Goal: Task Accomplishment & Management: Manage account settings

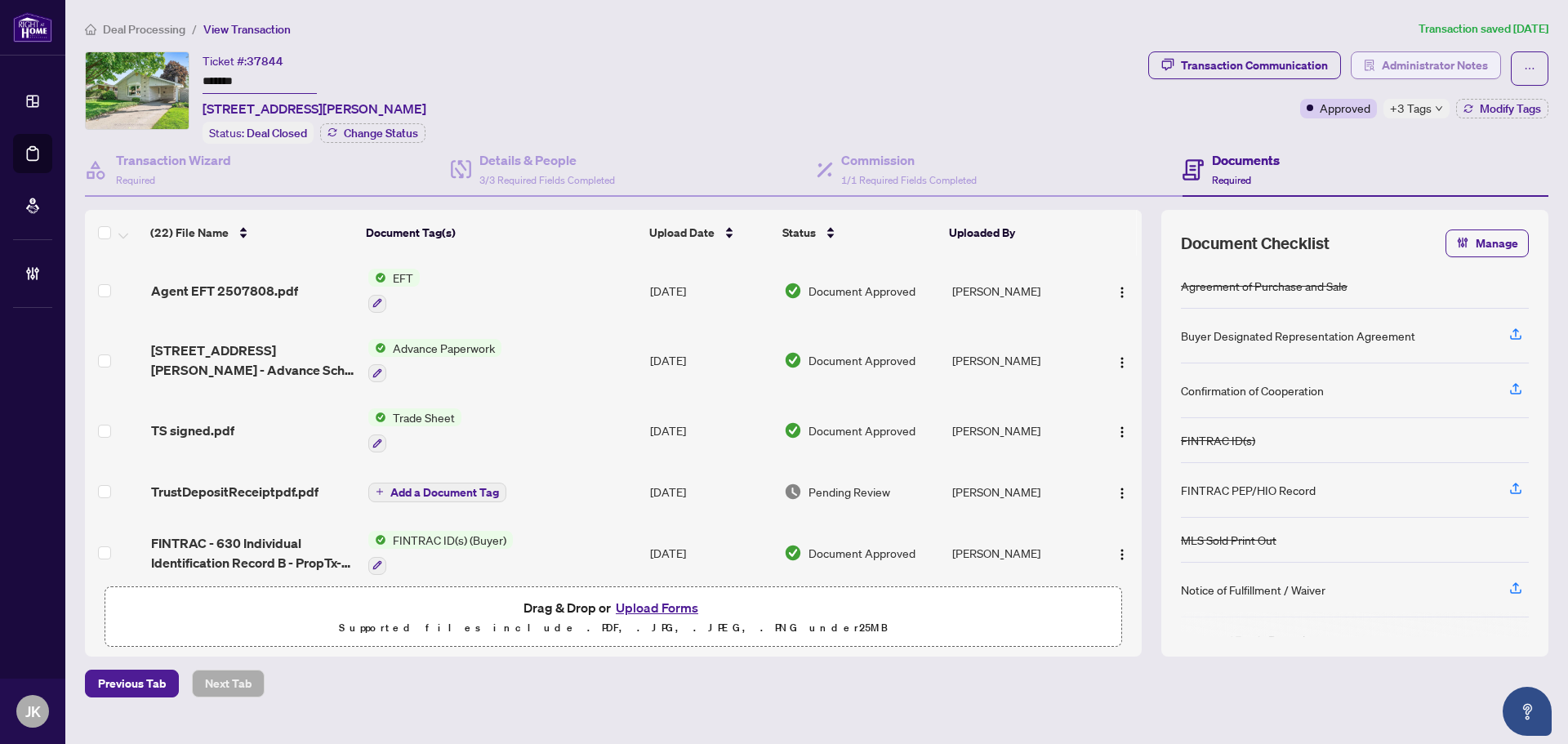
click at [1409, 55] on span "Administrator Notes" at bounding box center [1435, 65] width 106 height 26
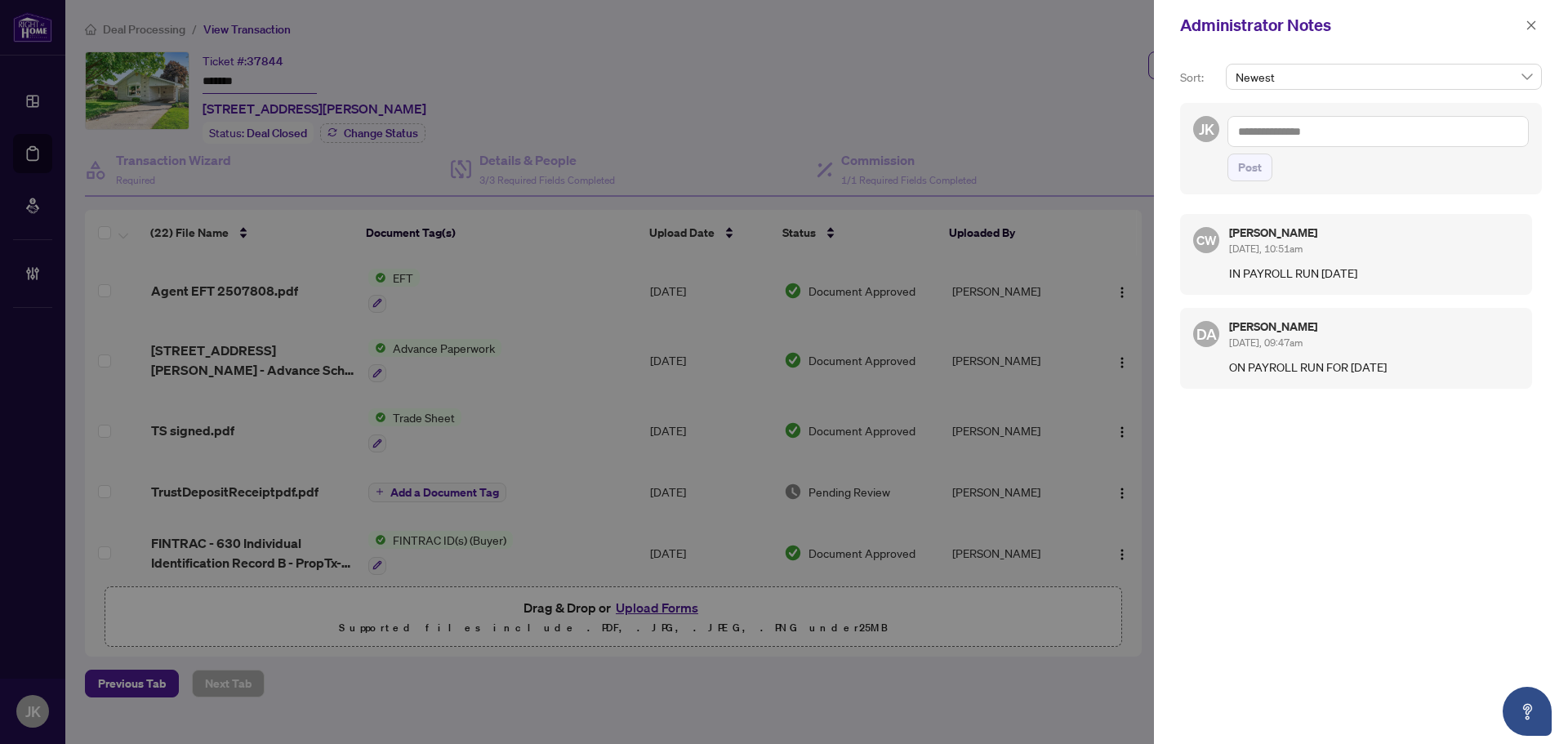
drag, startPoint x: 1532, startPoint y: 31, endPoint x: 1546, endPoint y: 34, distance: 14.3
click at [1533, 31] on span "button" at bounding box center [1531, 25] width 12 height 26
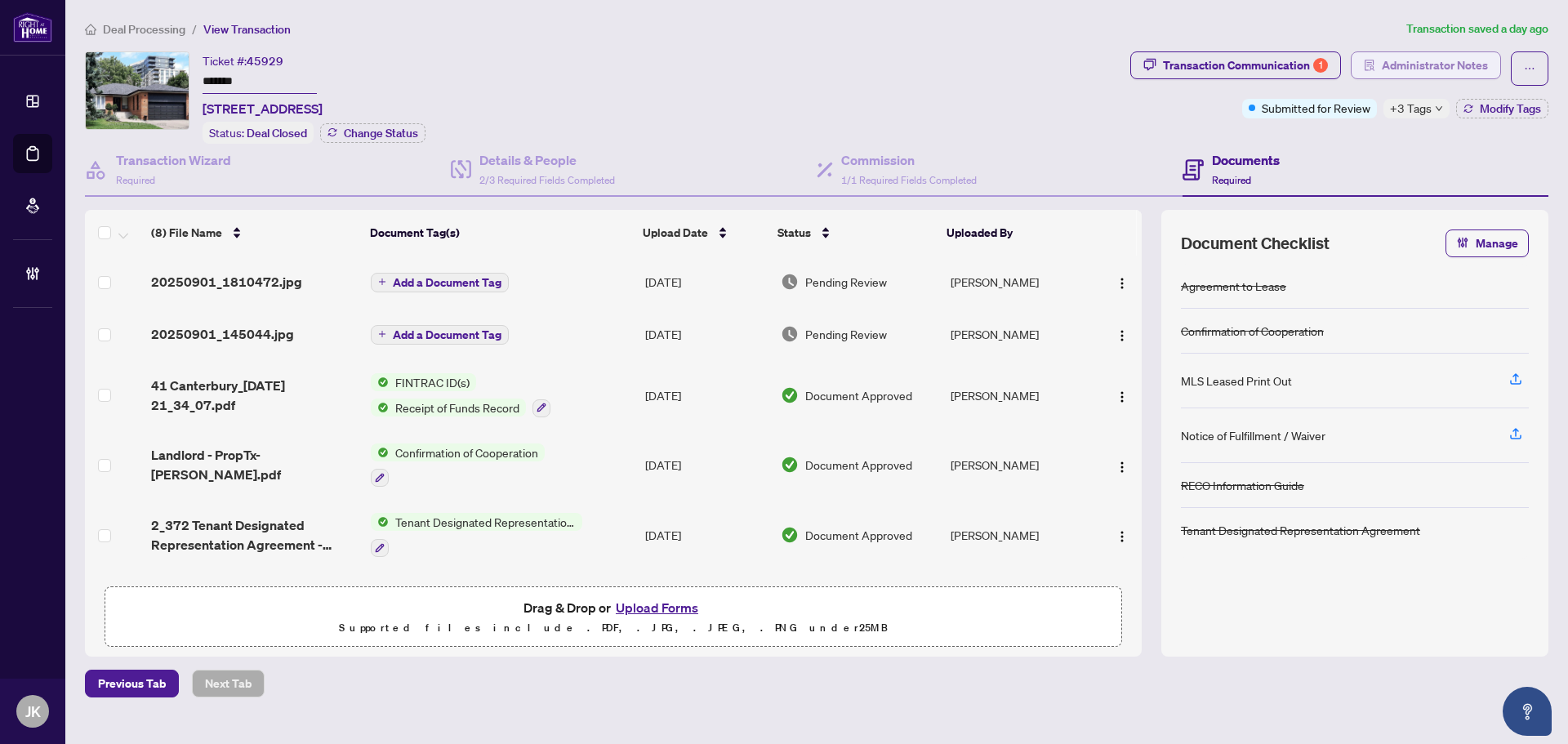
click at [1452, 73] on span "Administrator Notes" at bounding box center [1435, 65] width 106 height 26
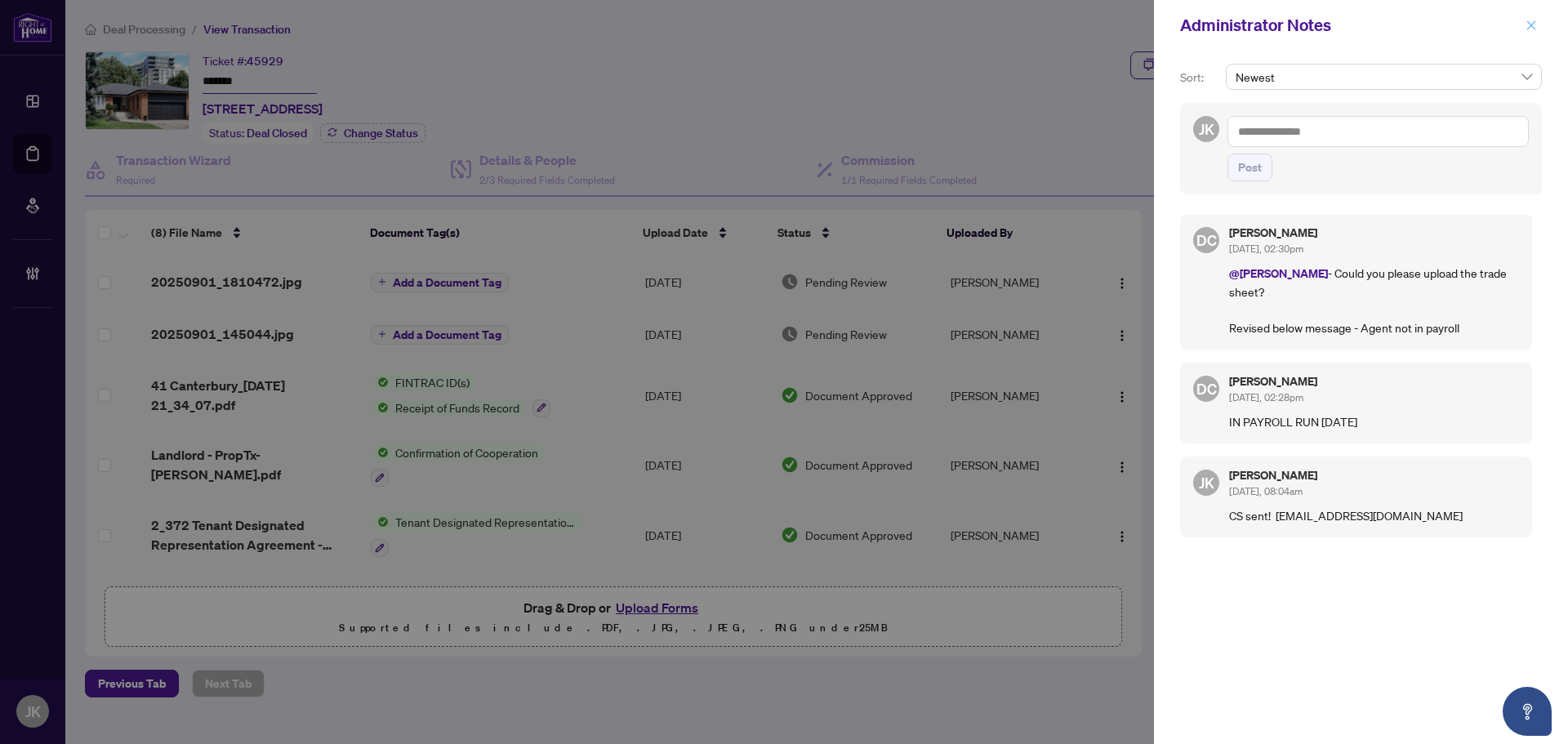
click at [1531, 24] on icon "close" at bounding box center [1532, 25] width 9 height 9
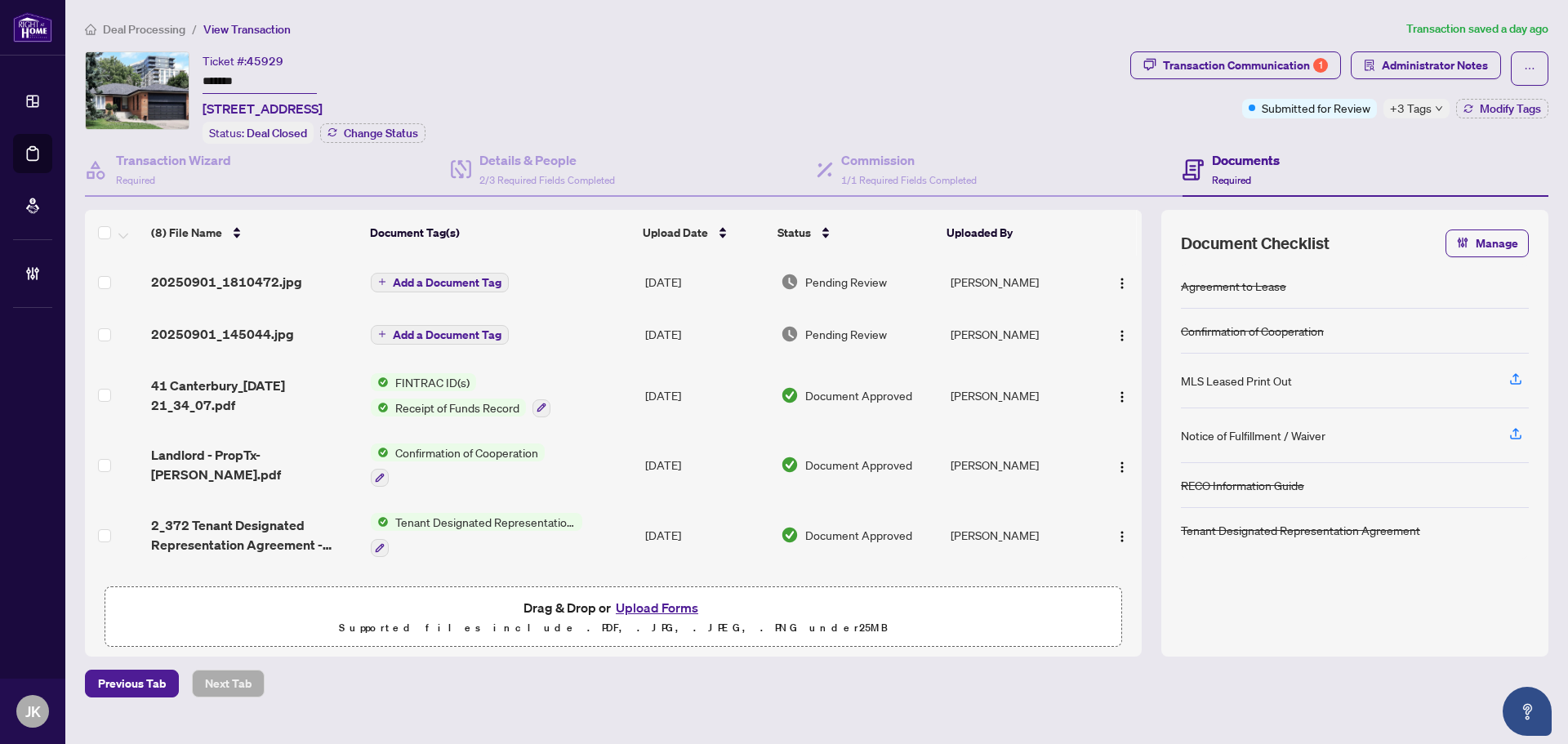
click at [261, 308] on td "20250901_145044.jpg" at bounding box center [254, 334] width 219 height 53
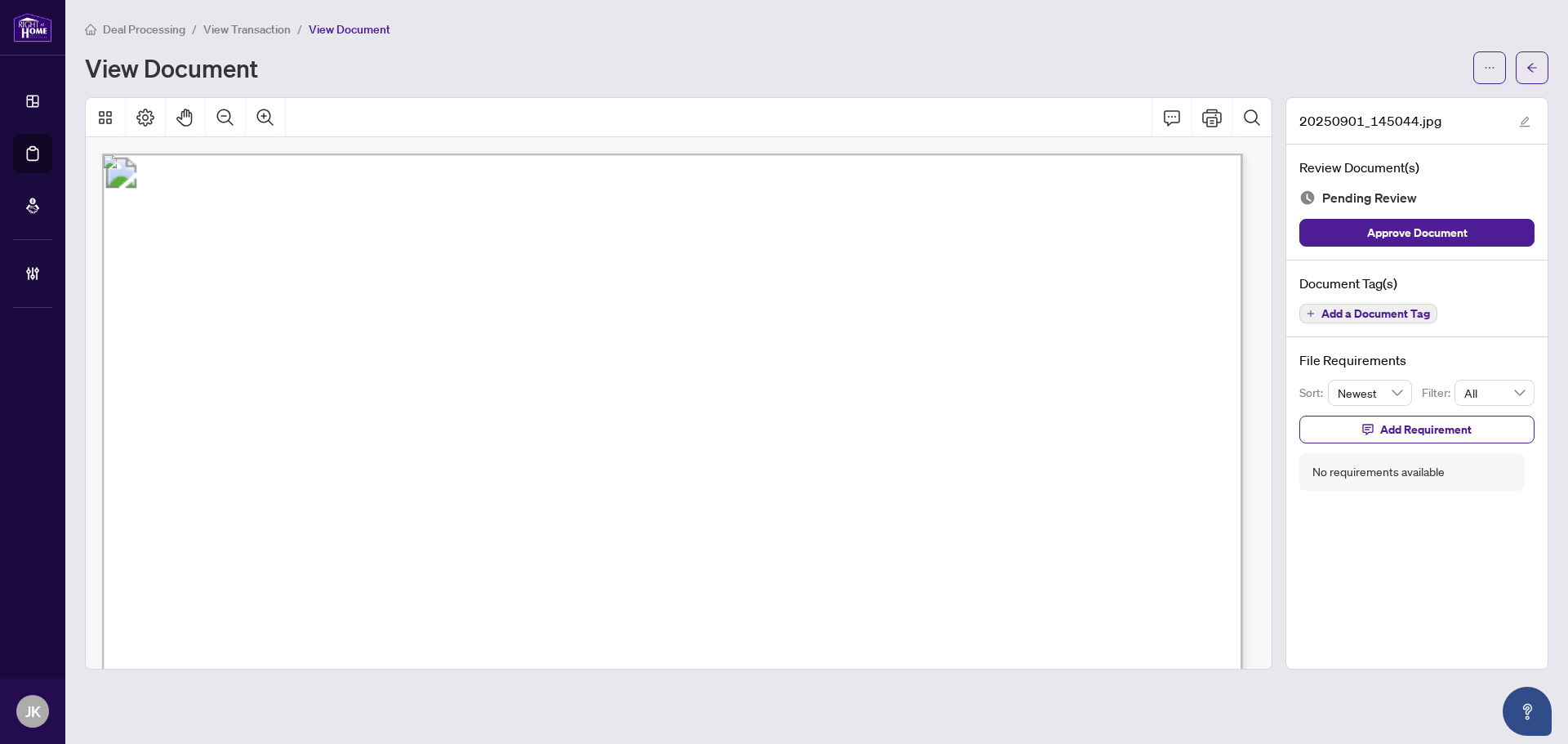
drag, startPoint x: 1258, startPoint y: 238, endPoint x: 1264, endPoint y: 323, distance: 85.2
click at [1264, 323] on div at bounding box center [679, 403] width 1186 height 532
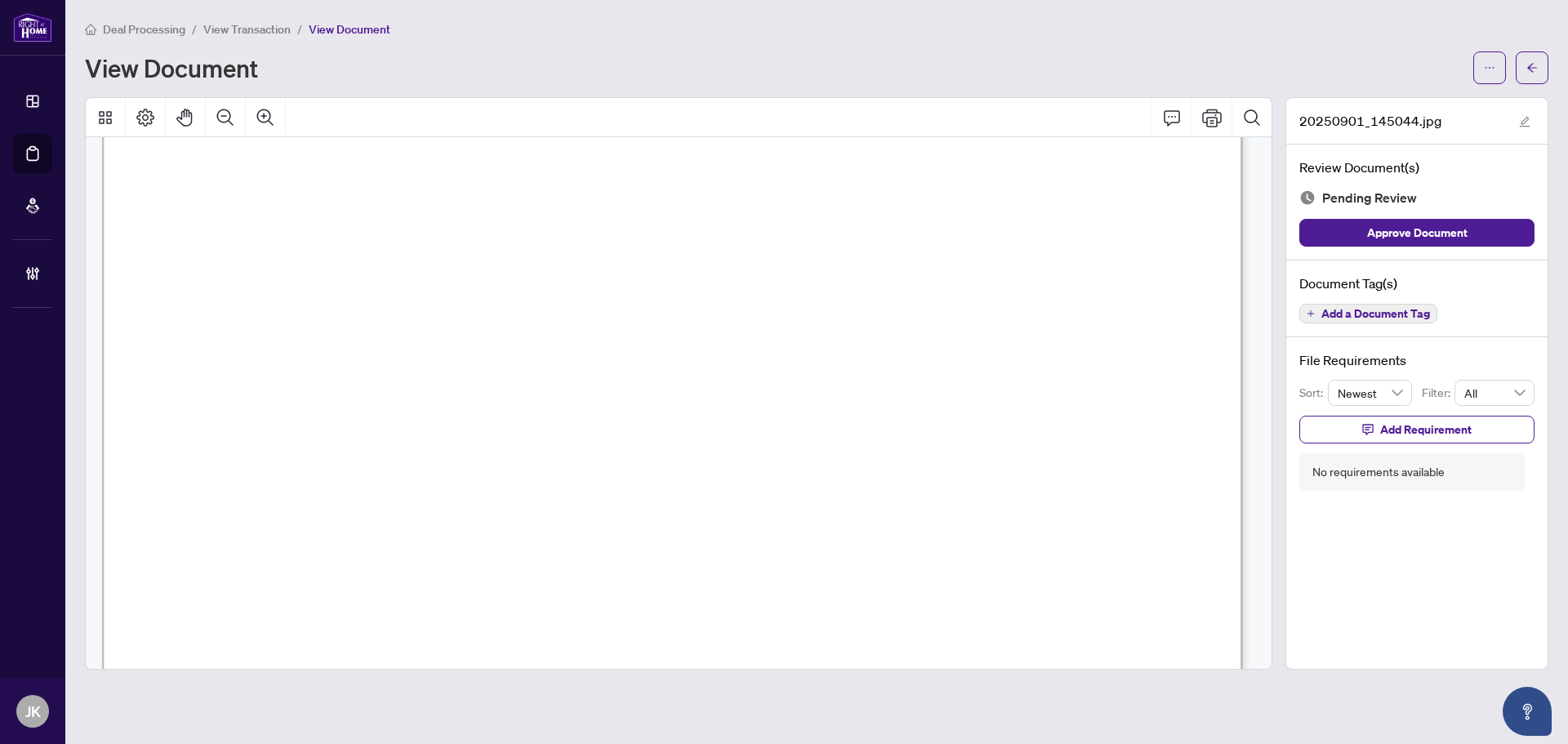
scroll to position [386, 0]
click at [1534, 65] on icon "arrow-left" at bounding box center [1532, 68] width 12 height 12
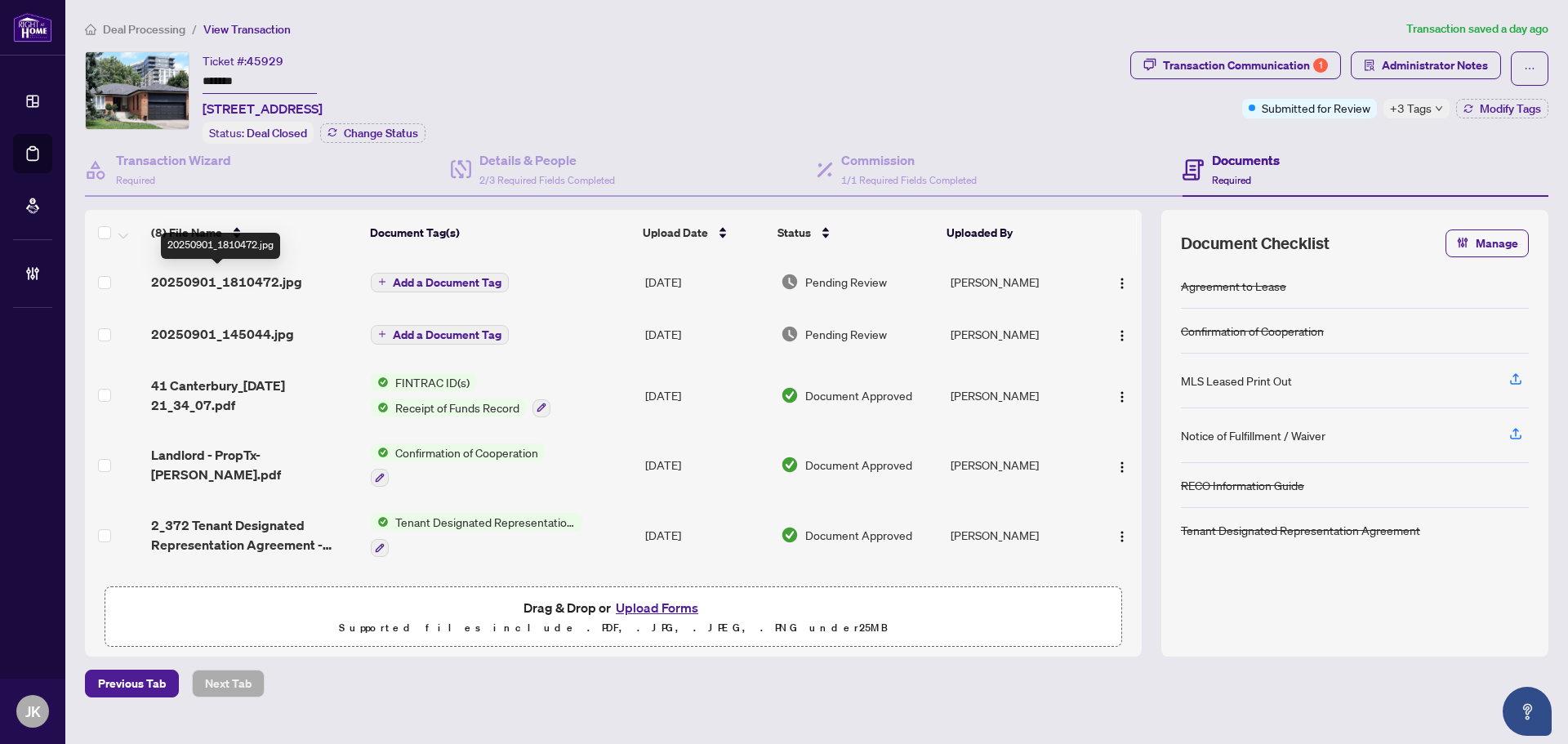
click at [267, 274] on span "20250901_1810472.jpg" at bounding box center [226, 282] width 151 height 20
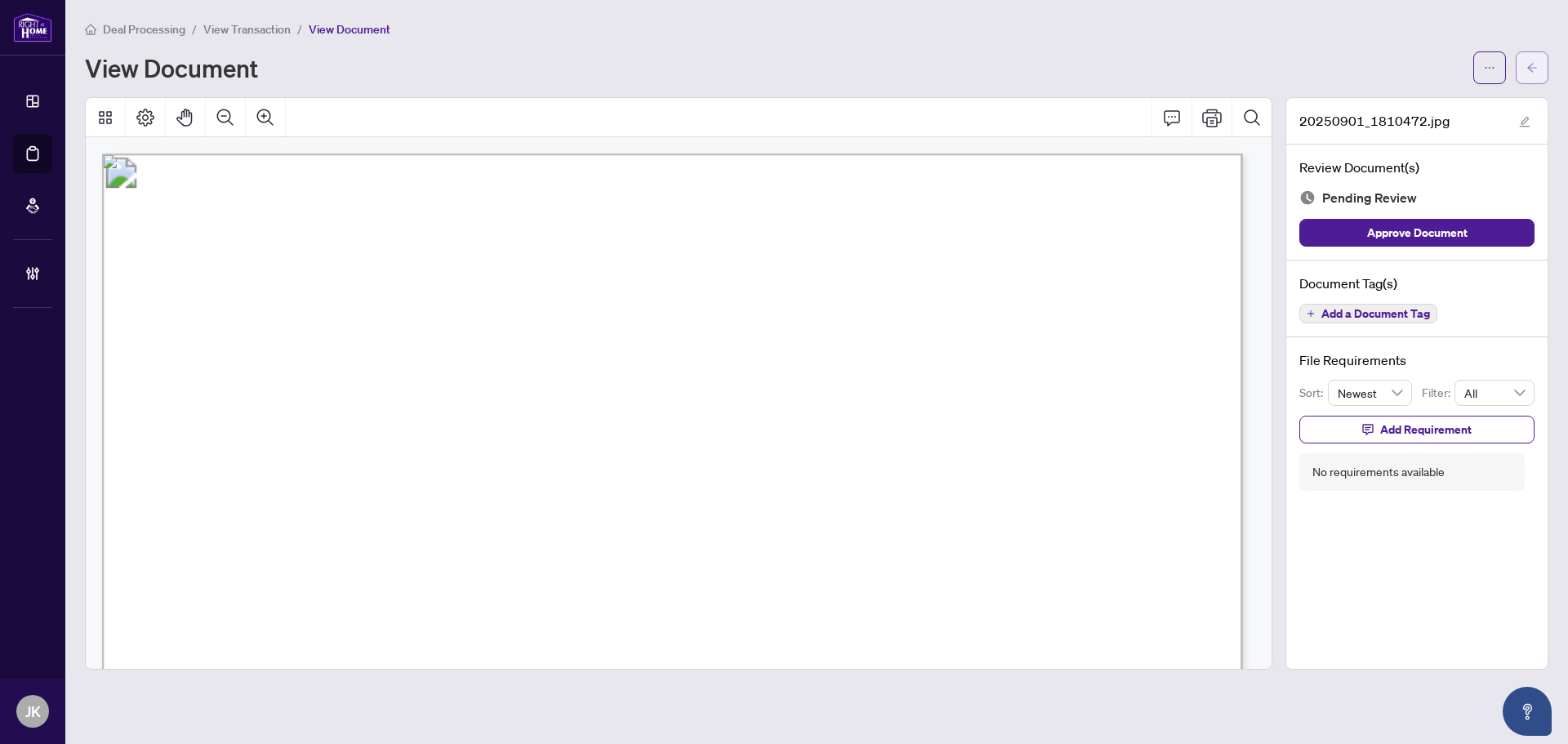
click at [1536, 62] on icon "arrow-left" at bounding box center [1532, 68] width 12 height 12
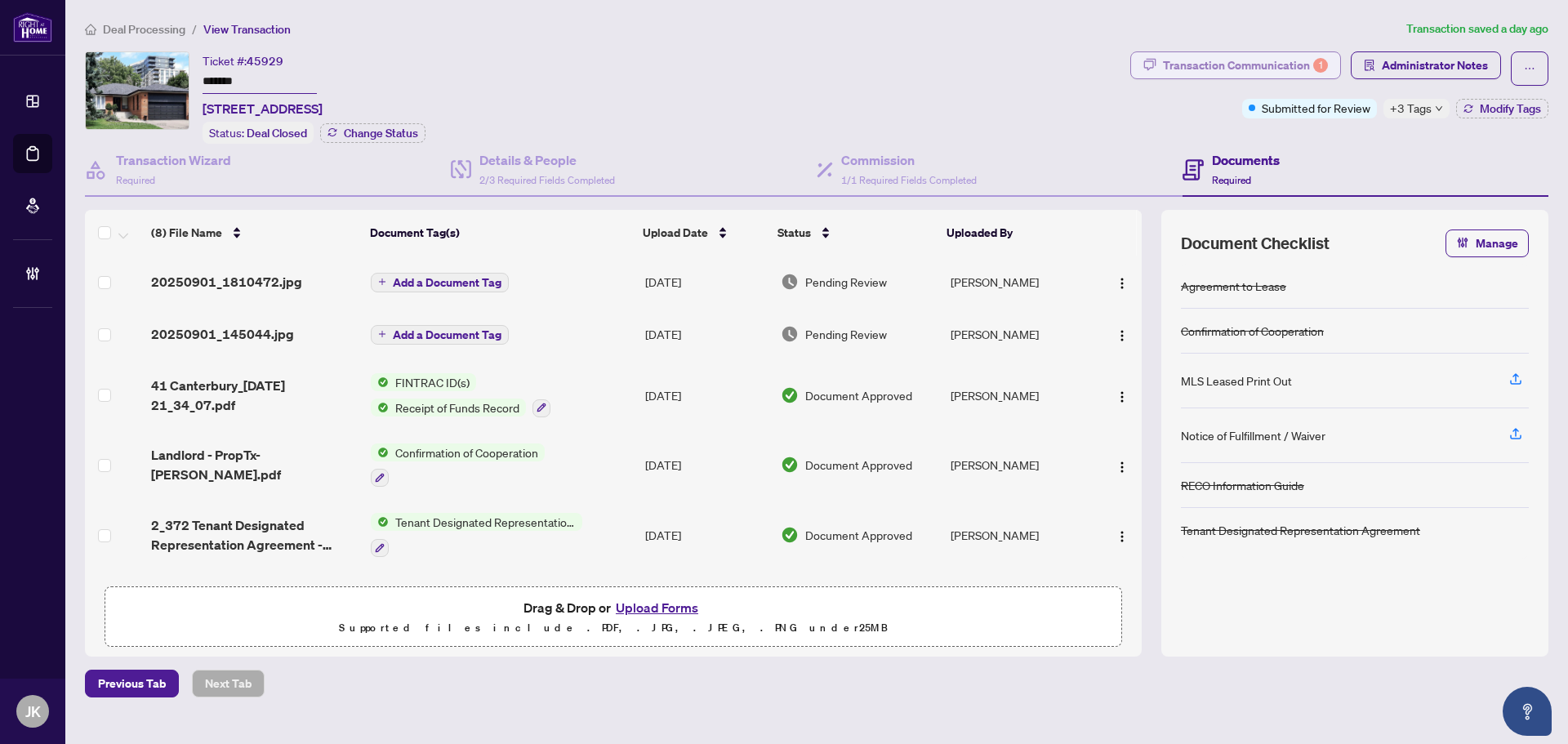
click at [1250, 63] on div "Transaction Communication 1" at bounding box center [1245, 65] width 165 height 26
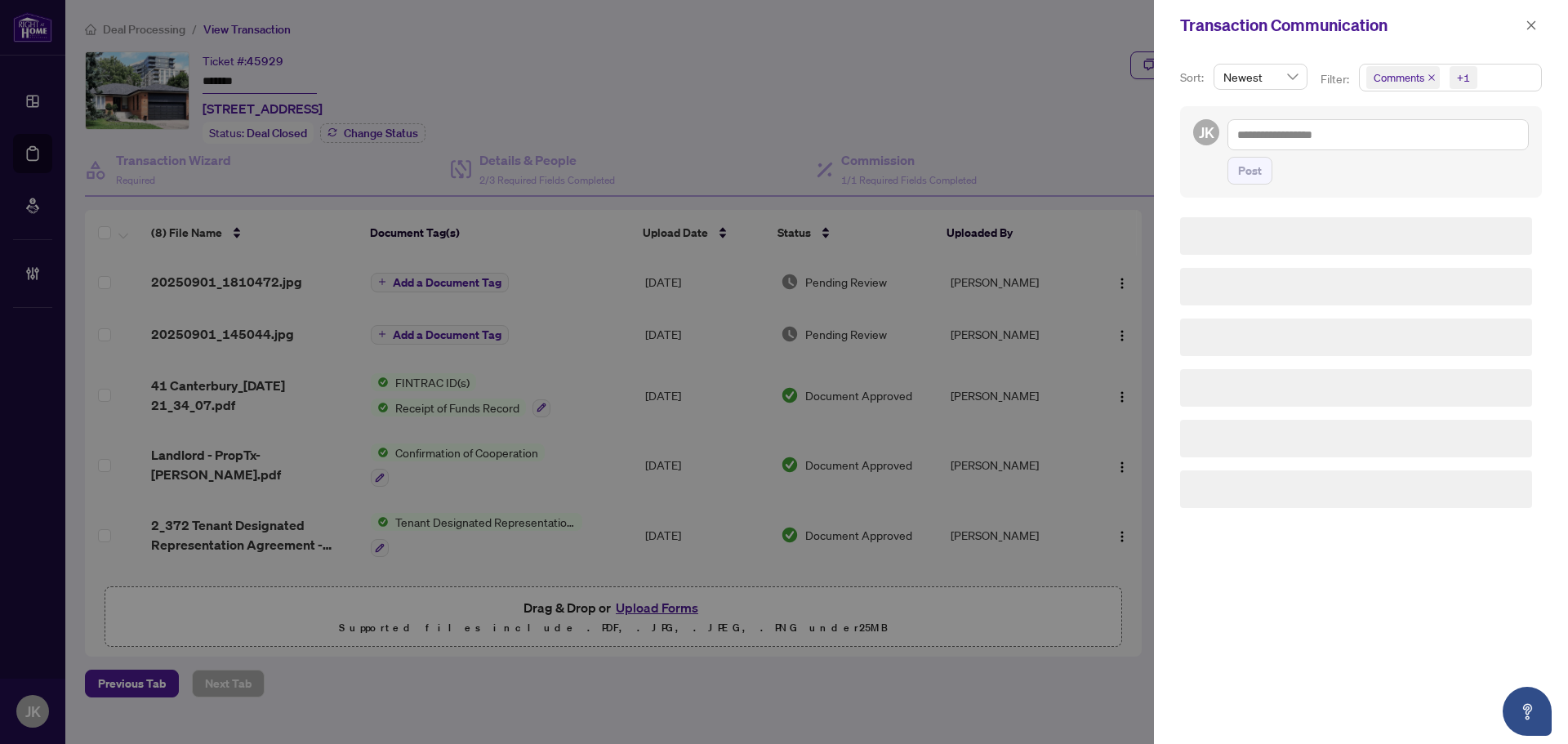
drag, startPoint x: 1391, startPoint y: 66, endPoint x: 1408, endPoint y: 70, distance: 17.5
click at [1393, 67] on span "Comments" at bounding box center [1403, 78] width 73 height 23
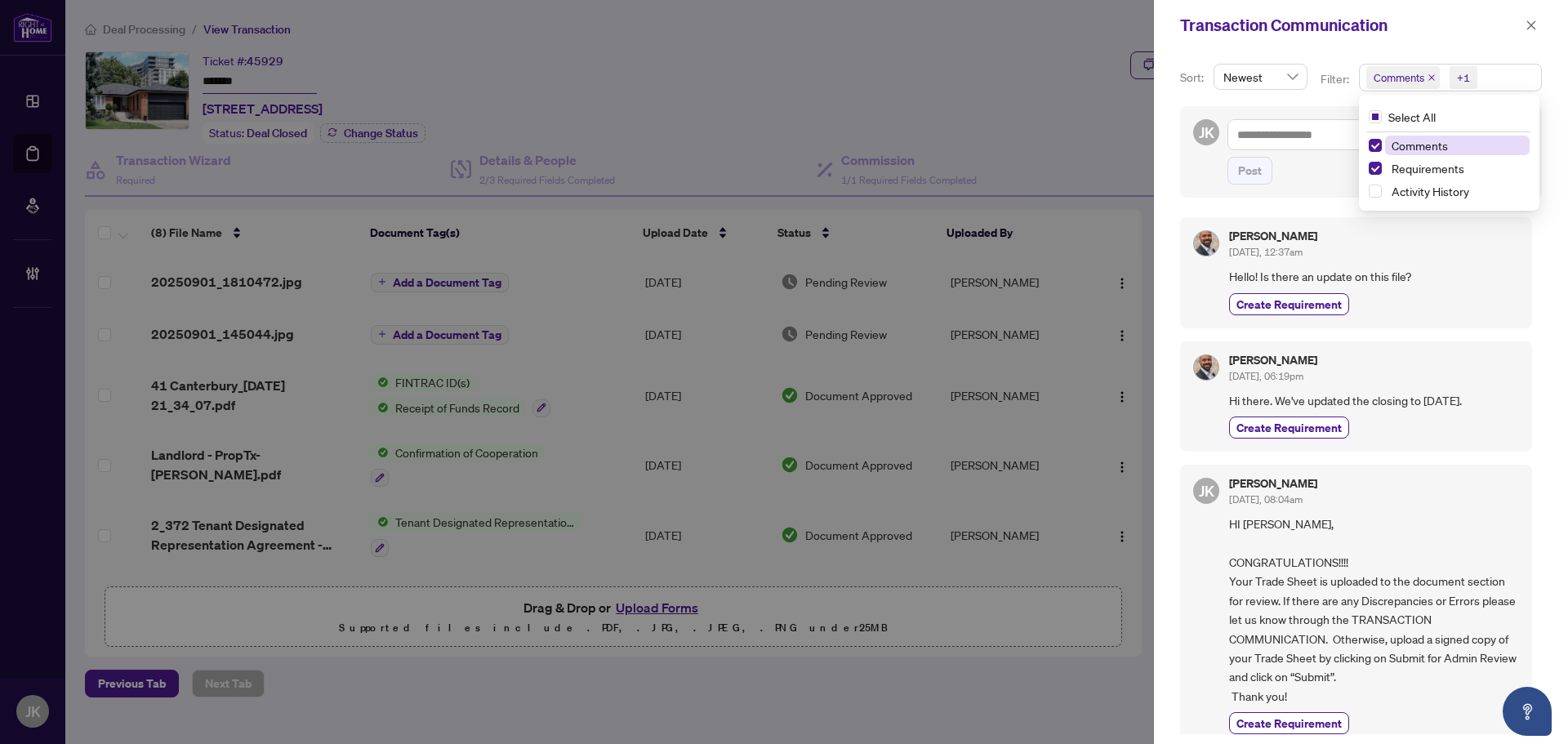
click at [1402, 136] on div "Select All 1 Comments Requirements Activity History" at bounding box center [1449, 153] width 174 height 103
click at [1396, 141] on span "Comments" at bounding box center [1420, 145] width 56 height 14
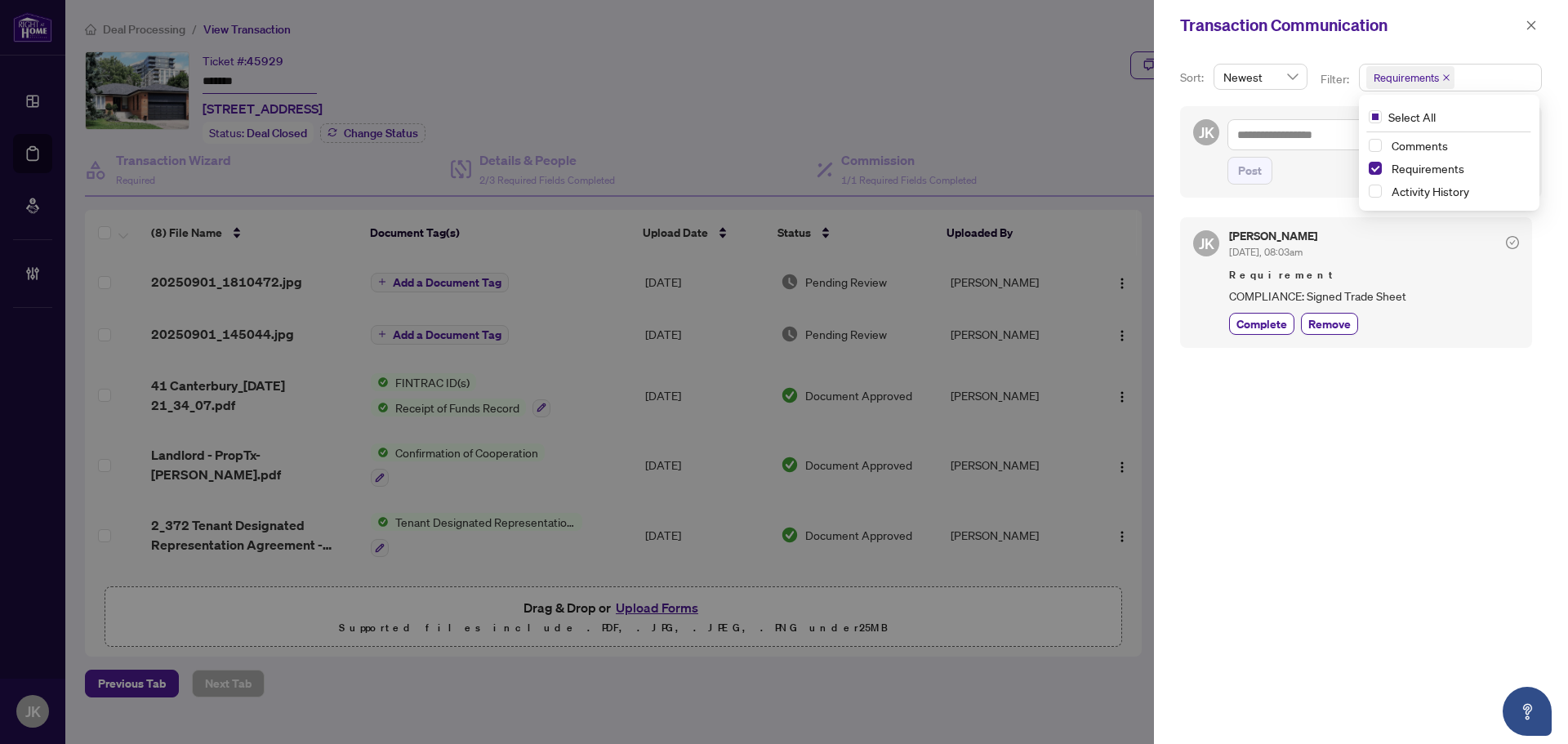
click at [1520, 27] on div "Transaction Communication" at bounding box center [1350, 25] width 341 height 24
click at [1534, 25] on icon "close" at bounding box center [1531, 25] width 12 height 12
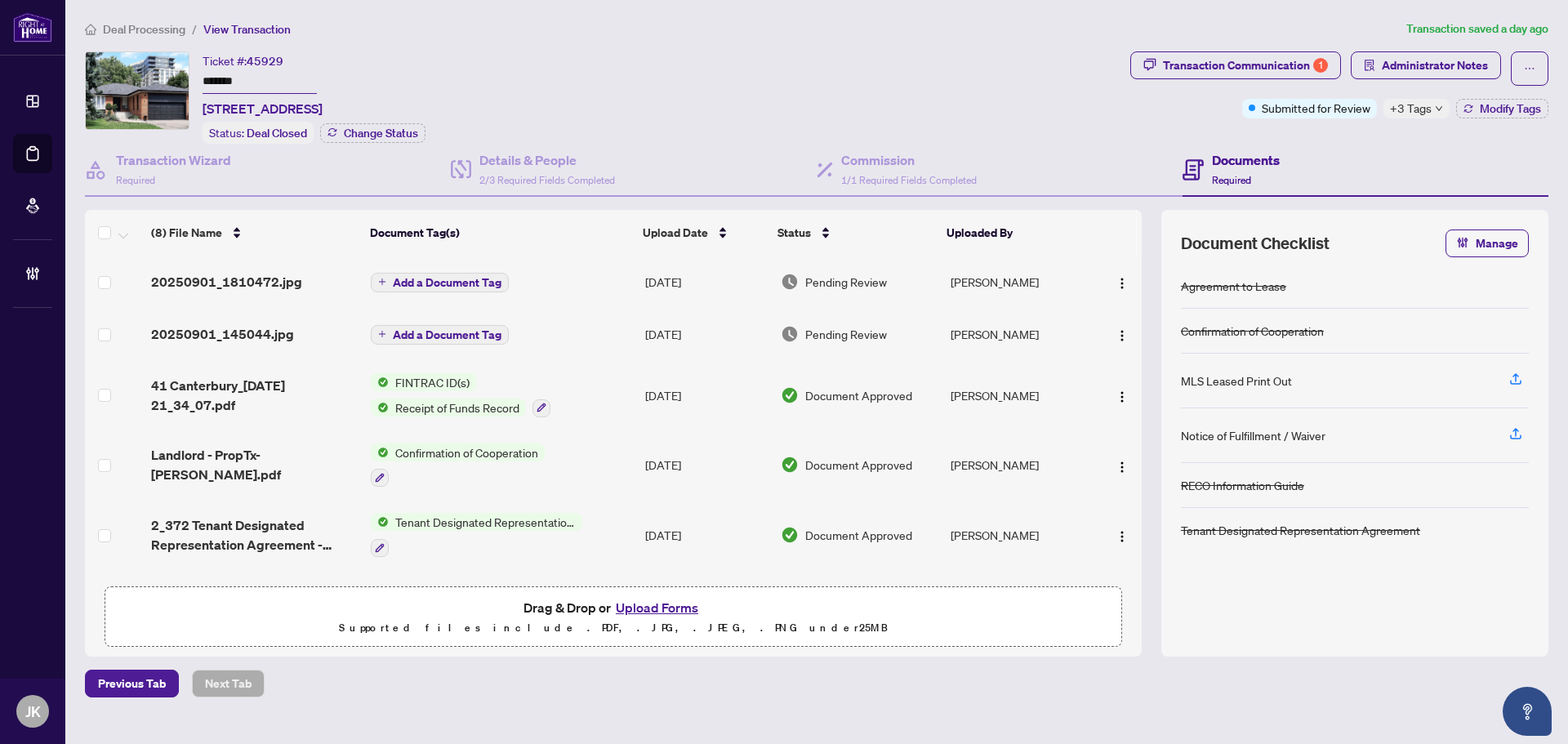
drag, startPoint x: 308, startPoint y: 103, endPoint x: 190, endPoint y: 92, distance: 118.5
click at [197, 98] on div "Ticket #: 45929 ******* 41 Canterbury Cres, Toronto, Ontario M9A 5A4, Canada St…" at bounding box center [604, 97] width 1039 height 92
copy span "41 Canterbury Cre"
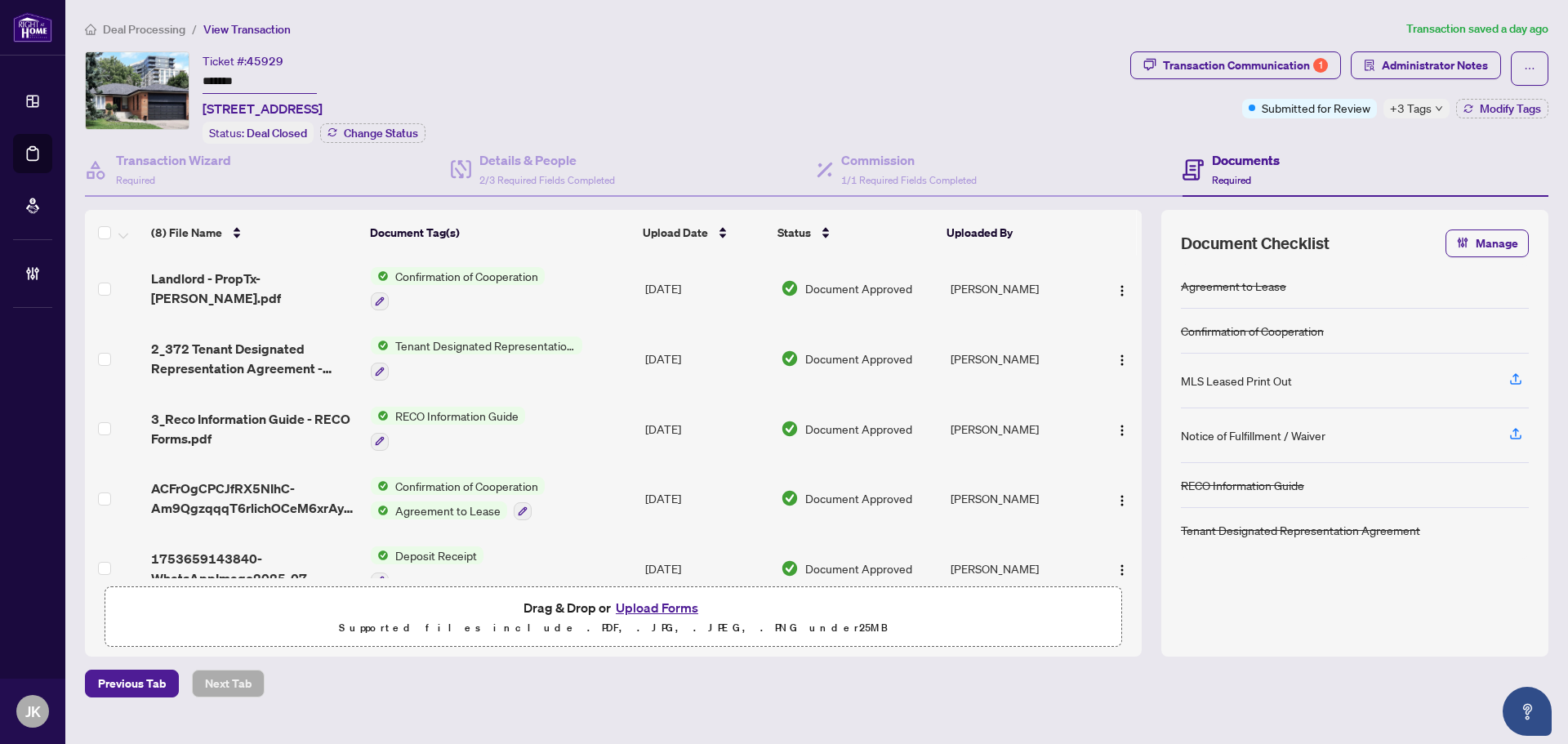
scroll to position [201, 0]
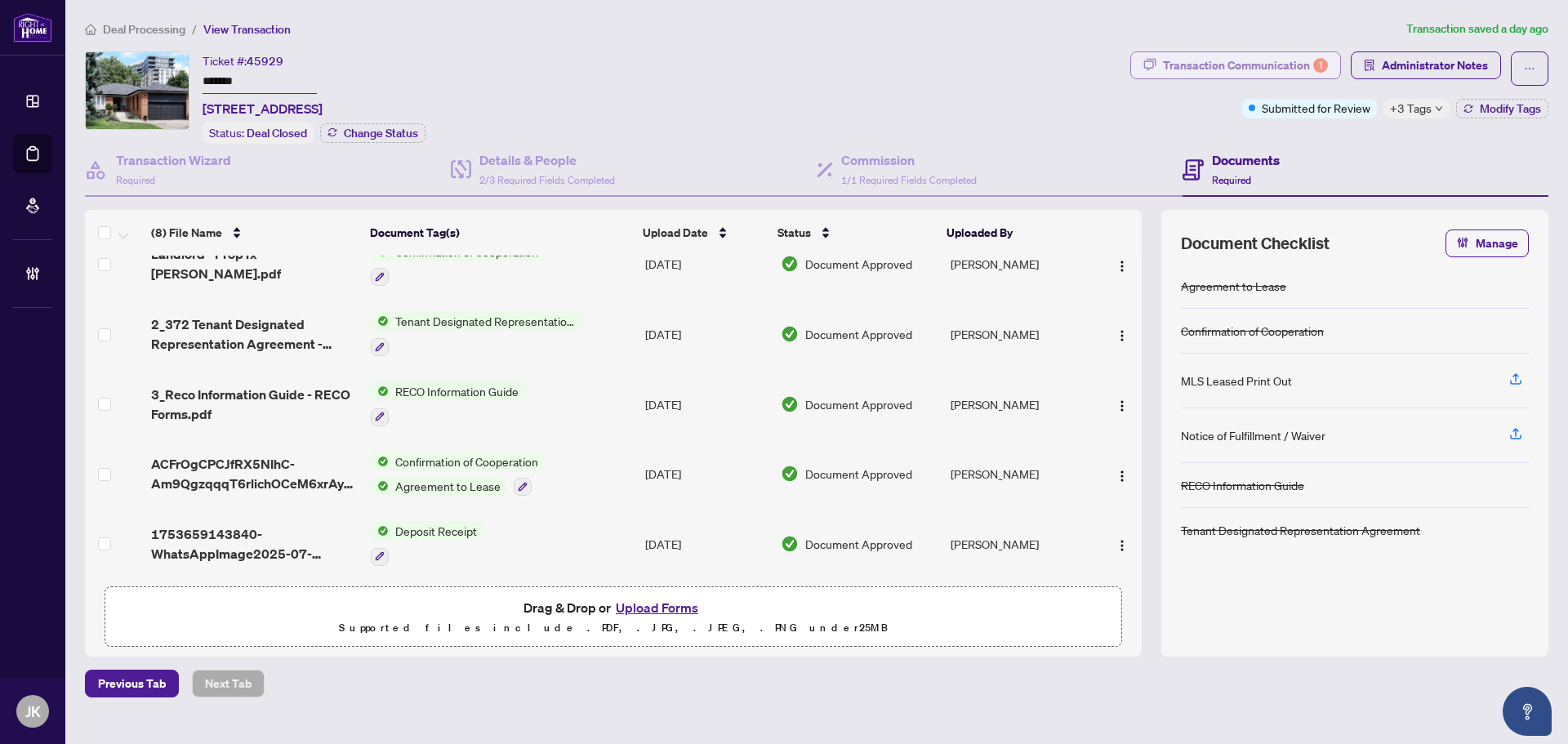
click at [1209, 59] on div "Transaction Communication 1" at bounding box center [1245, 65] width 165 height 26
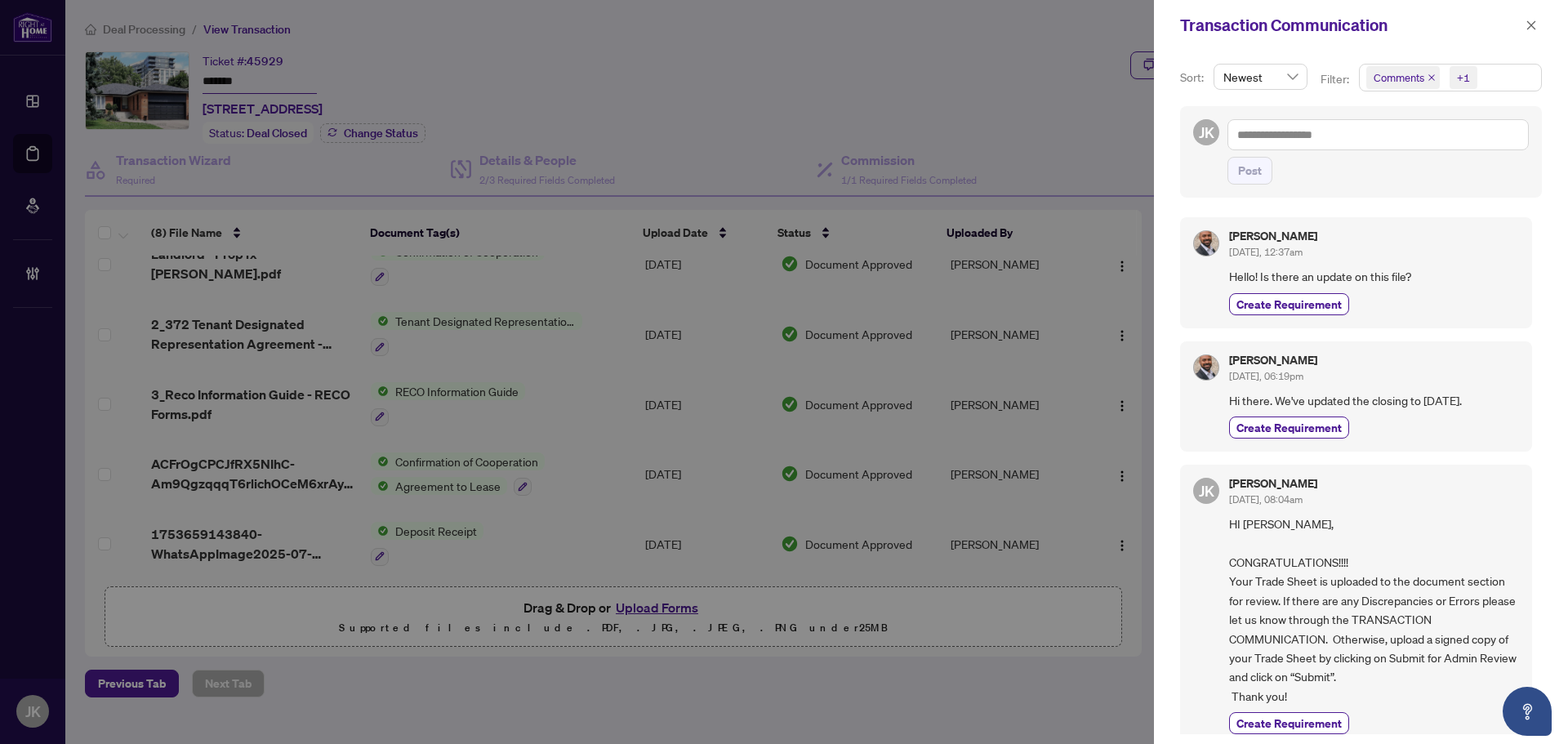
click at [1208, 59] on div "Sort: Newest Filter: Comments +1 Select All Comments Requirements Activity Hist…" at bounding box center [1361, 398] width 414 height 694
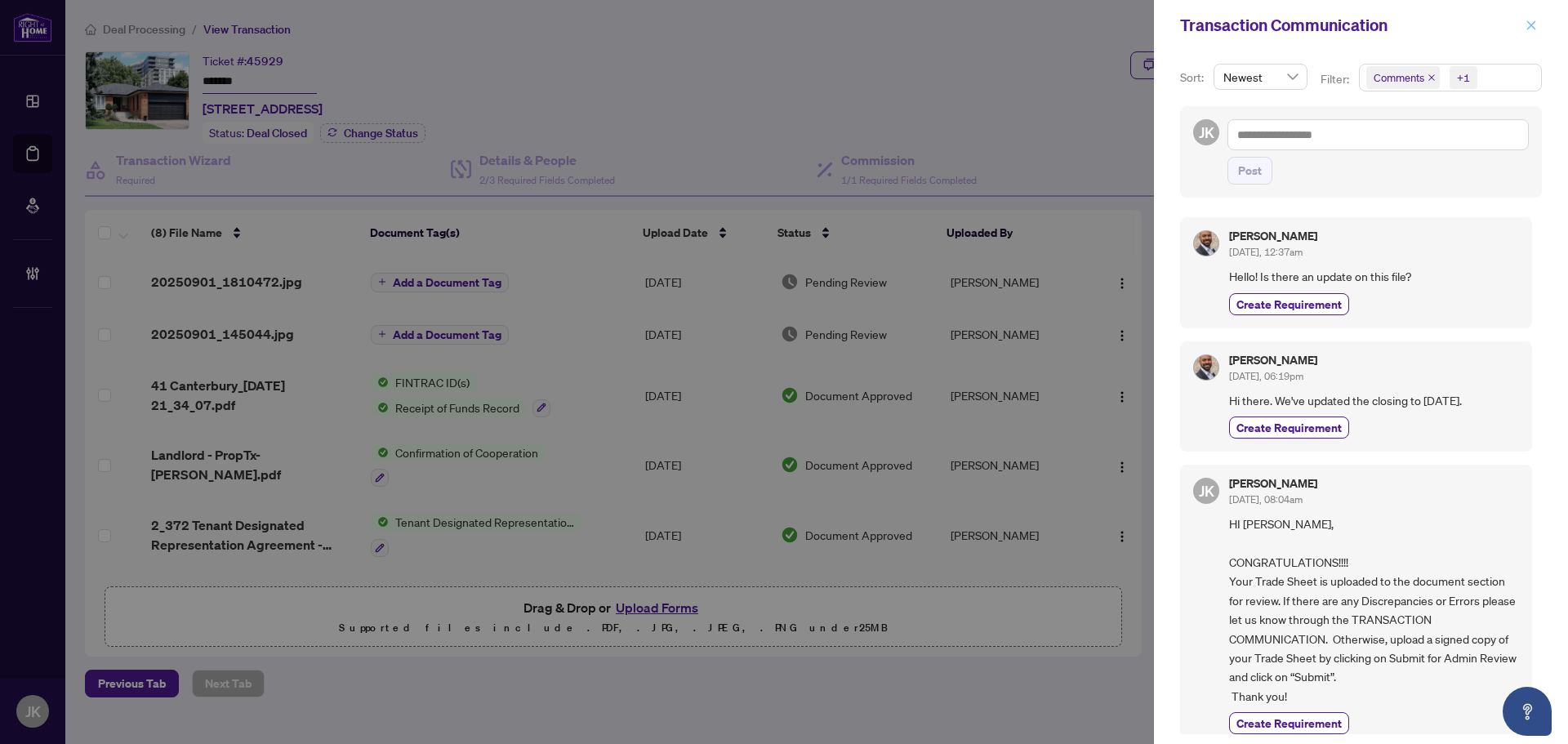
click at [1532, 24] on icon "close" at bounding box center [1532, 25] width 9 height 9
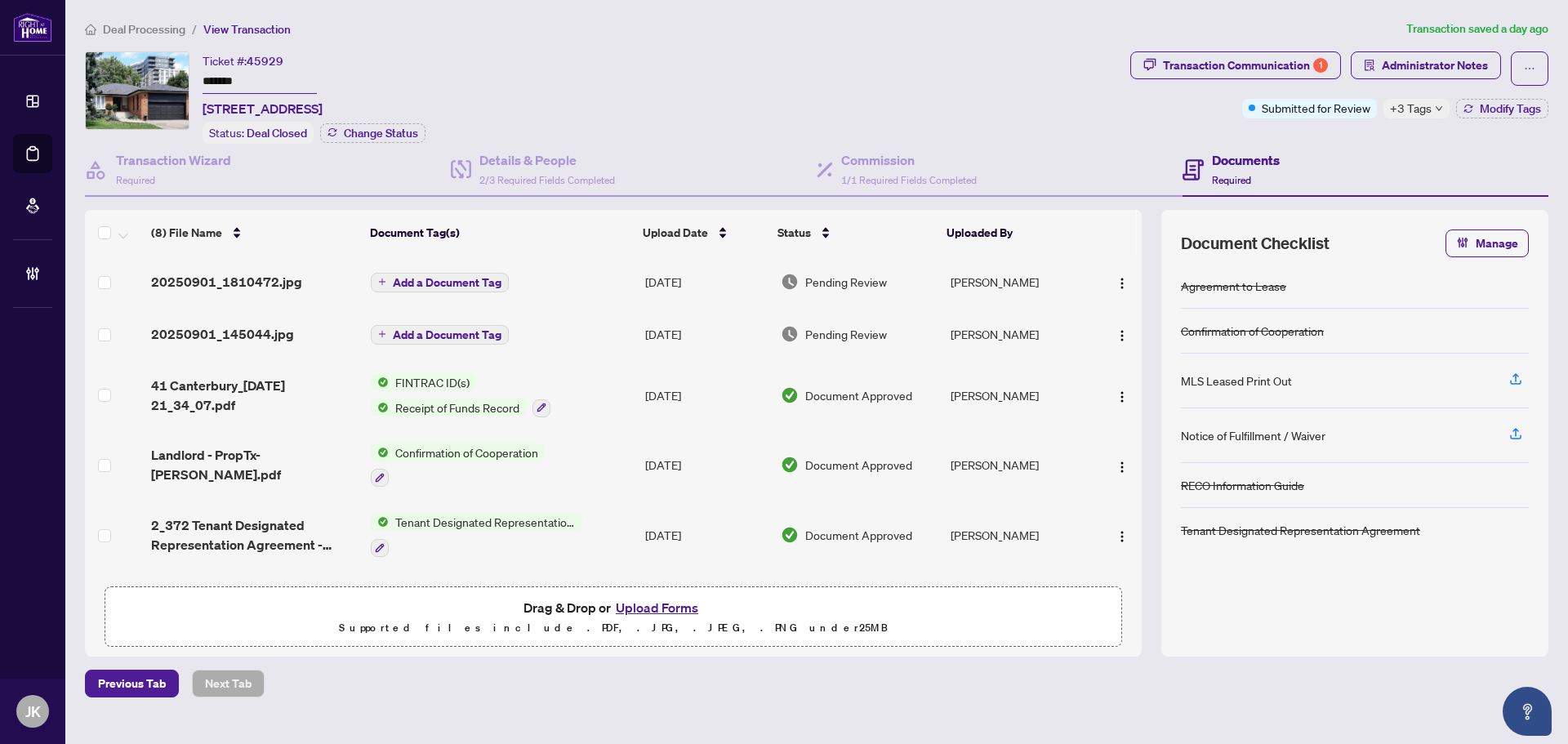
drag, startPoint x: 311, startPoint y: 105, endPoint x: 198, endPoint y: 112, distance: 113.2
click at [198, 112] on div "Ticket #: 45929 ******* 41 Canterbury Cres, Toronto, Ontario M9A 5A4, Canada St…" at bounding box center [604, 97] width 1039 height 92
copy span "41 Canterbury Cres"
click at [668, 606] on button "Upload Forms" at bounding box center [656, 608] width 92 height 21
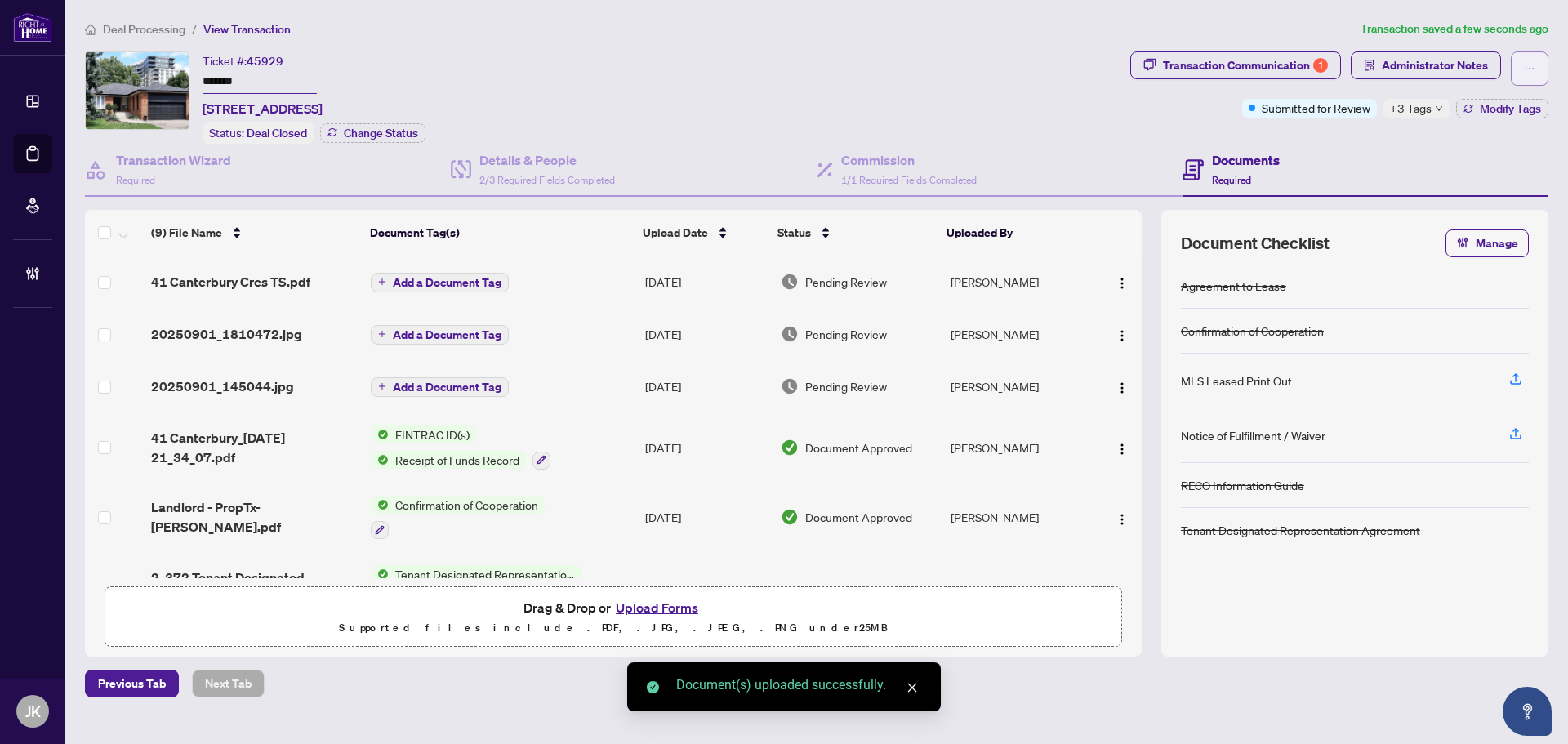
click at [1530, 73] on span "button" at bounding box center [1530, 68] width 12 height 26
click at [1452, 103] on span "Transaction Permissions" at bounding box center [1473, 104] width 125 height 18
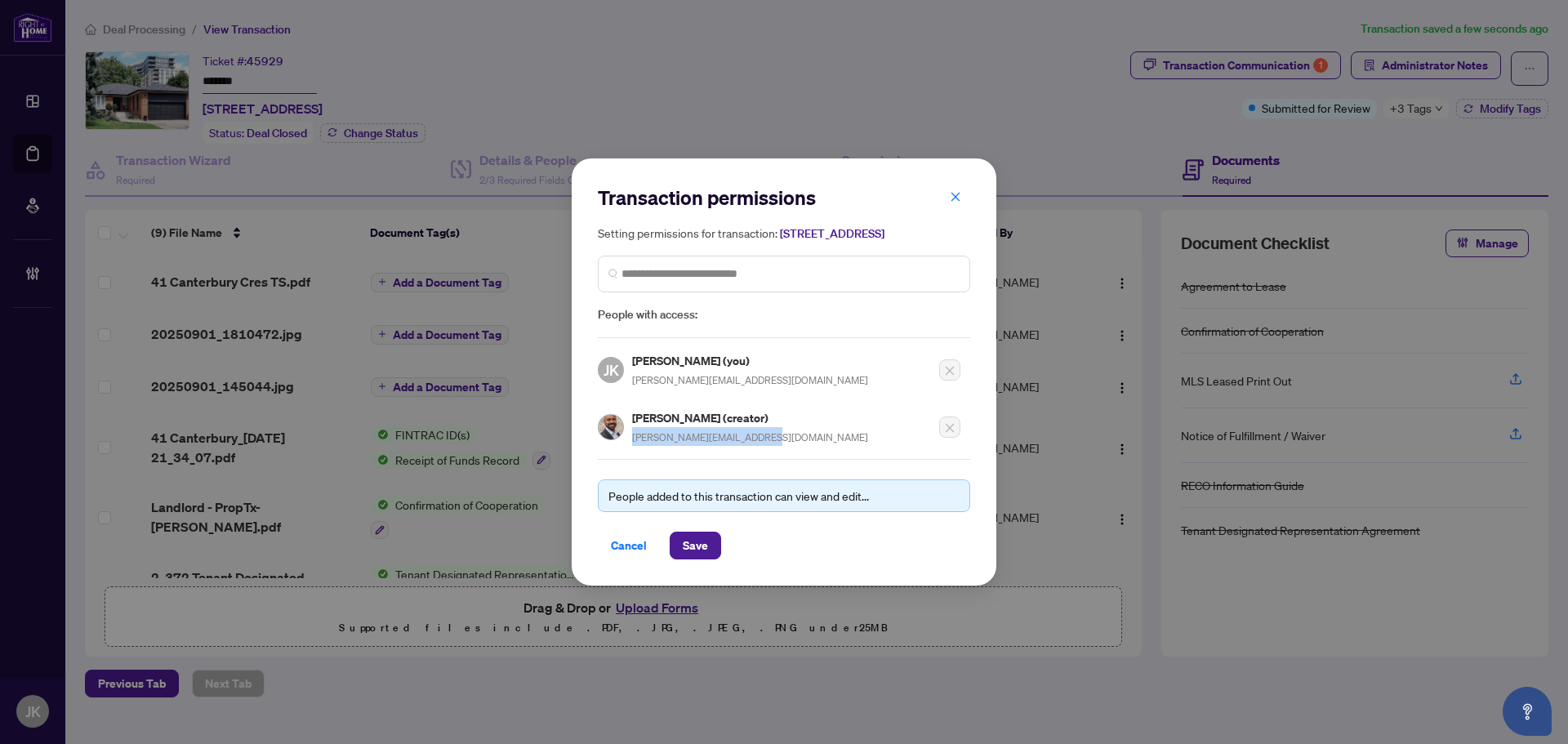
drag, startPoint x: 736, startPoint y: 442, endPoint x: 667, endPoint y: 443, distance: 69.0
click at [627, 442] on div "Jermaine Bain (creator) jermaine@bainrealestate.ca" at bounding box center [779, 422] width 363 height 47
copy div "Jermaine Bain (creator) jermaine@bainrealestate.ca"
drag, startPoint x: 631, startPoint y: 552, endPoint x: 830, endPoint y: 439, distance: 228.8
click at [631, 550] on span "Cancel" at bounding box center [629, 545] width 36 height 26
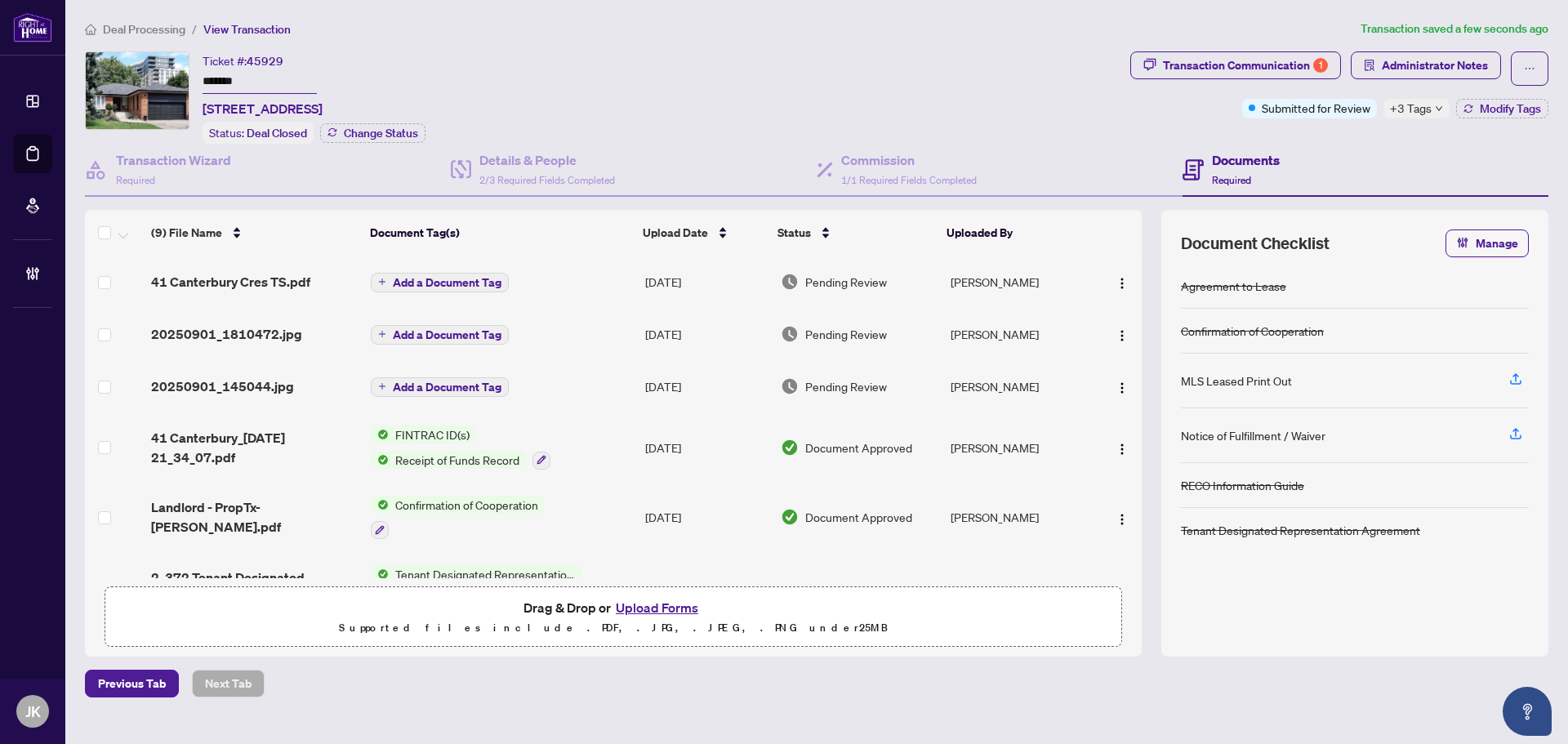
click at [1102, 280] on div at bounding box center [1118, 281] width 35 height 26
click at [1121, 281] on img "button" at bounding box center [1122, 283] width 13 height 13
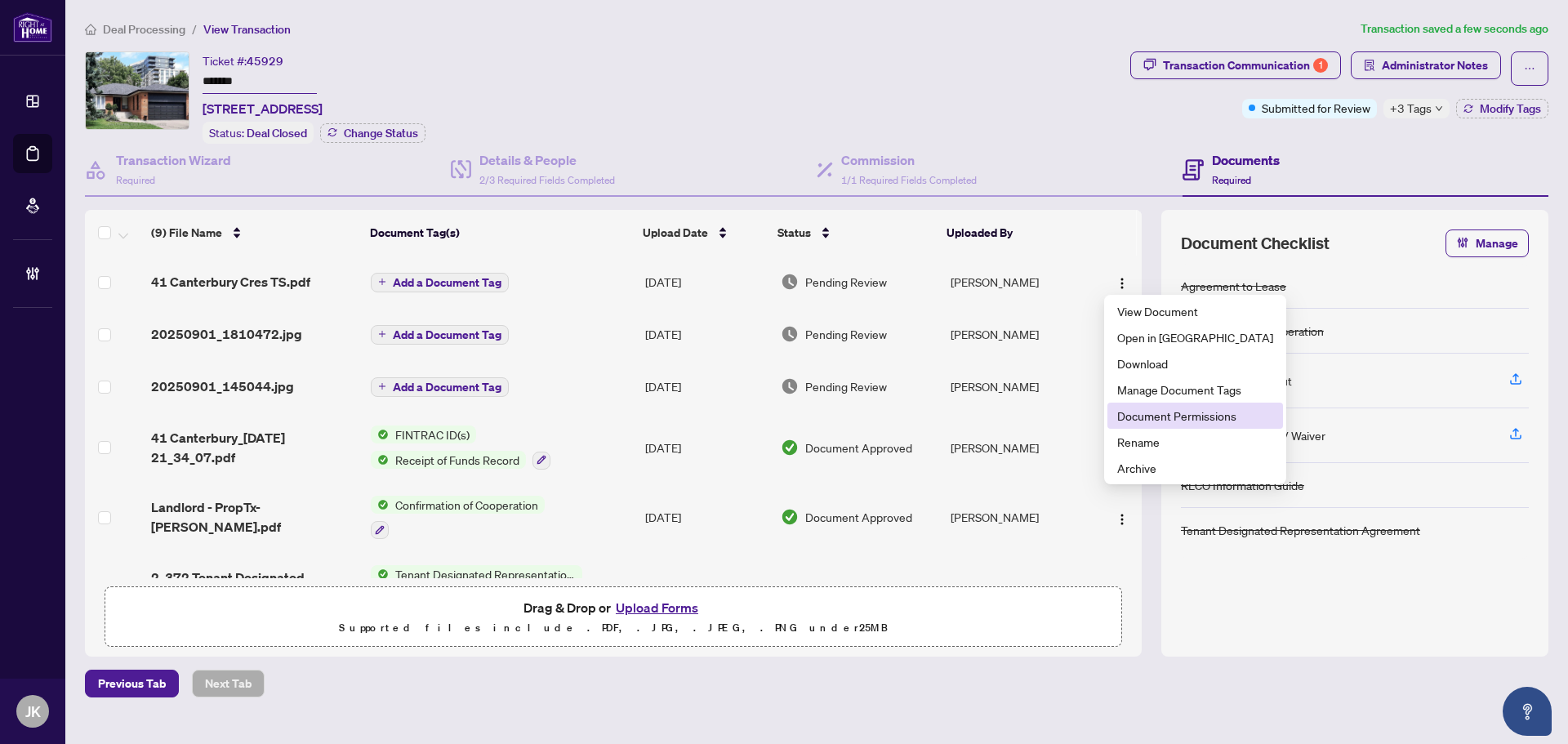
click at [1175, 410] on span "Document Permissions" at bounding box center [1195, 416] width 156 height 18
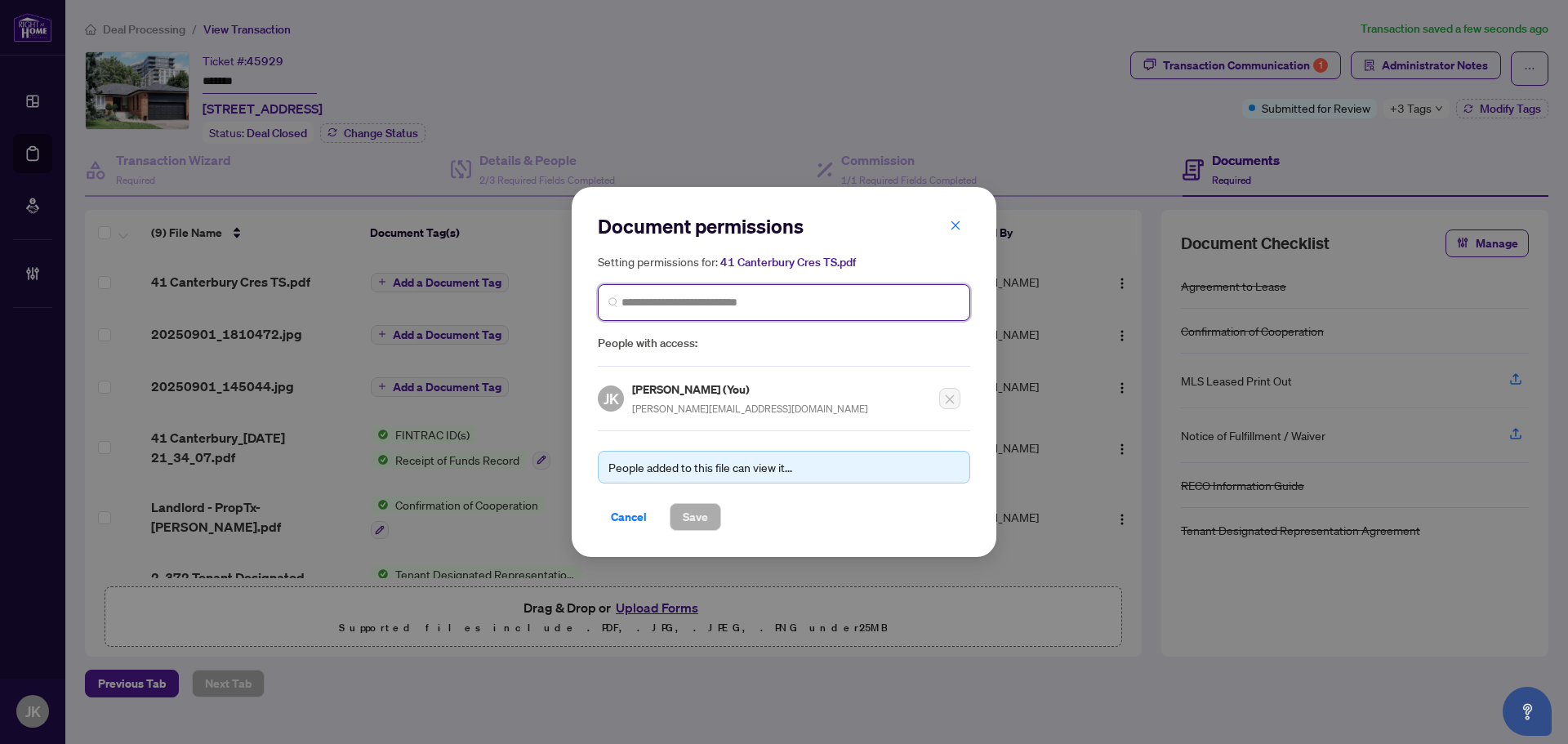
click at [689, 296] on input "search" at bounding box center [790, 302] width 338 height 17
paste input "**********"
drag, startPoint x: 744, startPoint y: 303, endPoint x: 541, endPoint y: 301, distance: 203.0
click at [541, 301] on div "**********" at bounding box center [784, 372] width 1568 height 744
type input "**********"
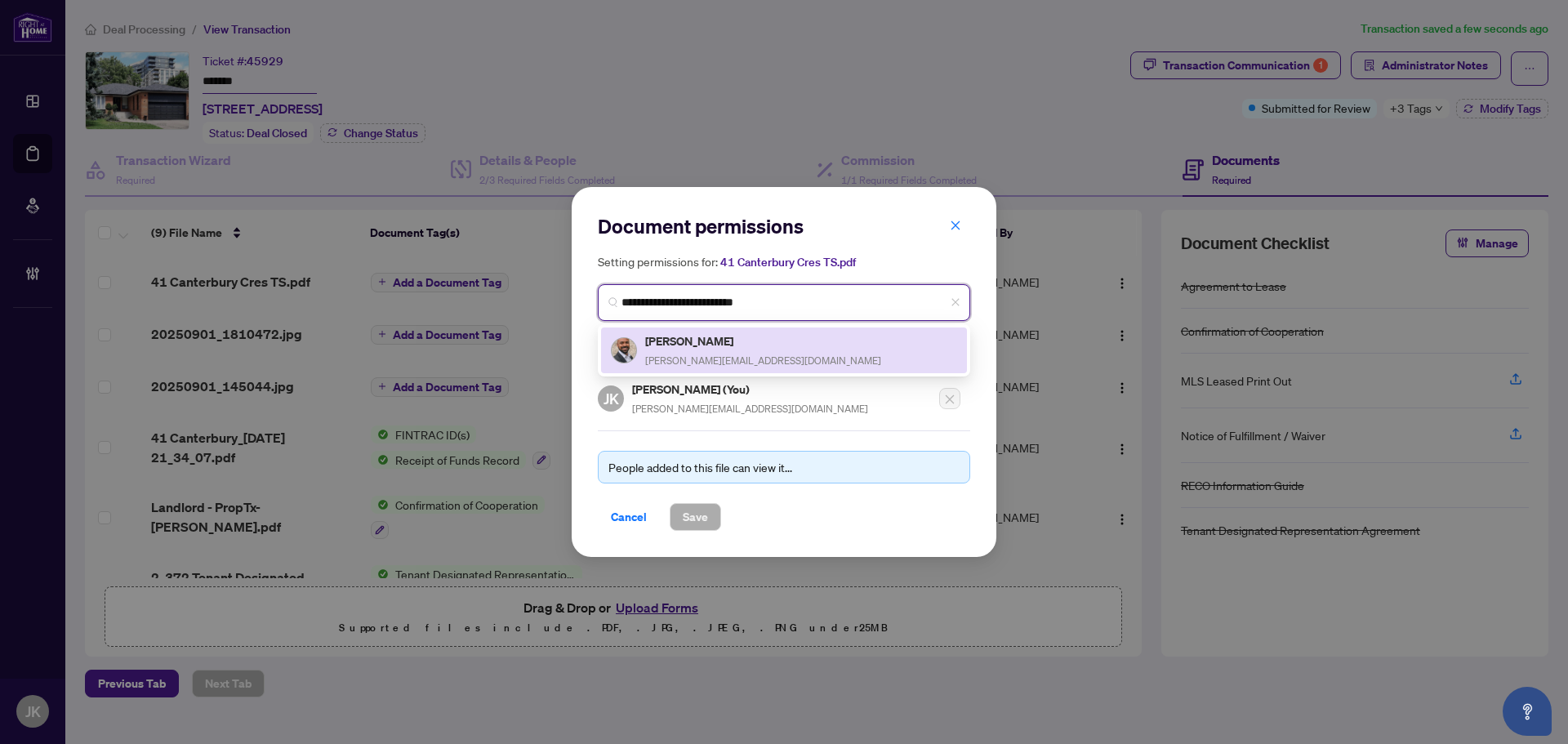
click at [693, 354] on span "jermaine@bainrealestate.ca" at bounding box center [763, 360] width 236 height 12
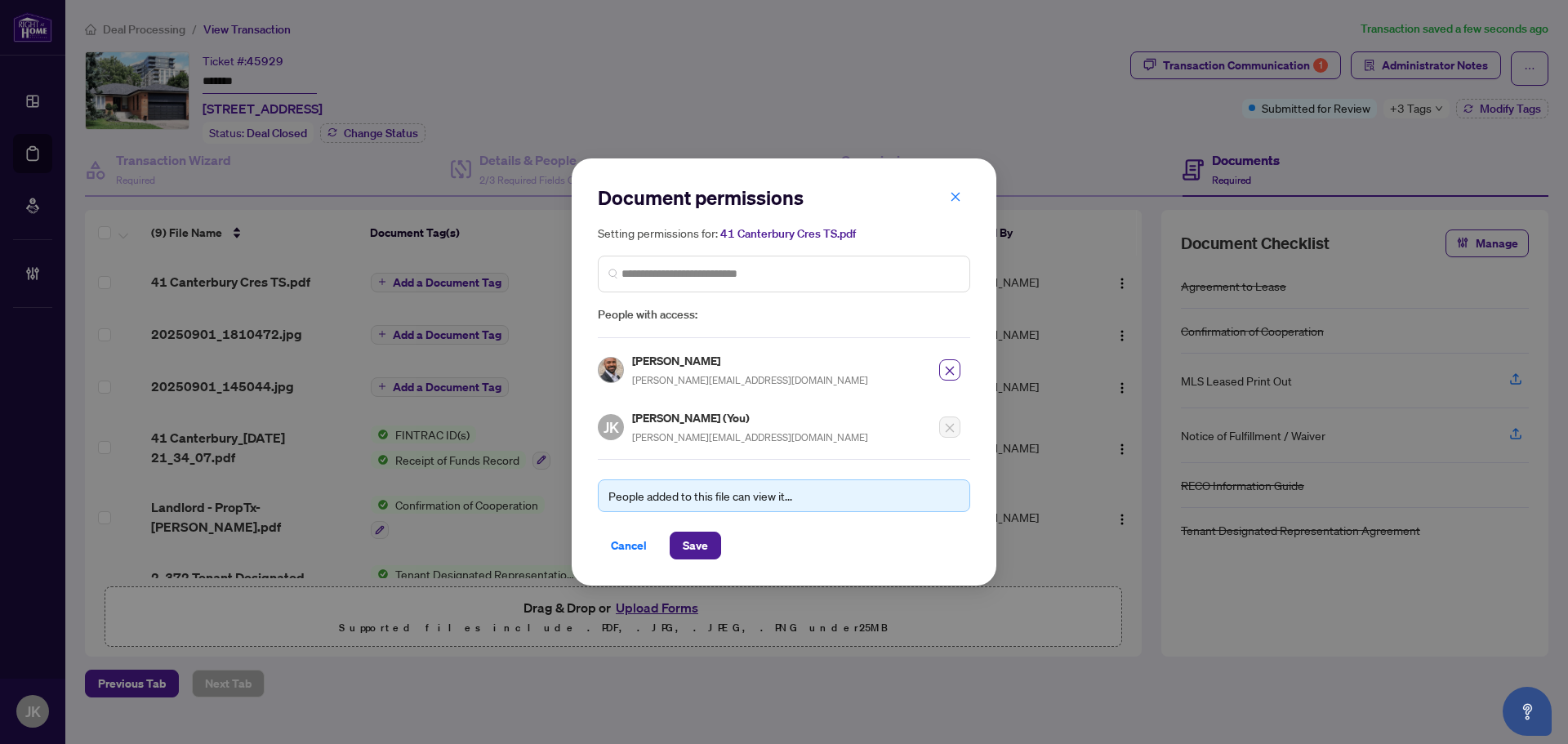
drag, startPoint x: 703, startPoint y: 539, endPoint x: 666, endPoint y: 522, distance: 40.7
click at [701, 539] on button "Save" at bounding box center [696, 545] width 52 height 28
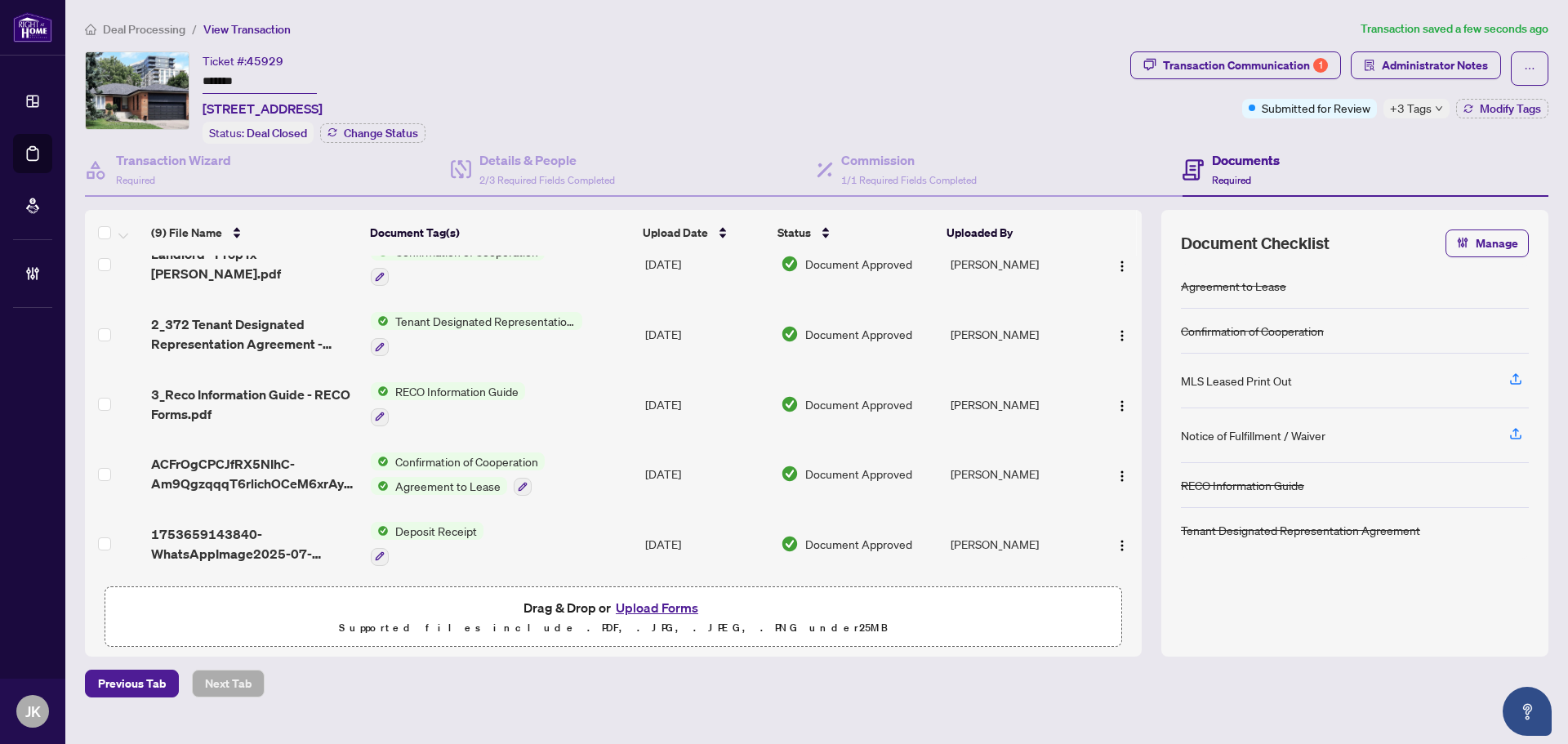
scroll to position [0, 0]
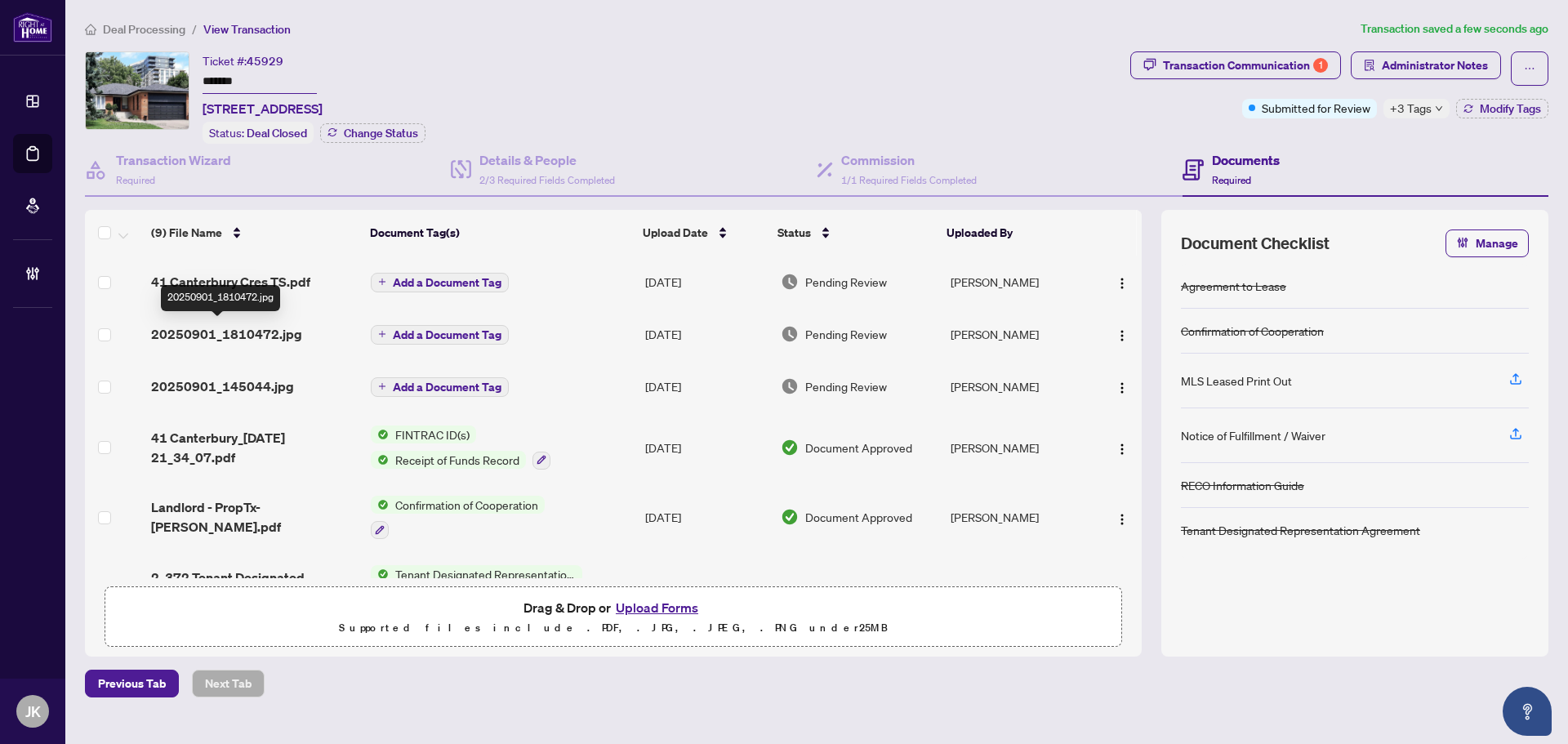
click at [187, 330] on span "20250901_1810472.jpg" at bounding box center [226, 335] width 151 height 20
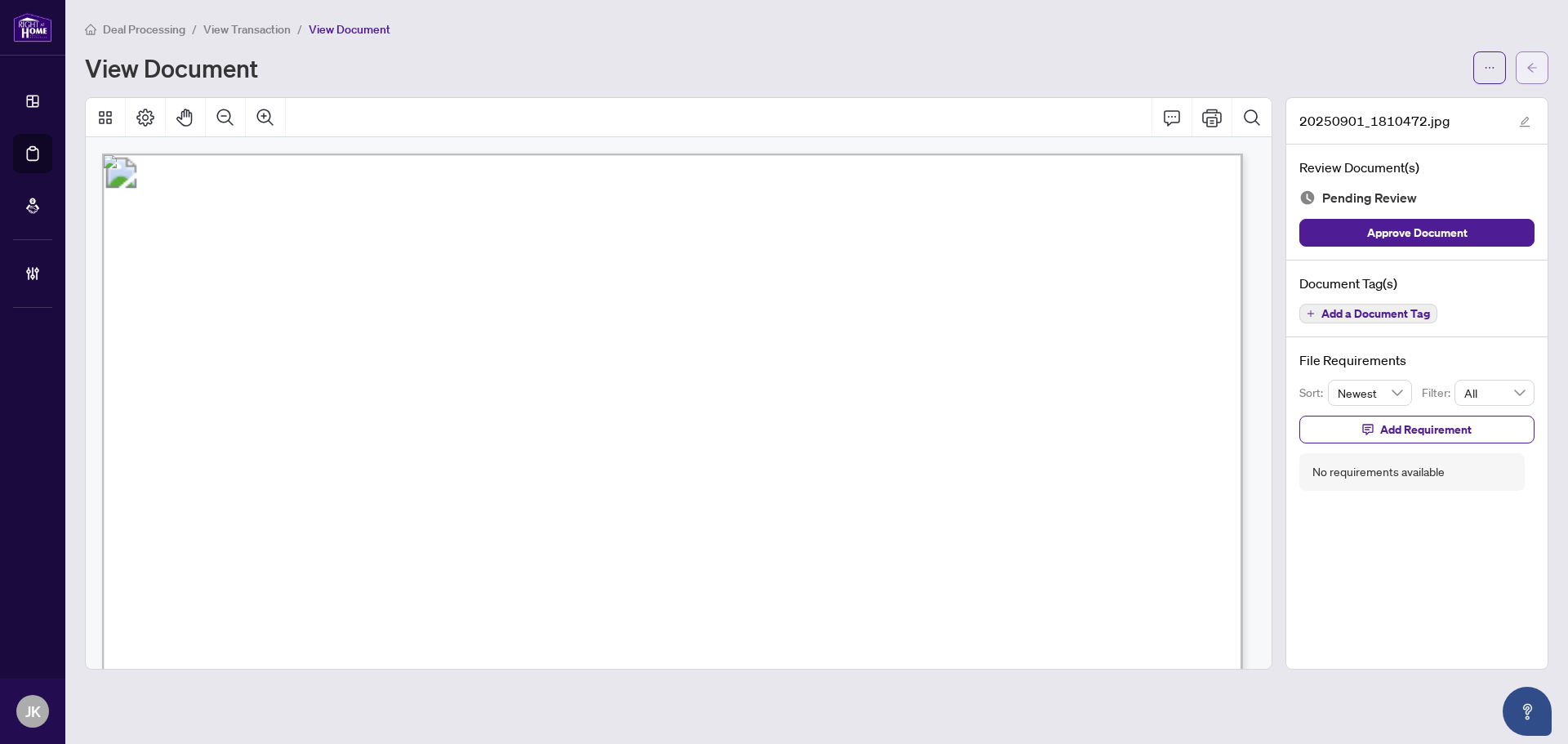
click at [1531, 63] on icon "arrow-left" at bounding box center [1532, 68] width 12 height 12
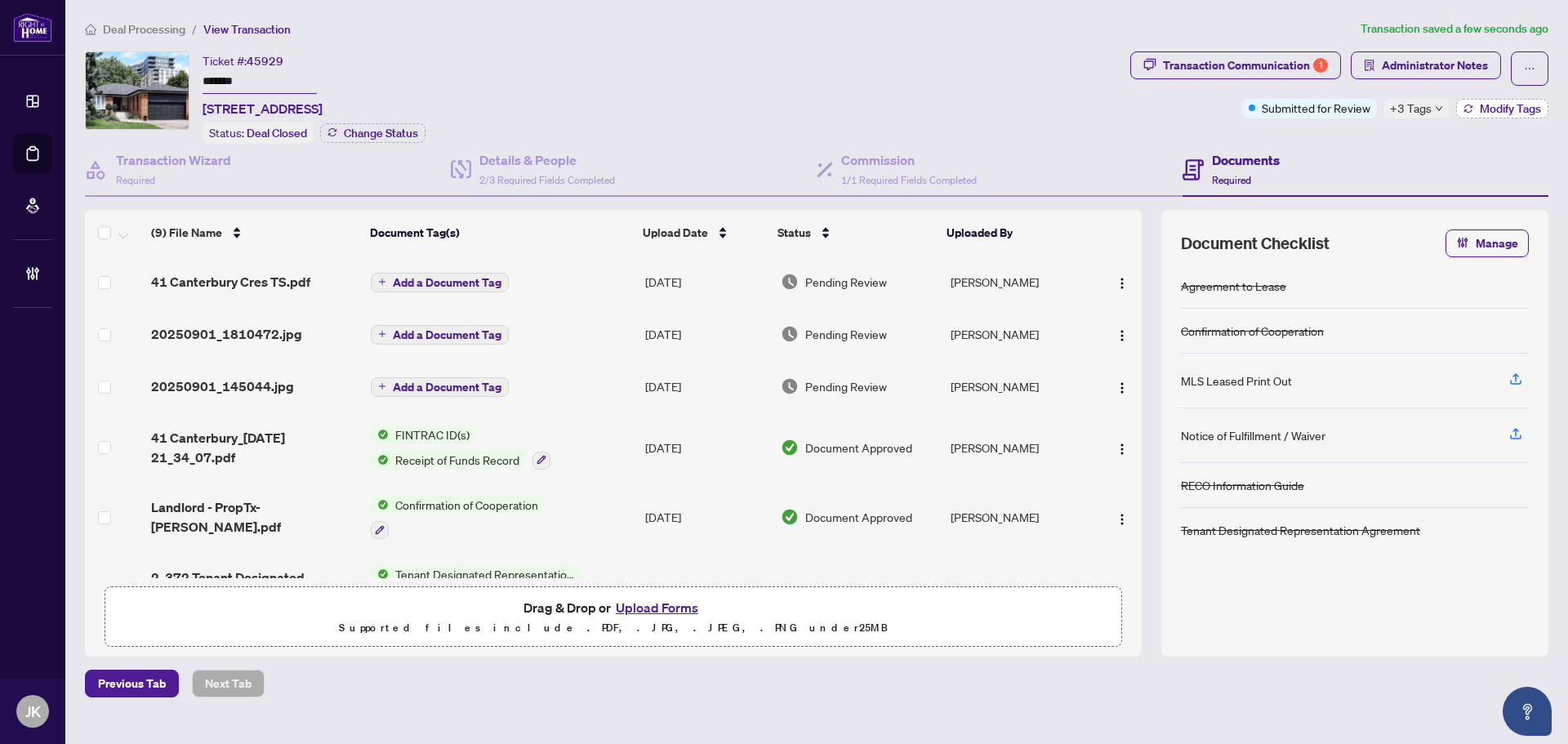
click at [1490, 109] on span "Modify Tags" at bounding box center [1511, 108] width 62 height 12
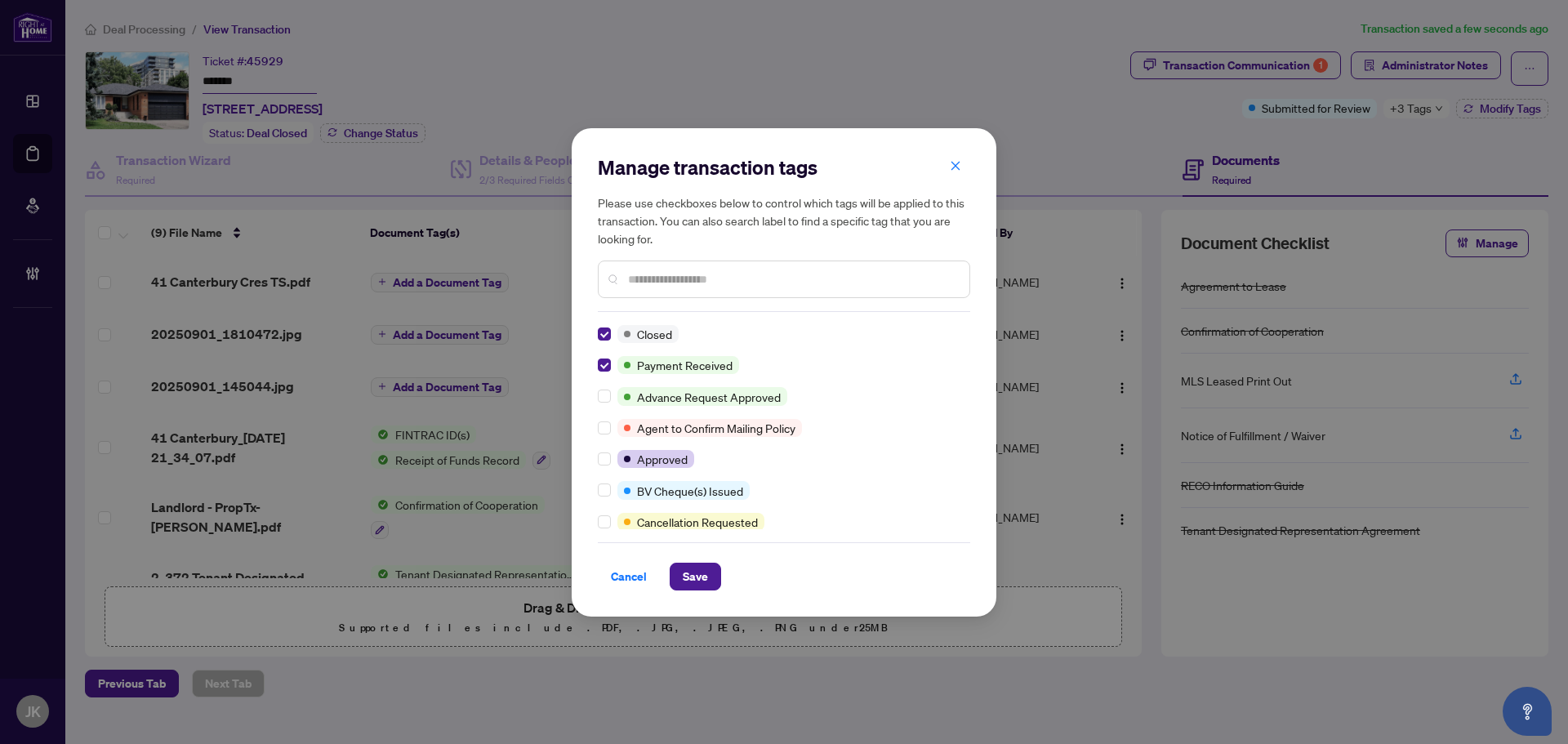
click at [633, 582] on span "Cancel" at bounding box center [629, 576] width 36 height 26
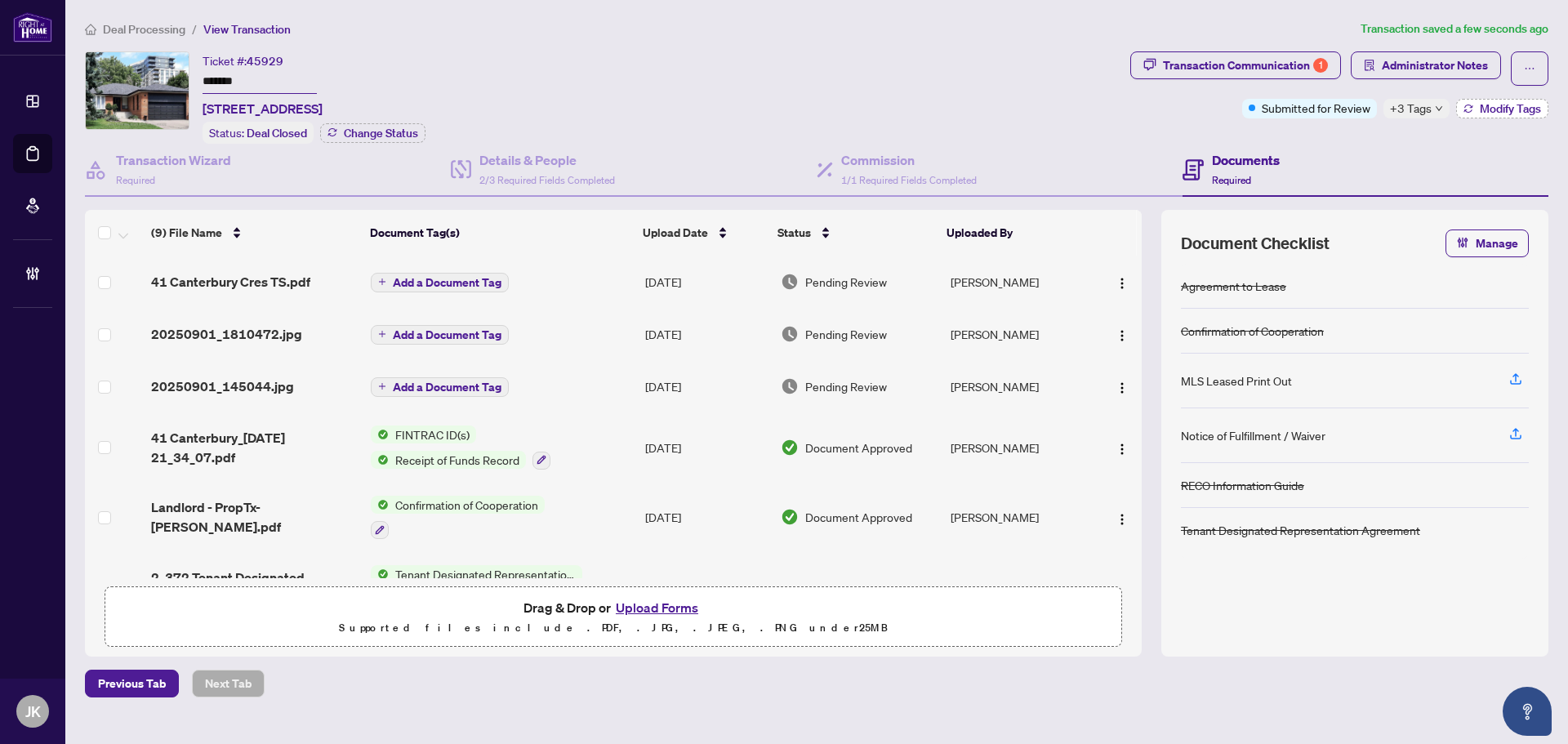
click at [1500, 117] on button "Modify Tags" at bounding box center [1502, 109] width 92 height 20
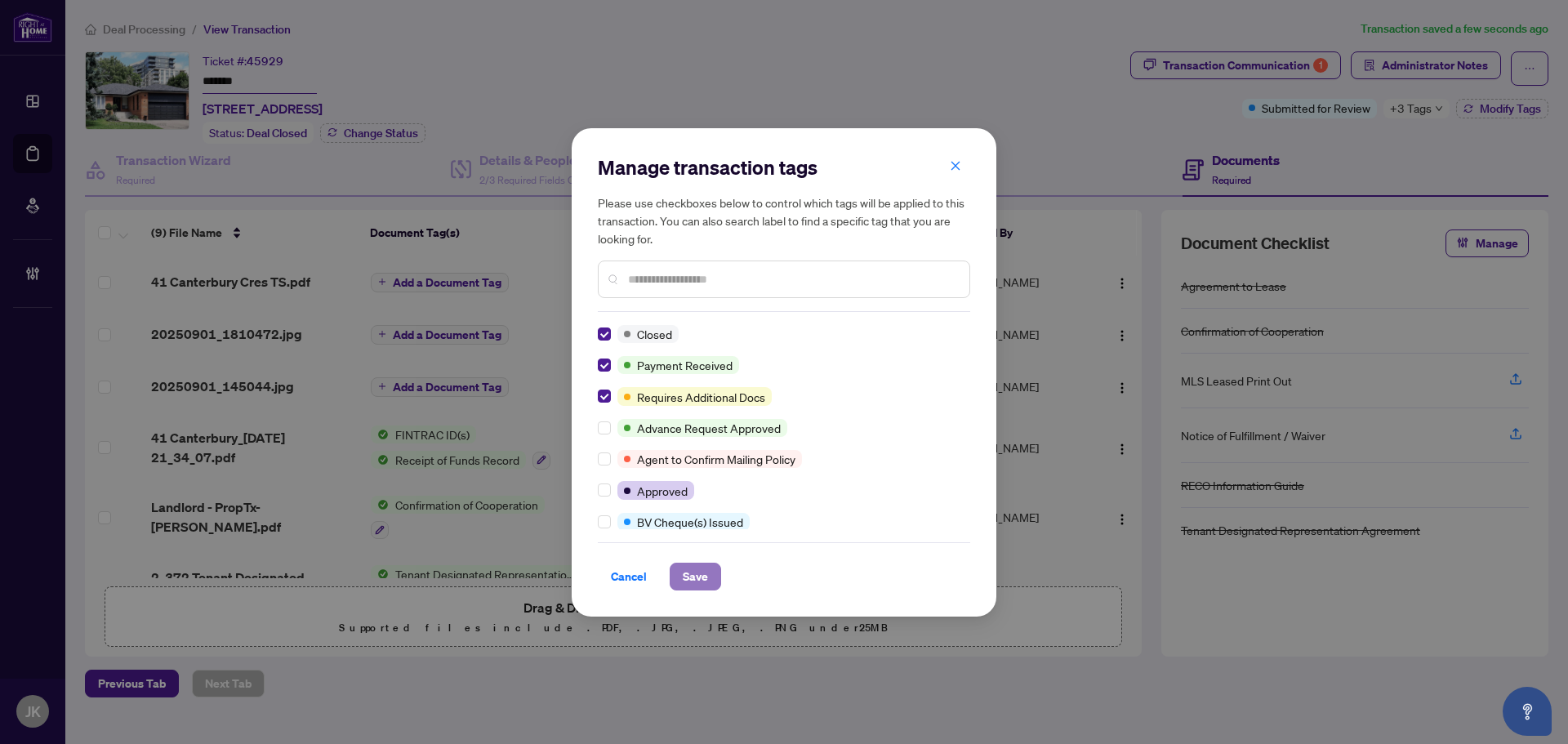
click at [699, 582] on button "Save" at bounding box center [696, 576] width 52 height 28
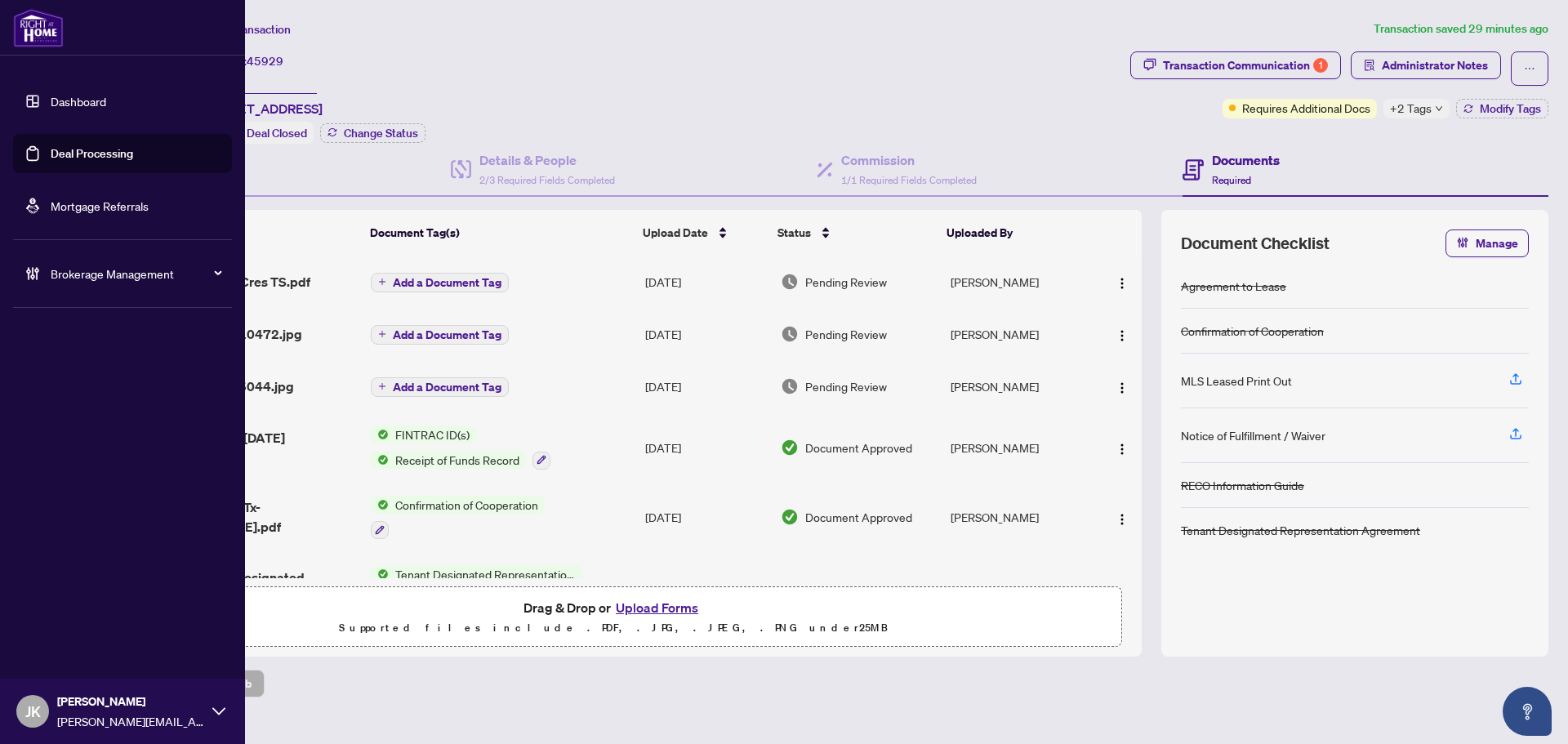
click at [58, 146] on link "Deal Processing" at bounding box center [92, 153] width 83 height 14
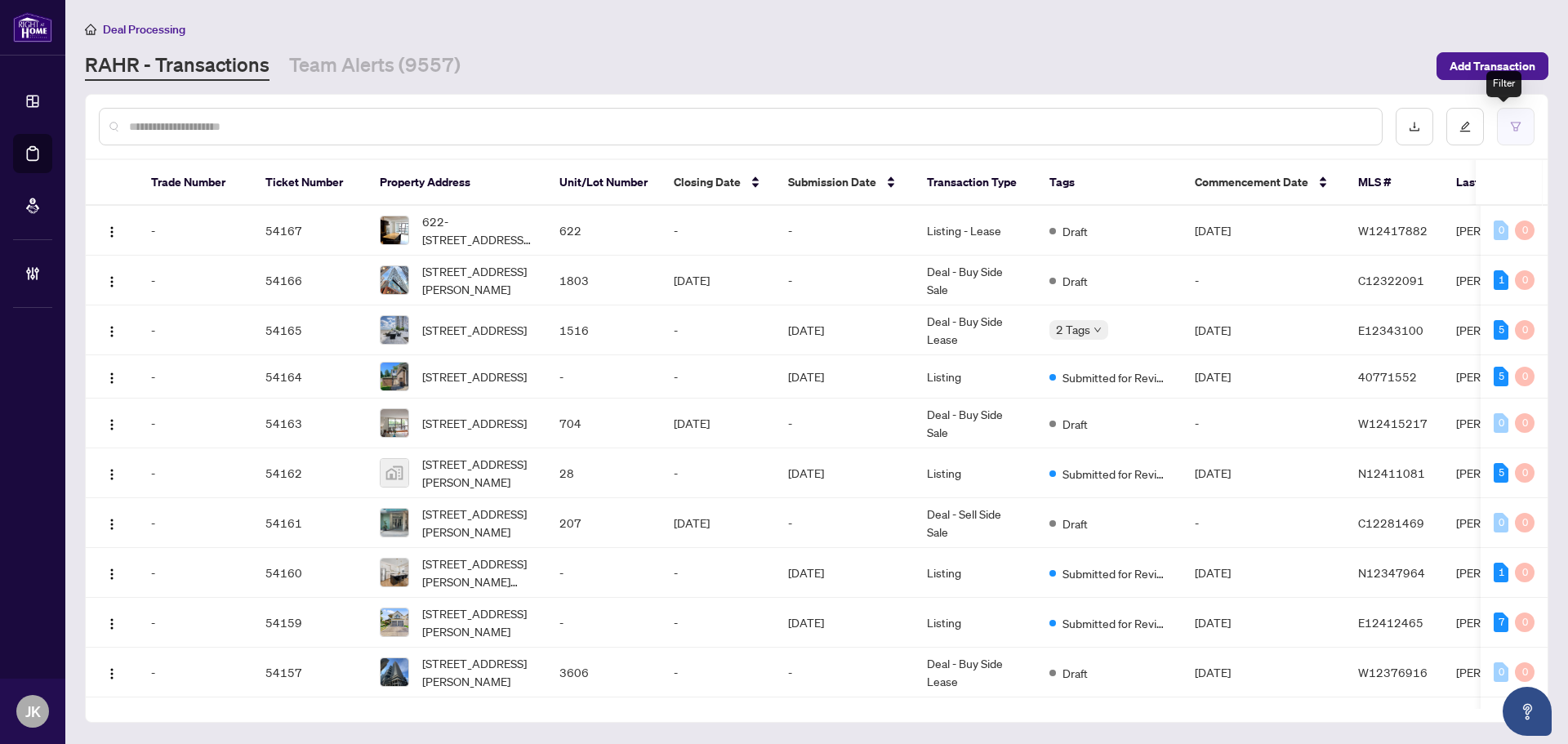
click at [1506, 116] on button "button" at bounding box center [1516, 127] width 37 height 37
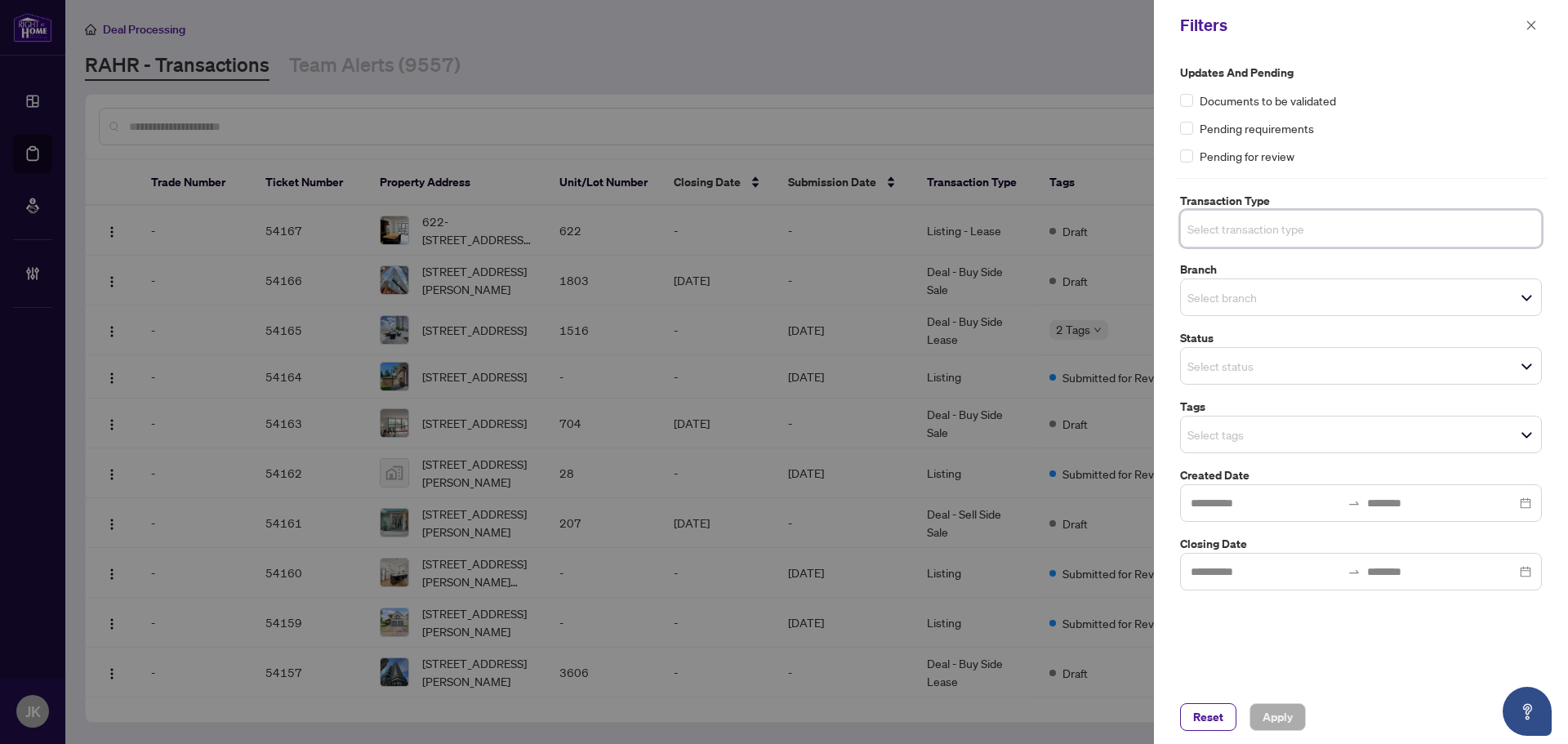
click at [1234, 235] on input "search" at bounding box center [1245, 228] width 114 height 20
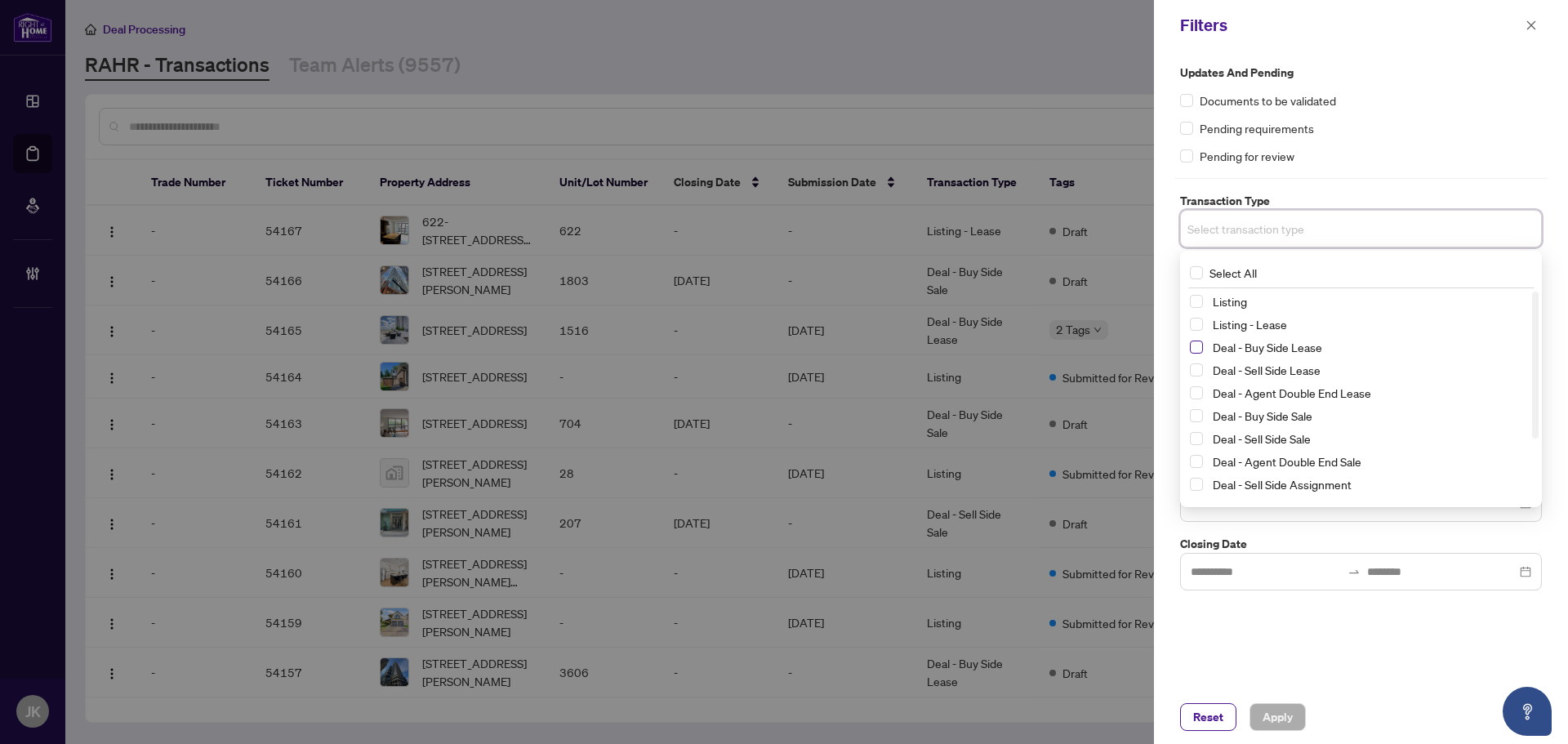
click at [1190, 346] on span "Select Deal - Buy Side Lease" at bounding box center [1196, 347] width 13 height 13
drag, startPoint x: 1196, startPoint y: 374, endPoint x: 1198, endPoint y: 384, distance: 10.2
click at [1193, 376] on span "Select Deal - Sell Side Lease" at bounding box center [1196, 373] width 13 height 13
click at [1199, 397] on span "Select Deal - Agent Double End Lease" at bounding box center [1196, 396] width 13 height 13
click at [1194, 419] on span "Select Deal - Buy Side Sale" at bounding box center [1196, 419] width 13 height 13
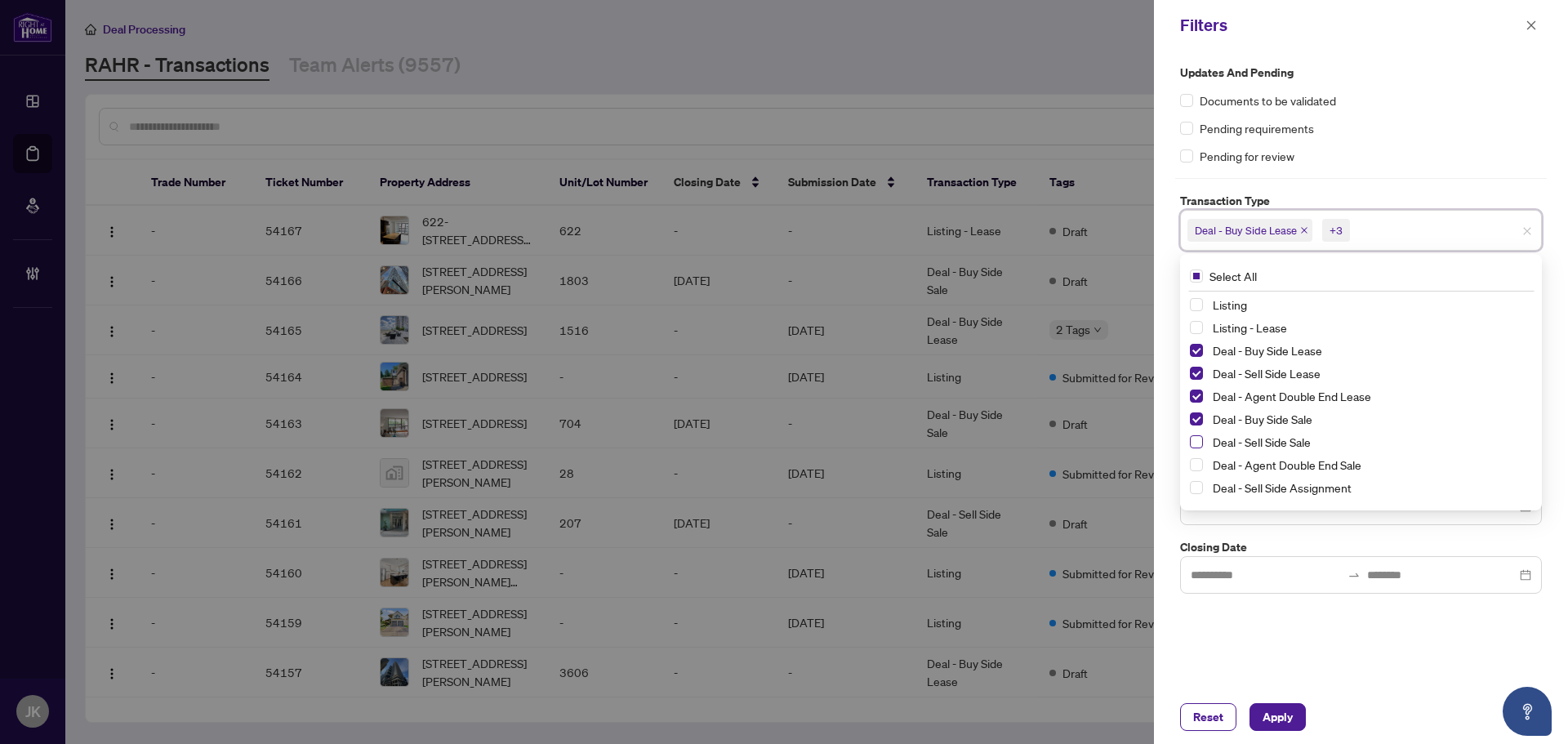
click at [1197, 442] on span "Select Deal - Sell Side Sale" at bounding box center [1196, 442] width 13 height 13
click at [1192, 468] on span "Select Deal - Agent Double End Sale" at bounding box center [1196, 465] width 13 height 13
click at [1194, 491] on span "Select Deal - Sell Side Assignment" at bounding box center [1196, 487] width 13 height 13
drag, startPoint x: 1531, startPoint y: 396, endPoint x: 1429, endPoint y: 396, distance: 102.0
click at [1481, 394] on div "Deal - Sell Side Lease Deal - Agent Double End Lease Deal - Buy Side Sale Deal …" at bounding box center [1361, 400] width 355 height 209
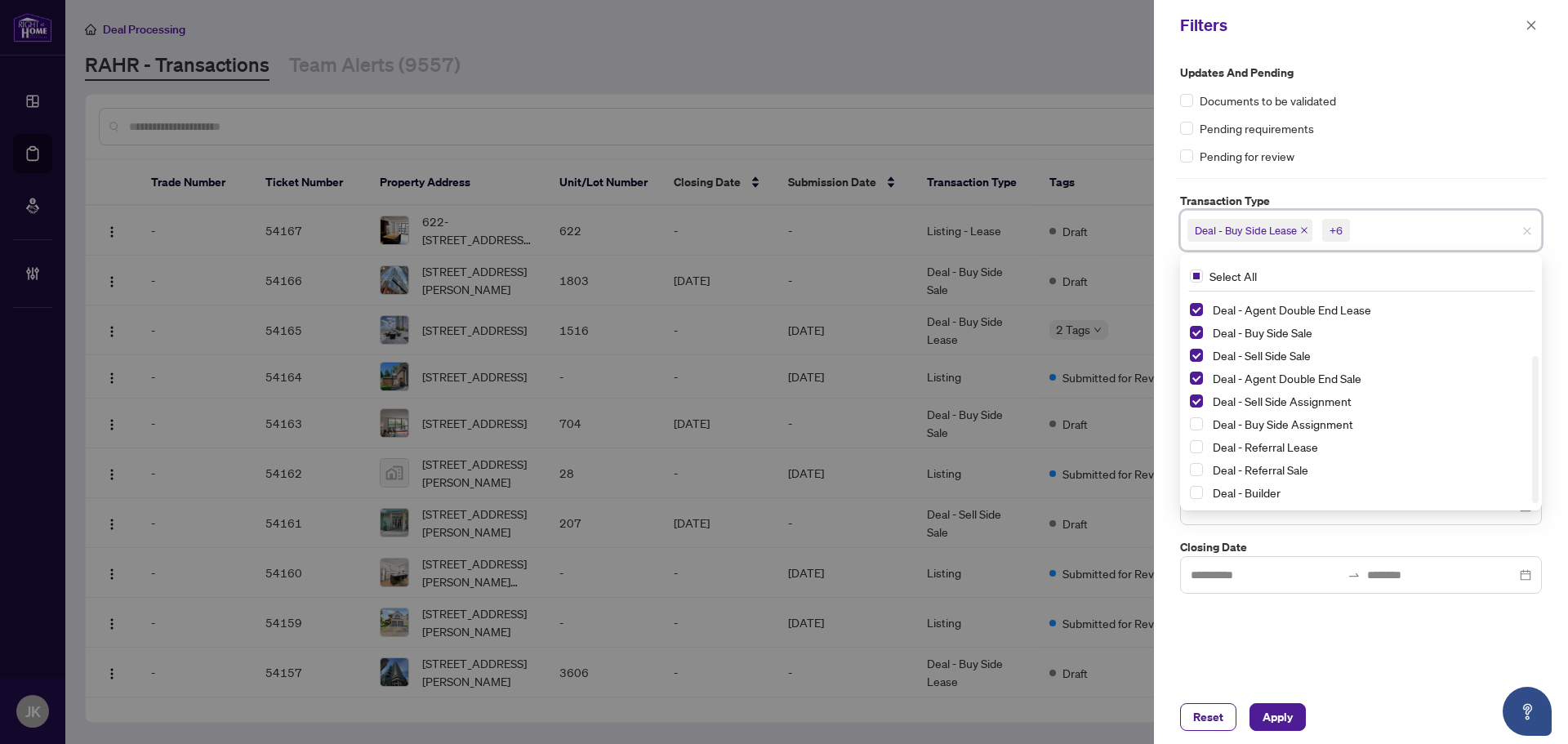
scroll to position [57, 0]
click at [1189, 460] on div "Deal - Buy Side Lease Deal - Sell Side Lease Deal - Agent Double End Lease Deal…" at bounding box center [1361, 409] width 355 height 252
click at [1201, 452] on span "Select Deal - Buy Side Assignment" at bounding box center [1196, 453] width 13 height 13
click at [1336, 670] on div "Updates and Pending Documents to be validated Pending requirements Pending for …" at bounding box center [1361, 370] width 414 height 640
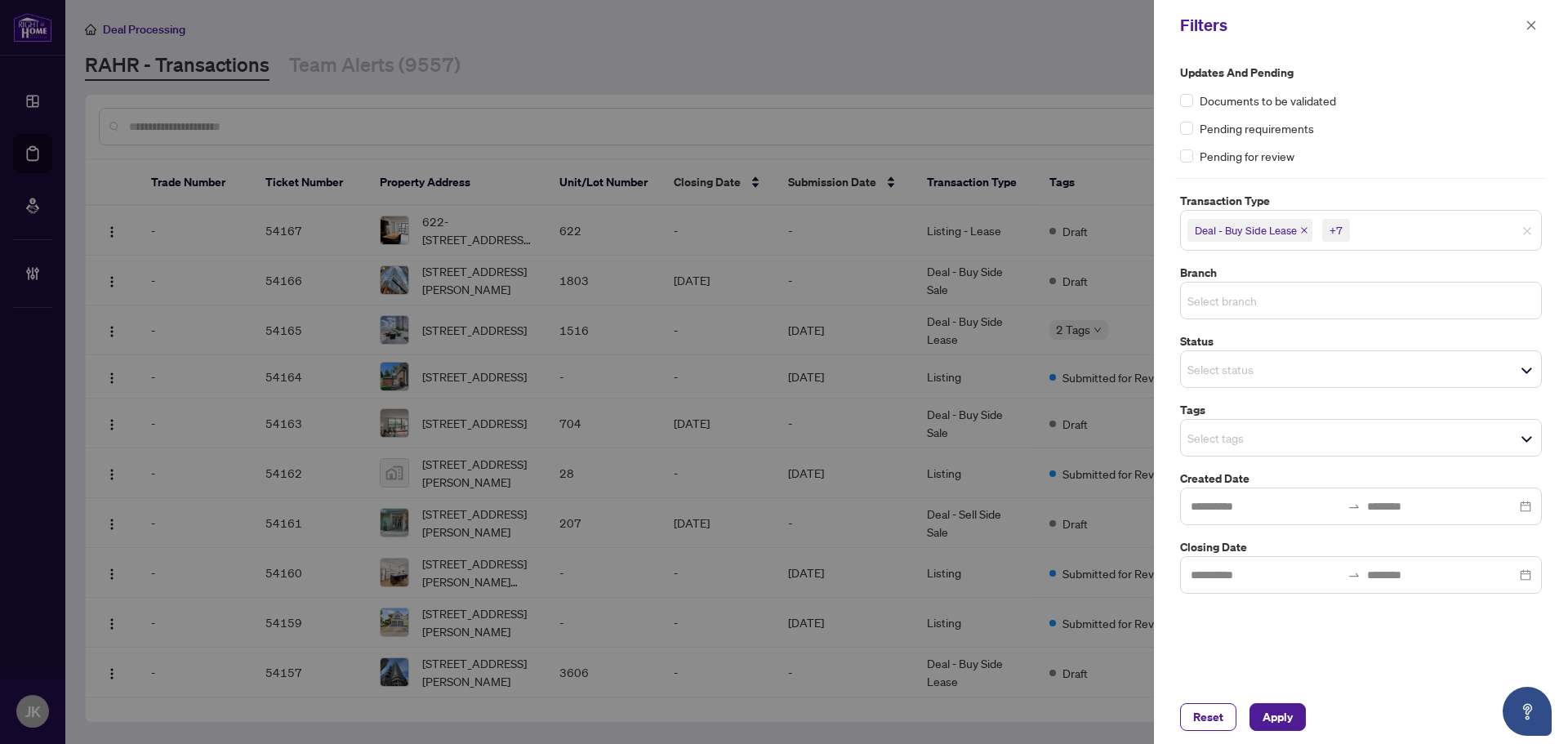
drag, startPoint x: 1242, startPoint y: 306, endPoint x: 1261, endPoint y: 444, distance: 139.3
click at [1245, 306] on input "search" at bounding box center [1245, 301] width 114 height 20
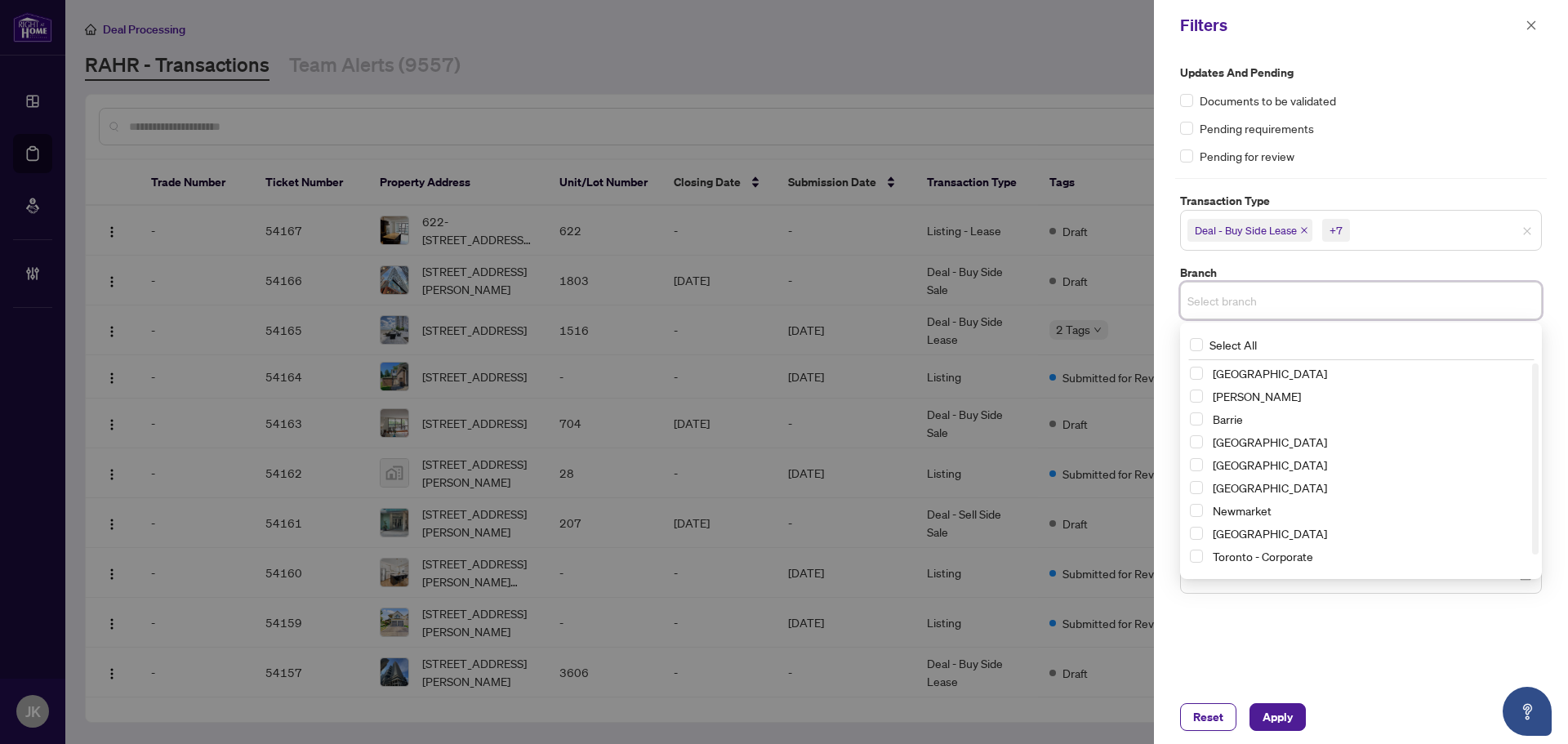
scroll to position [20, 0]
drag, startPoint x: 1534, startPoint y: 433, endPoint x: 1523, endPoint y: 506, distance: 73.8
click at [1523, 506] on div "Richmond Hill Vaughan Barrie Burlington Durham Mississauga Newmarket Ottawa Tor…" at bounding box center [1361, 468] width 355 height 209
click at [1201, 543] on span "Select Toronto - Corporate" at bounding box center [1196, 536] width 13 height 13
click at [1191, 560] on span "Select Toronto - Don Mills" at bounding box center [1196, 563] width 13 height 13
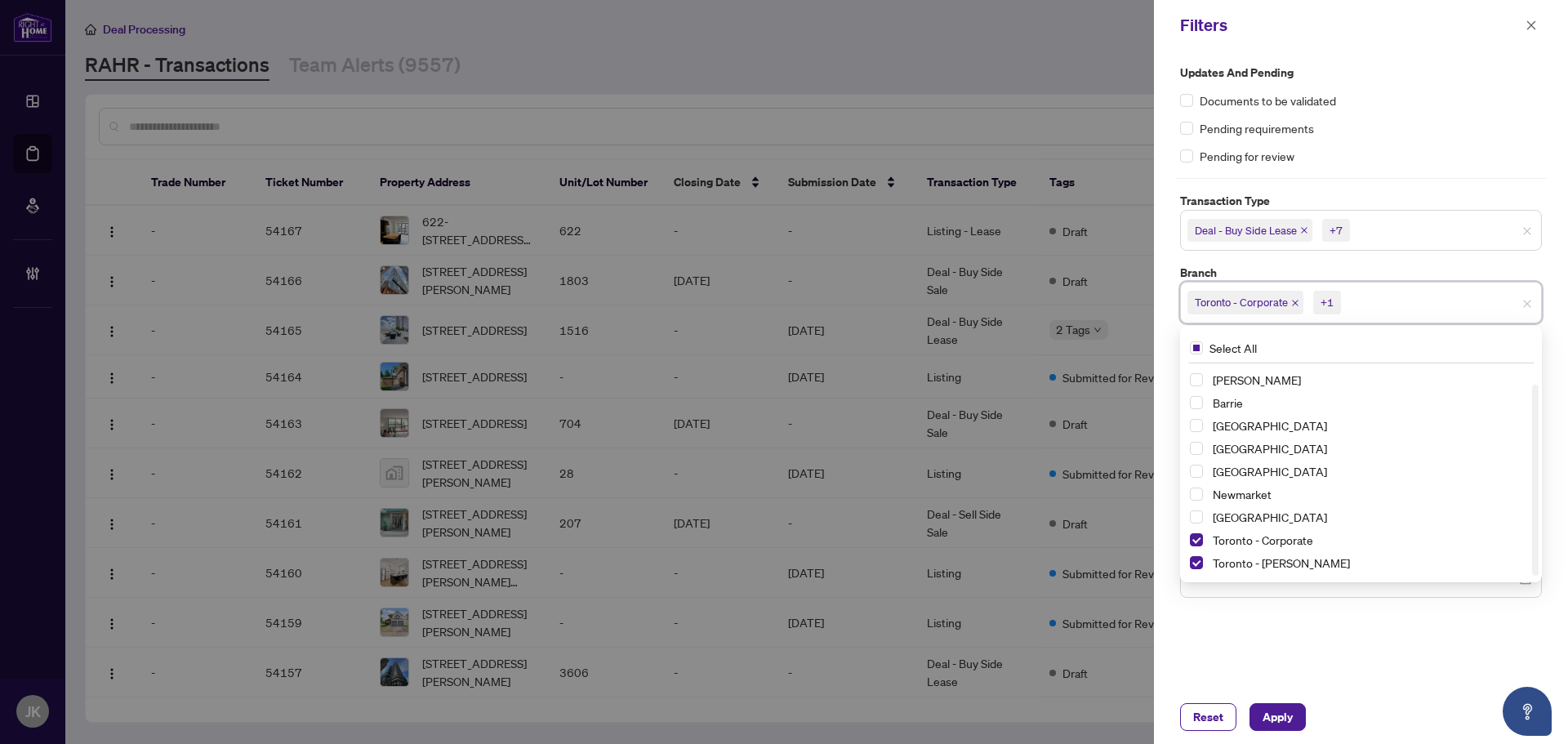
click at [1348, 689] on div "Updates and Pending Documents to be validated Pending requirements Pending for …" at bounding box center [1361, 370] width 414 height 640
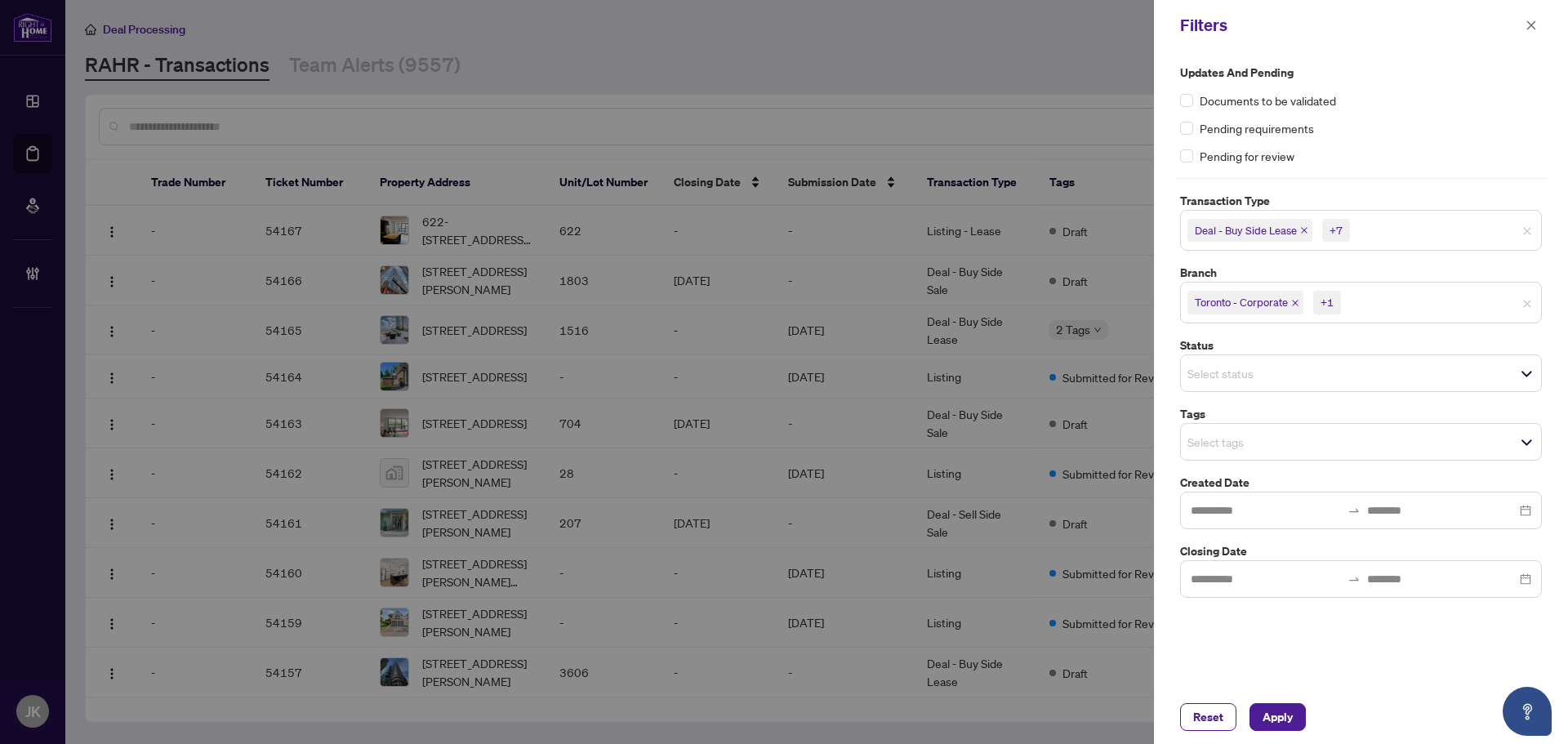
click at [1338, 380] on span "Select status" at bounding box center [1361, 374] width 360 height 23
drag, startPoint x: 1389, startPoint y: 679, endPoint x: 1374, endPoint y: 647, distance: 35.3
click at [1387, 679] on div "Updates and Pending Documents to be validated Pending requirements Pending for …" at bounding box center [1361, 370] width 414 height 640
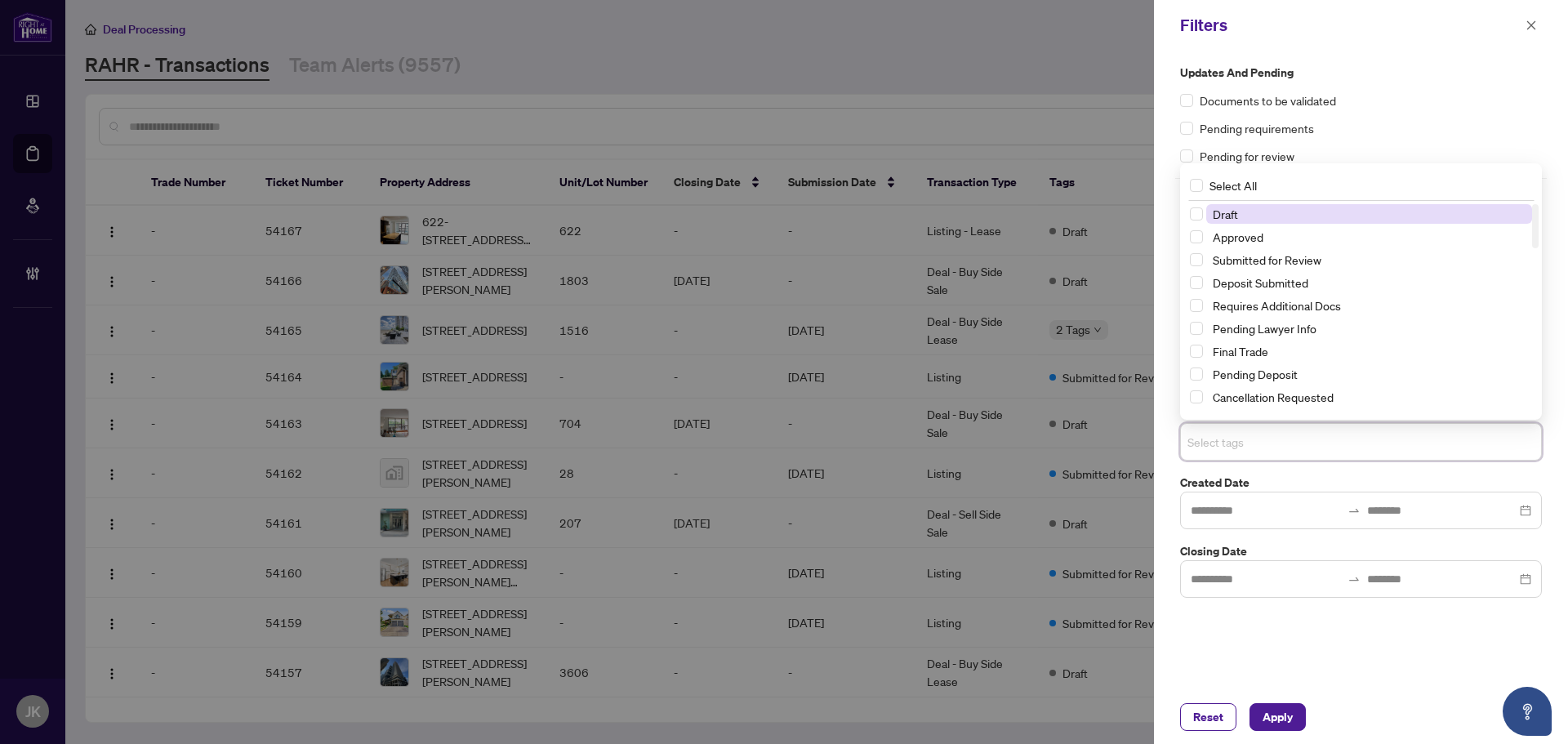
click at [1208, 441] on input "search" at bounding box center [1245, 442] width 114 height 20
click at [1411, 674] on div "Updates and Pending Documents to be validated Pending requirements Pending for …" at bounding box center [1361, 370] width 414 height 640
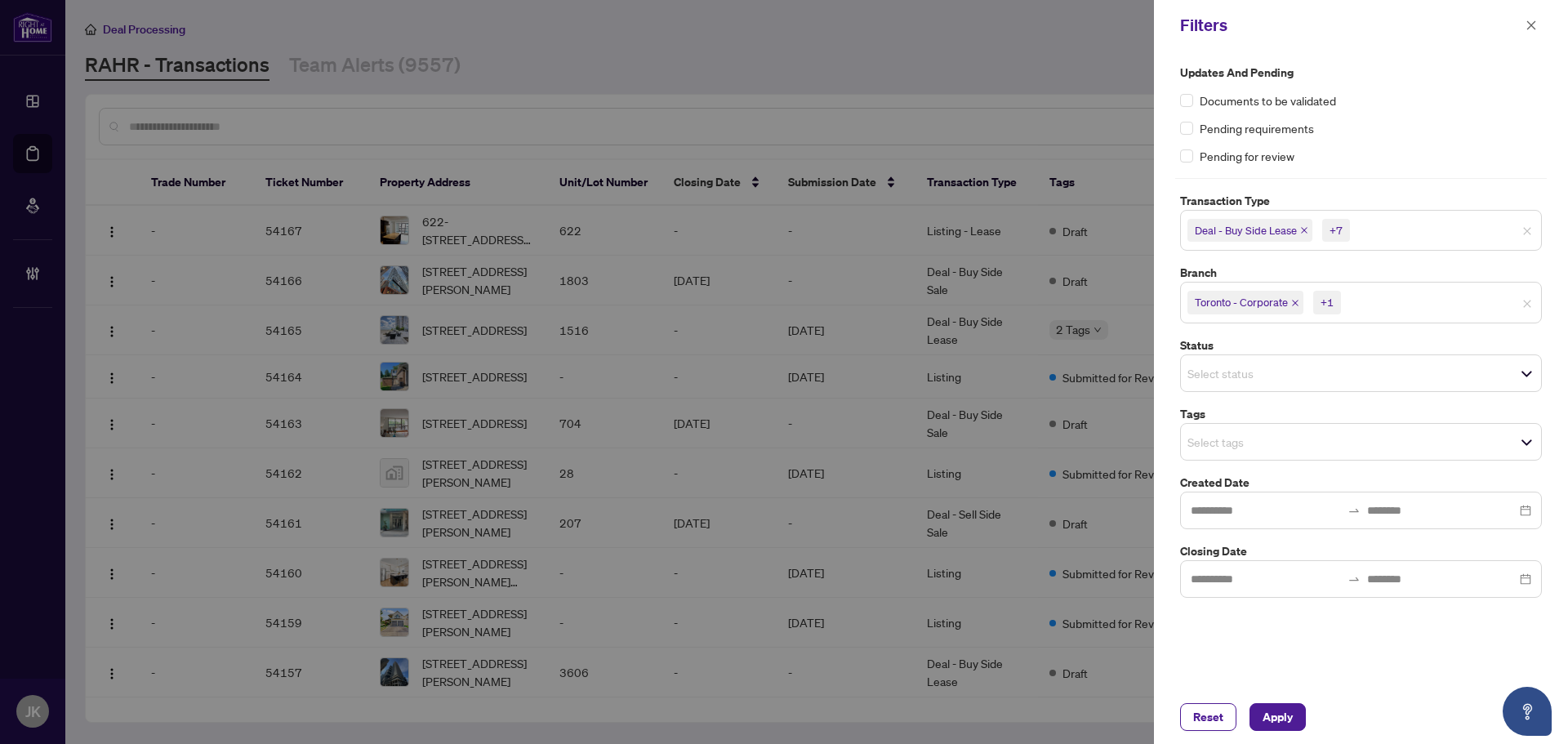
click at [1245, 384] on span "Select status" at bounding box center [1361, 374] width 360 height 23
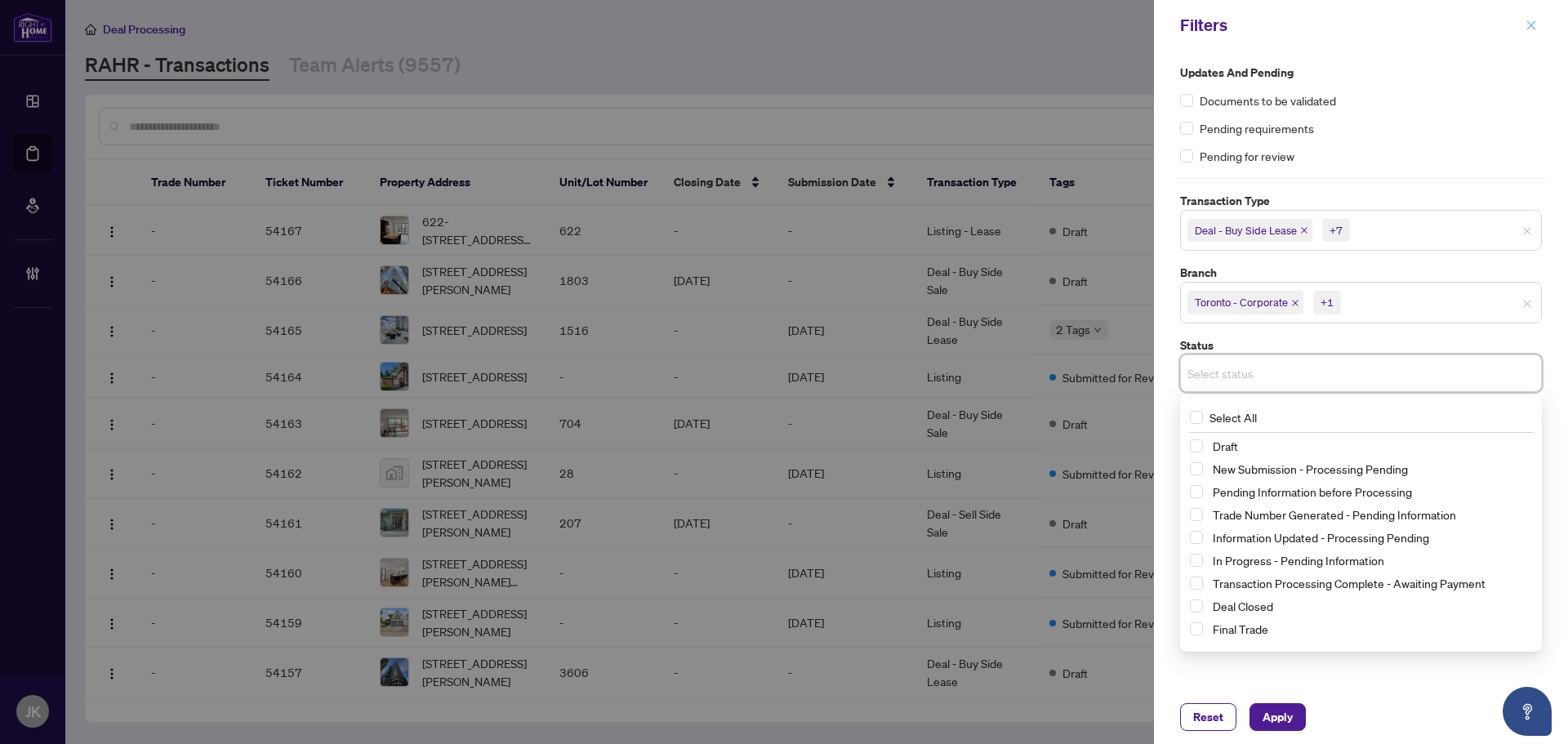
click at [1527, 27] on icon "close" at bounding box center [1531, 25] width 12 height 12
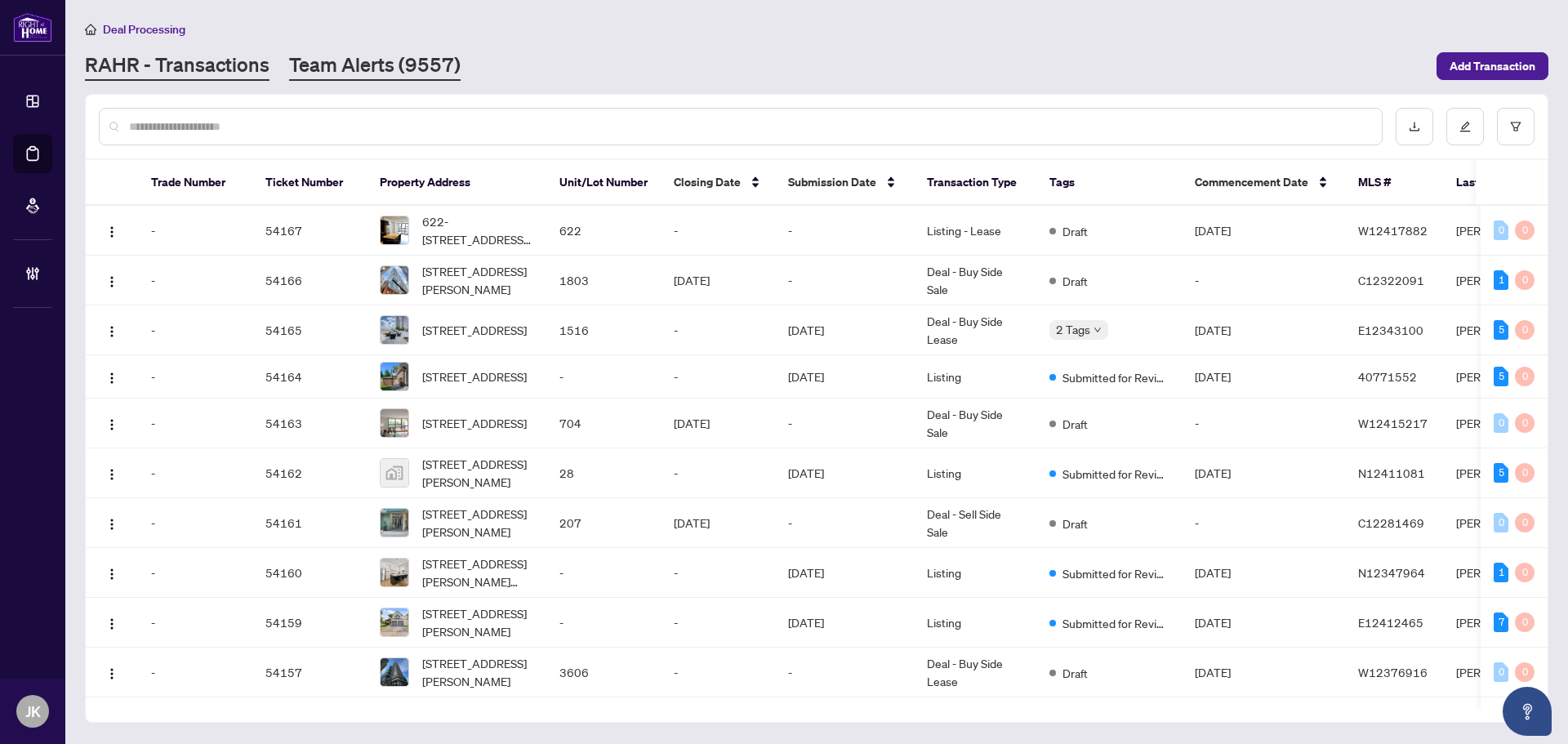
click at [393, 79] on link "Team Alerts (9557)" at bounding box center [375, 66] width 171 height 29
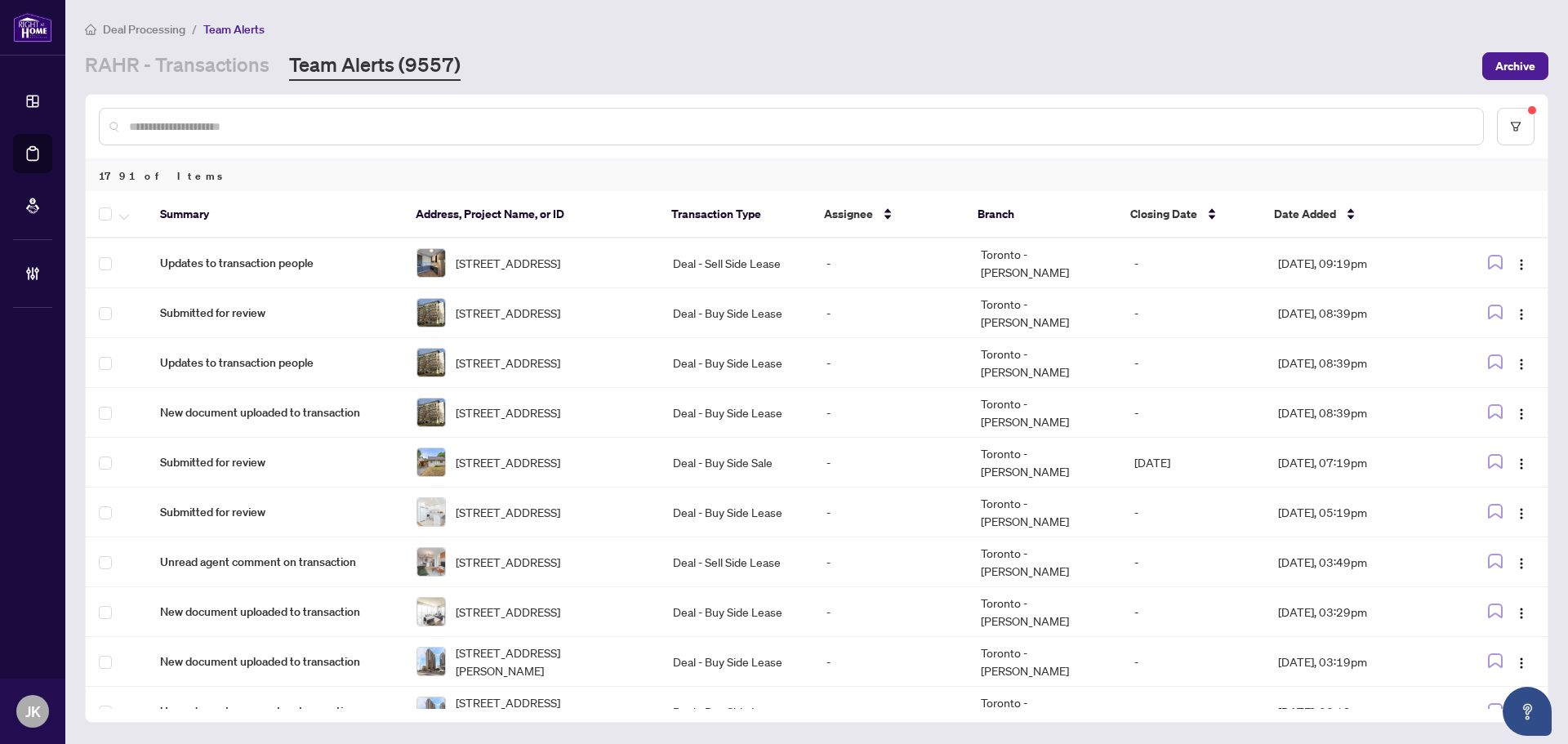
click at [167, 123] on input "text" at bounding box center [800, 127] width 1341 height 18
click at [161, 44] on div "Deal Processing / Team Alerts RAHR - Transactions Team Alerts (9557) Archive" at bounding box center [816, 50] width 1464 height 62
click at [161, 62] on link "RAHR - Transactions" at bounding box center [177, 66] width 185 height 29
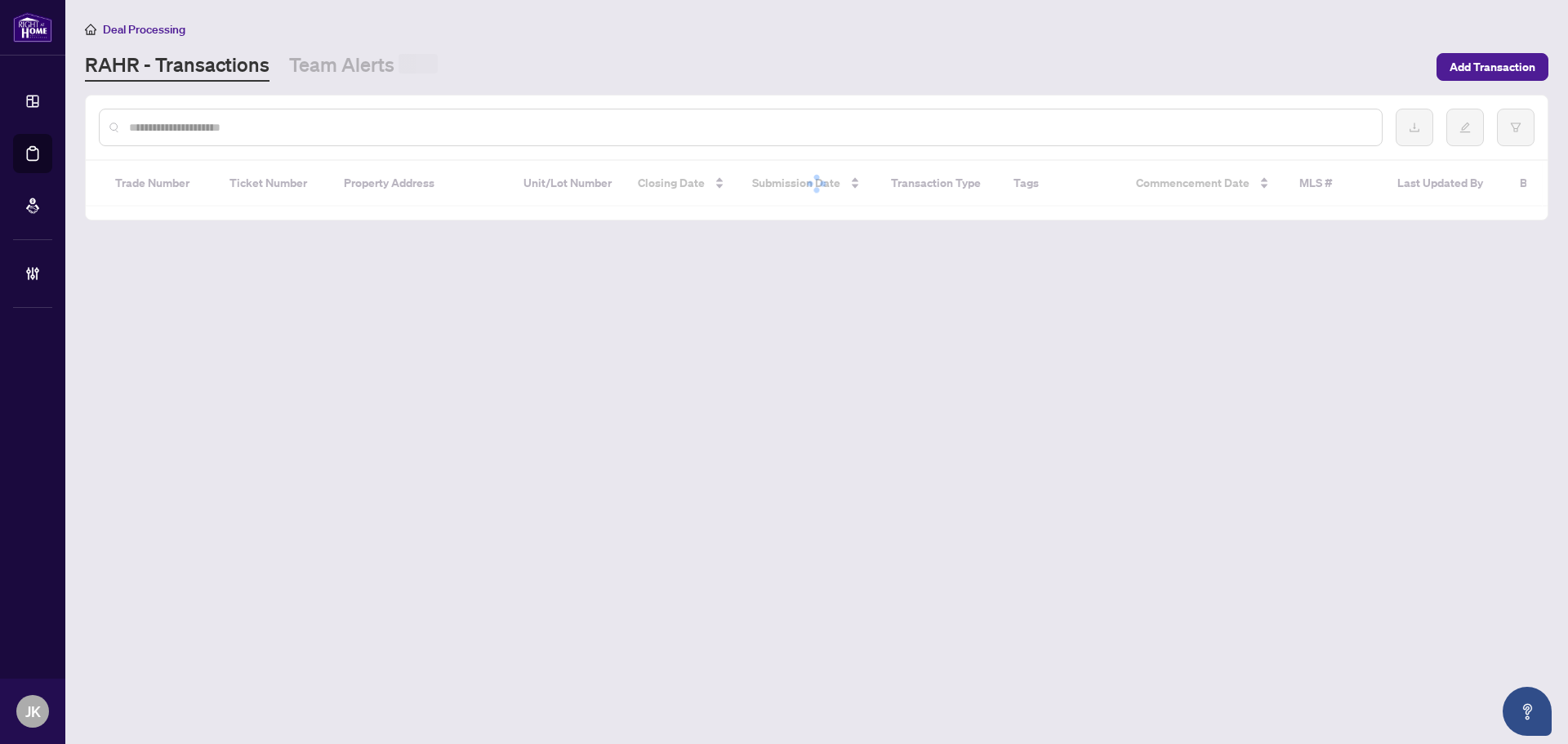
drag, startPoint x: 161, startPoint y: 131, endPoint x: 156, endPoint y: 121, distance: 11.2
click at [159, 129] on input "text" at bounding box center [749, 128] width 1240 height 18
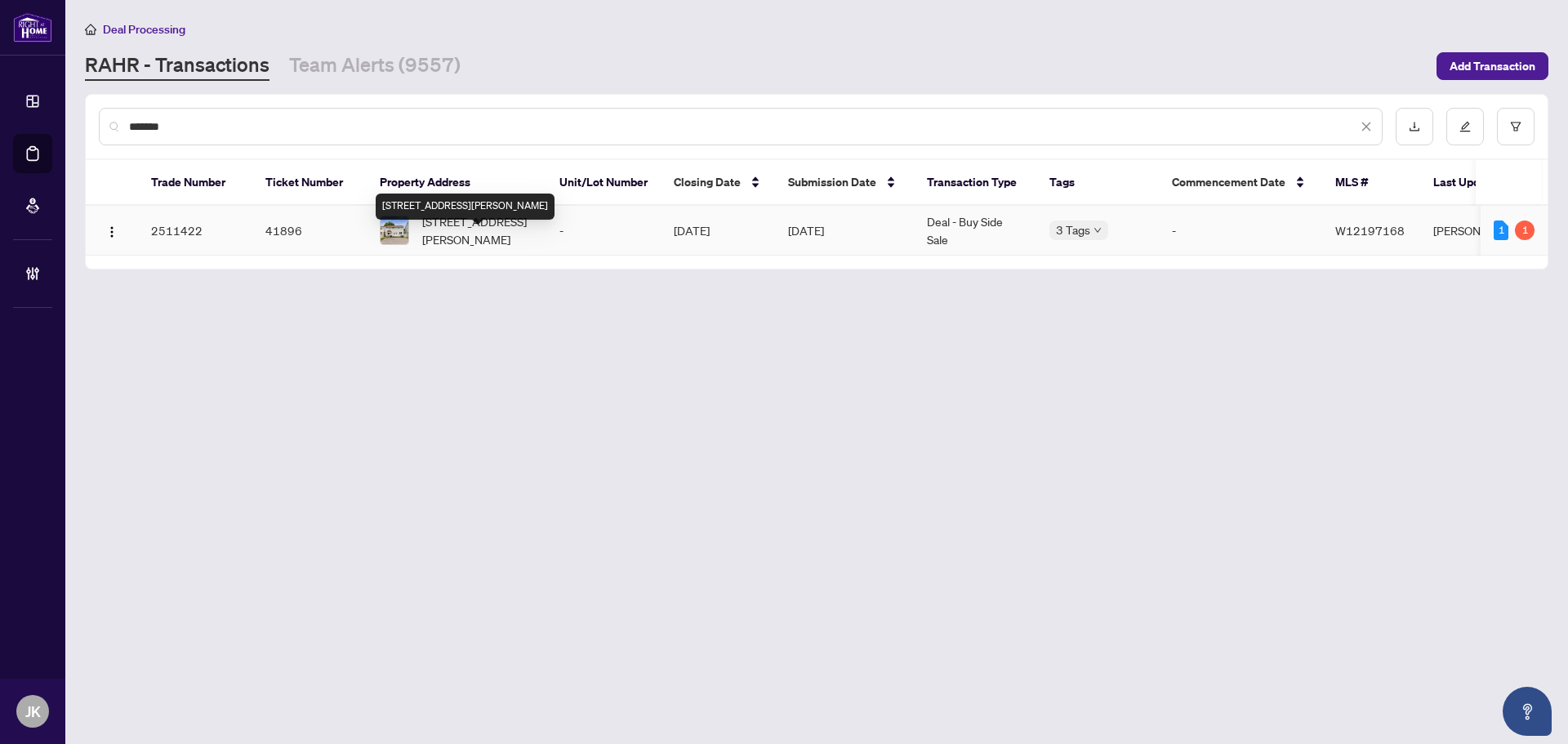
type input "*******"
click at [528, 248] on span "25 Jason Sq, Brampton, Ontario L7S 2L6, Canada" at bounding box center [478, 230] width 111 height 36
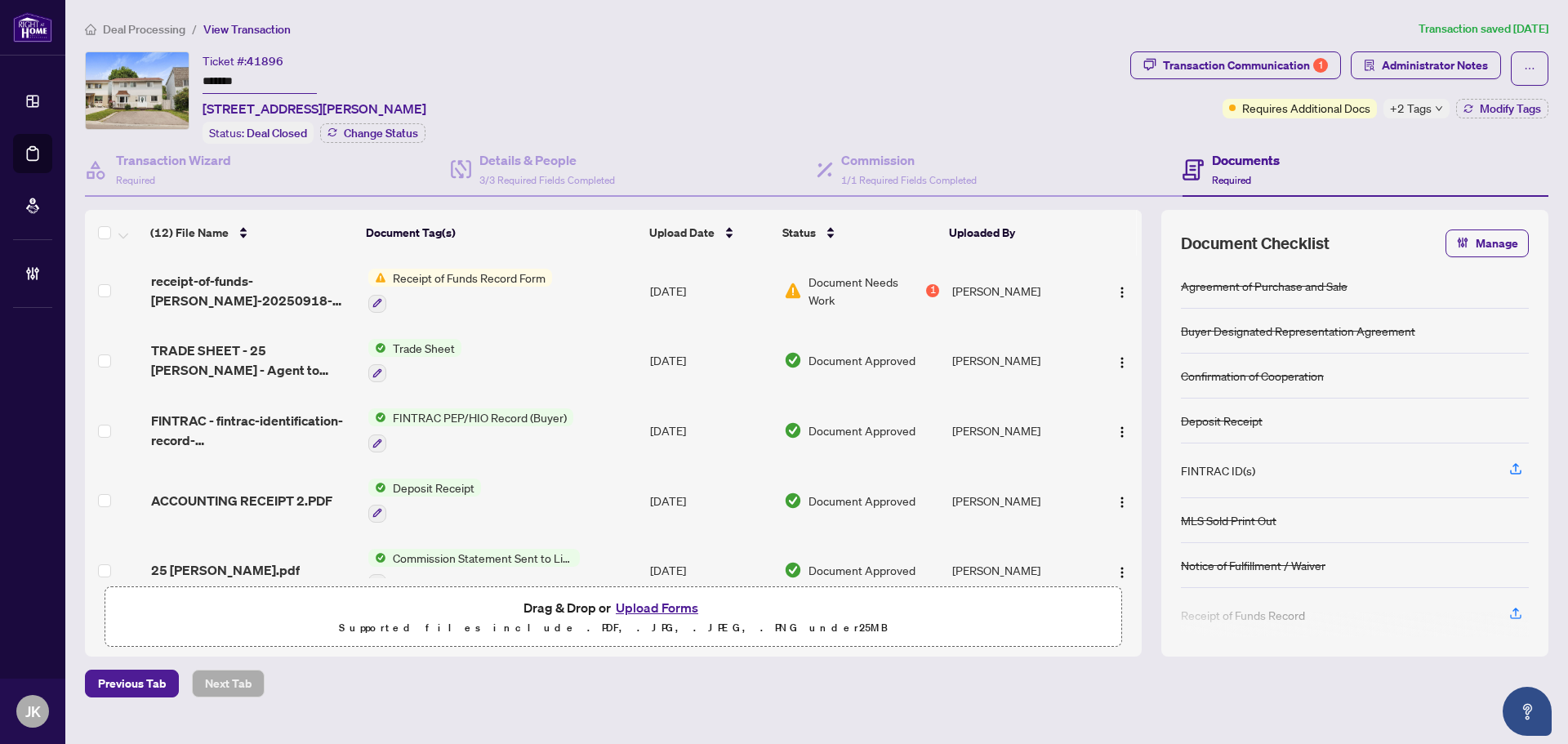
click at [471, 272] on span "Receipt of Funds Record Form" at bounding box center [469, 277] width 166 height 18
click at [433, 350] on span "Receipt of Funds Record Form" at bounding box center [466, 354] width 166 height 18
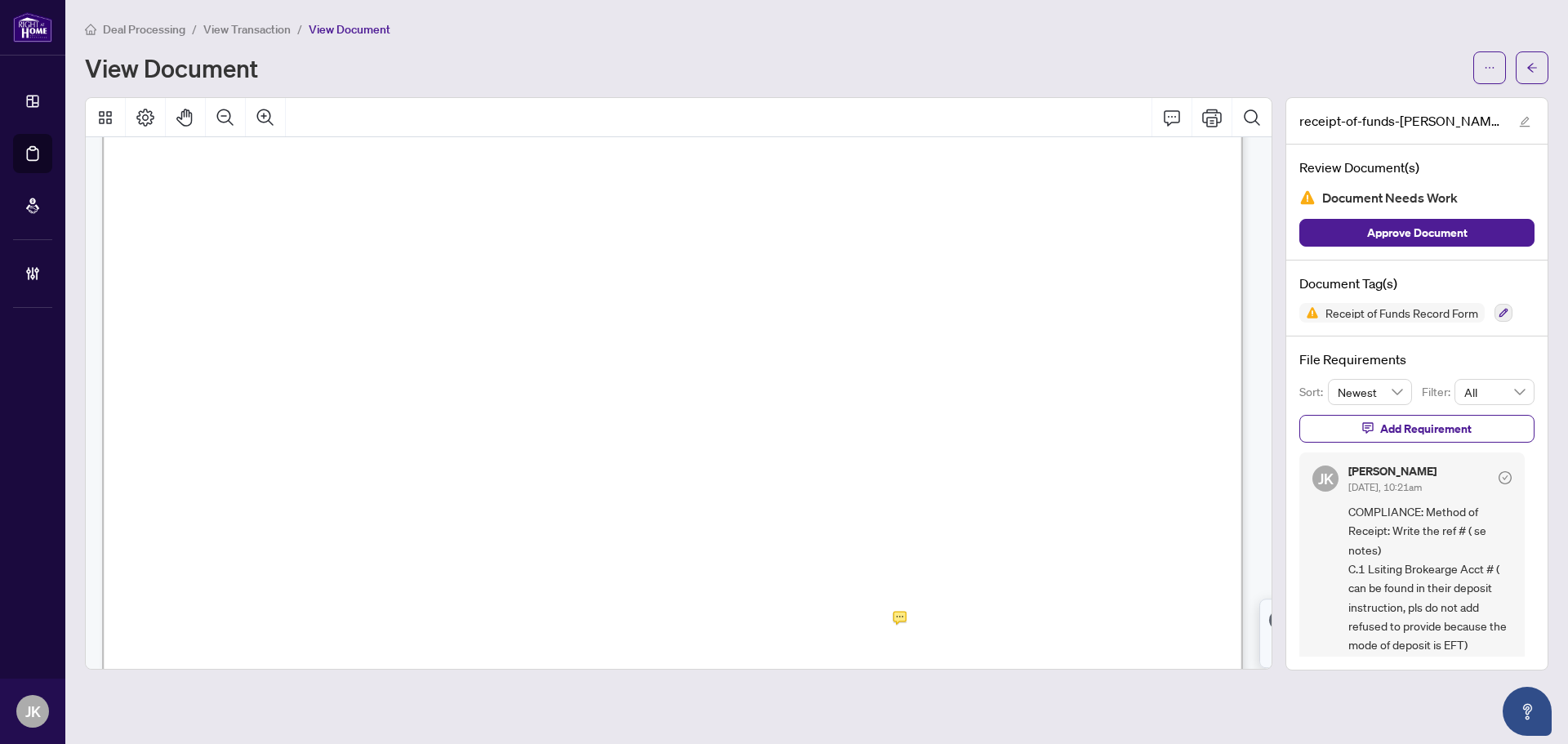
scroll to position [296, 0]
click at [1504, 310] on icon "button" at bounding box center [1504, 312] width 10 height 10
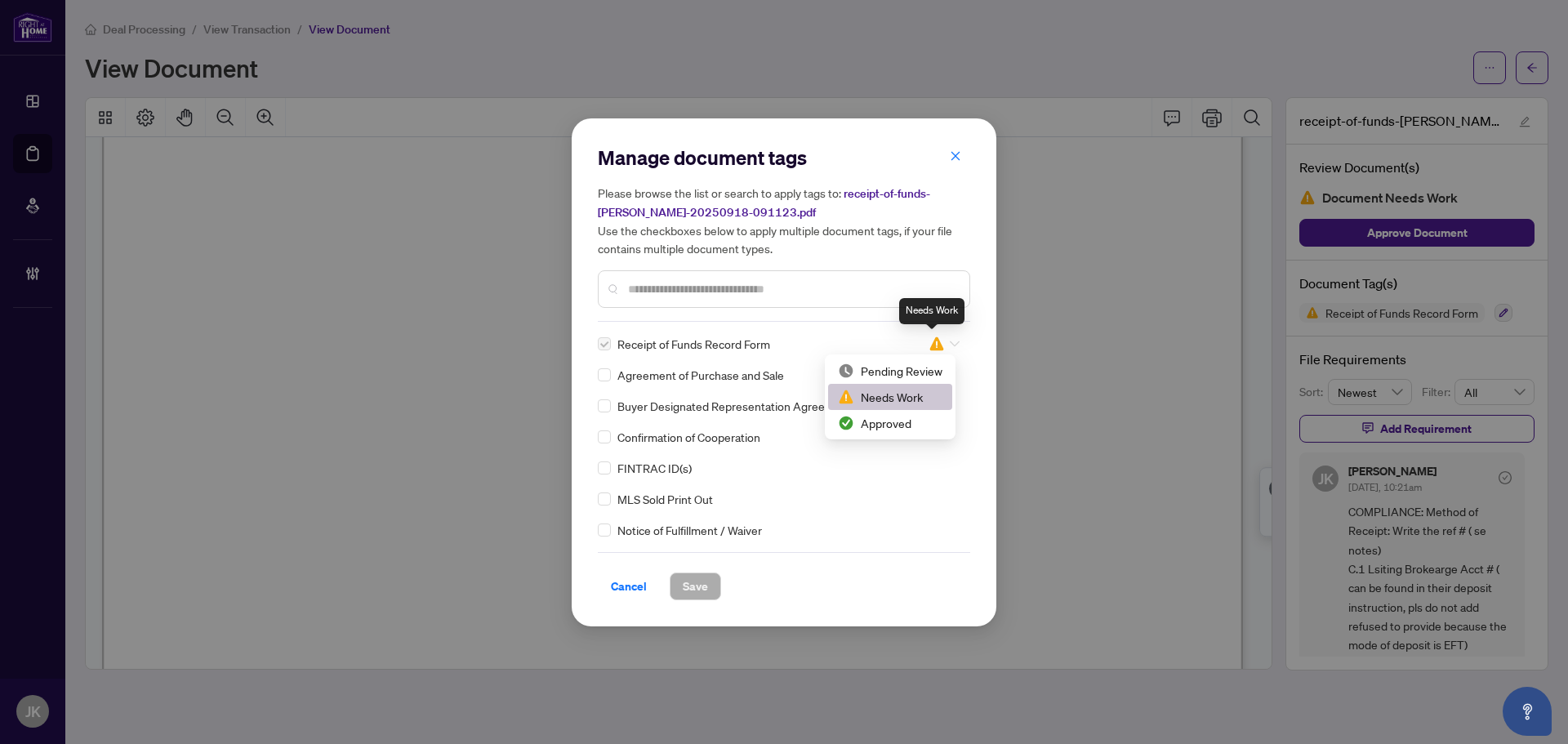
drag, startPoint x: 928, startPoint y: 335, endPoint x: 945, endPoint y: 378, distance: 46.2
click at [935, 347] on img at bounding box center [937, 343] width 16 height 16
drag, startPoint x: 925, startPoint y: 419, endPoint x: 845, endPoint y: 458, distance: 89.0
click at [924, 420] on div "Approved" at bounding box center [890, 423] width 104 height 18
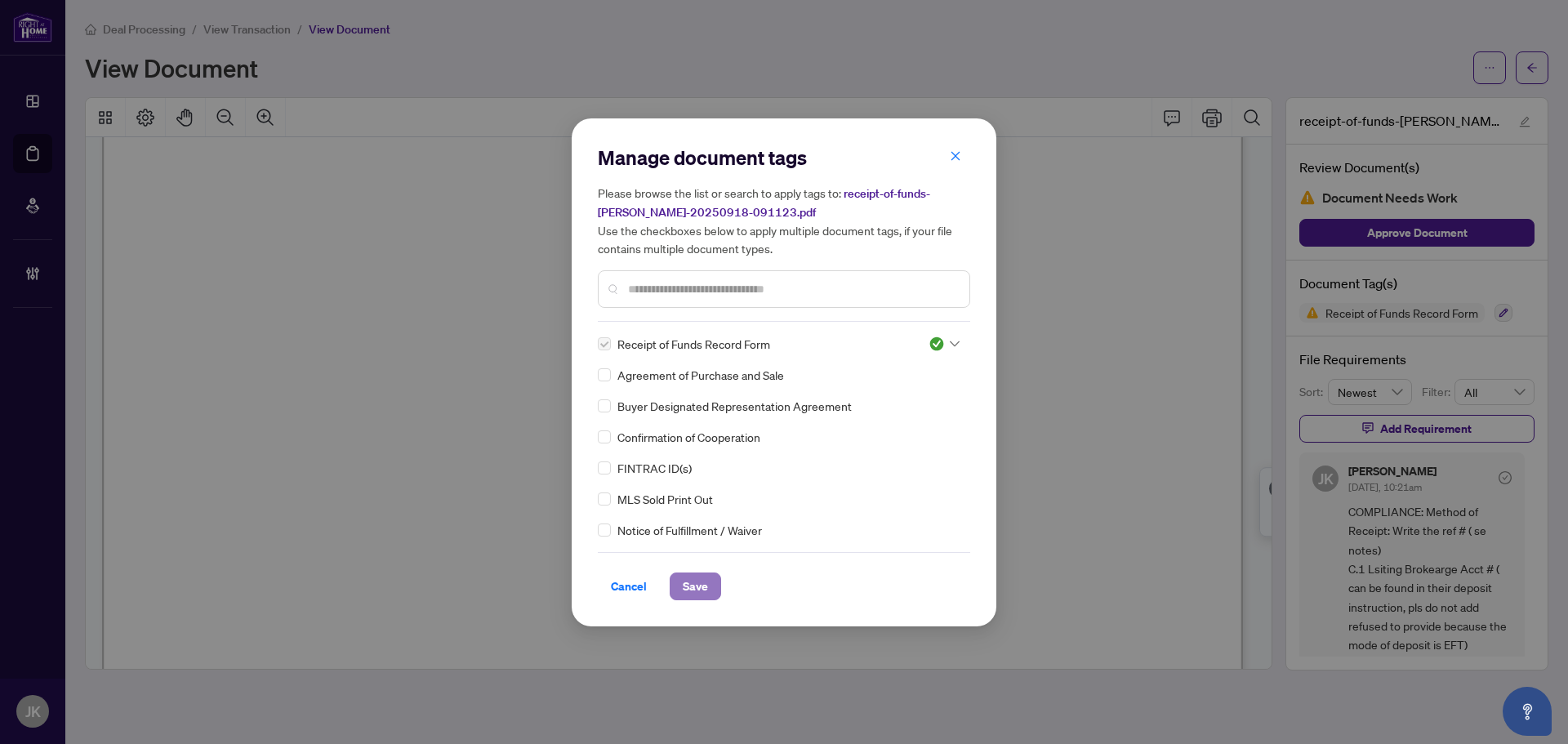
click at [701, 583] on span "Save" at bounding box center [696, 586] width 25 height 26
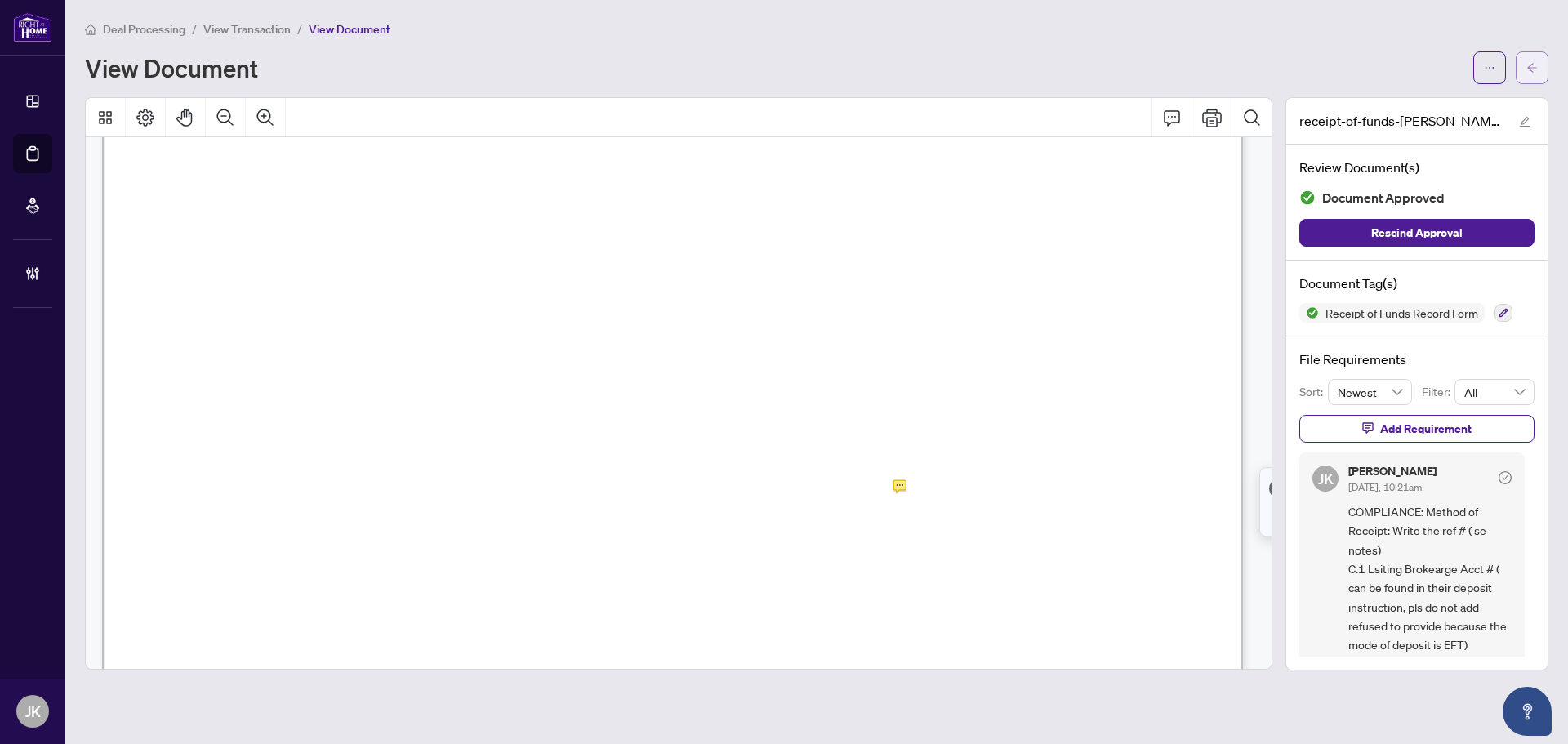
click at [1526, 63] on button "button" at bounding box center [1532, 68] width 33 height 33
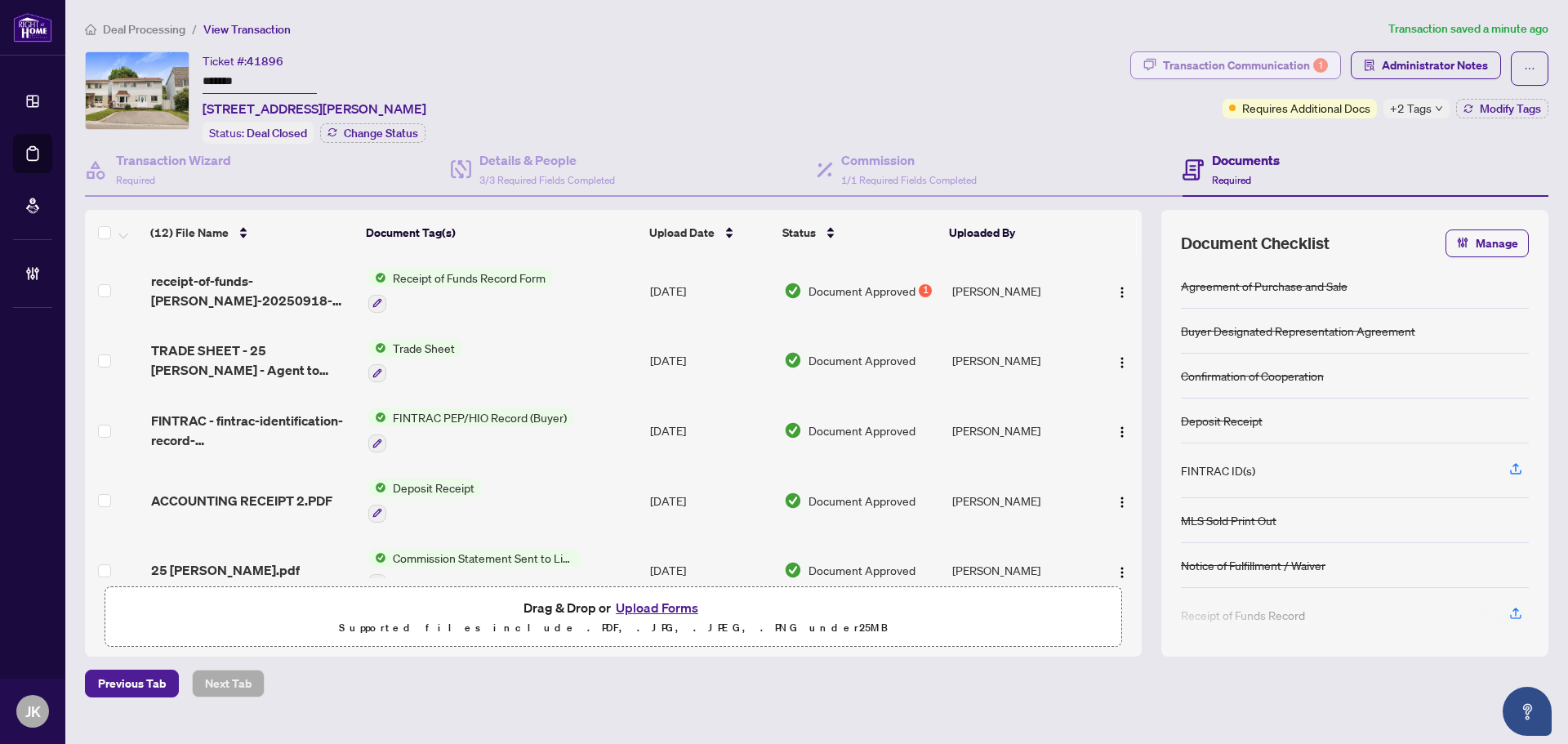
click at [1221, 70] on div "Transaction Communication 1" at bounding box center [1245, 65] width 165 height 26
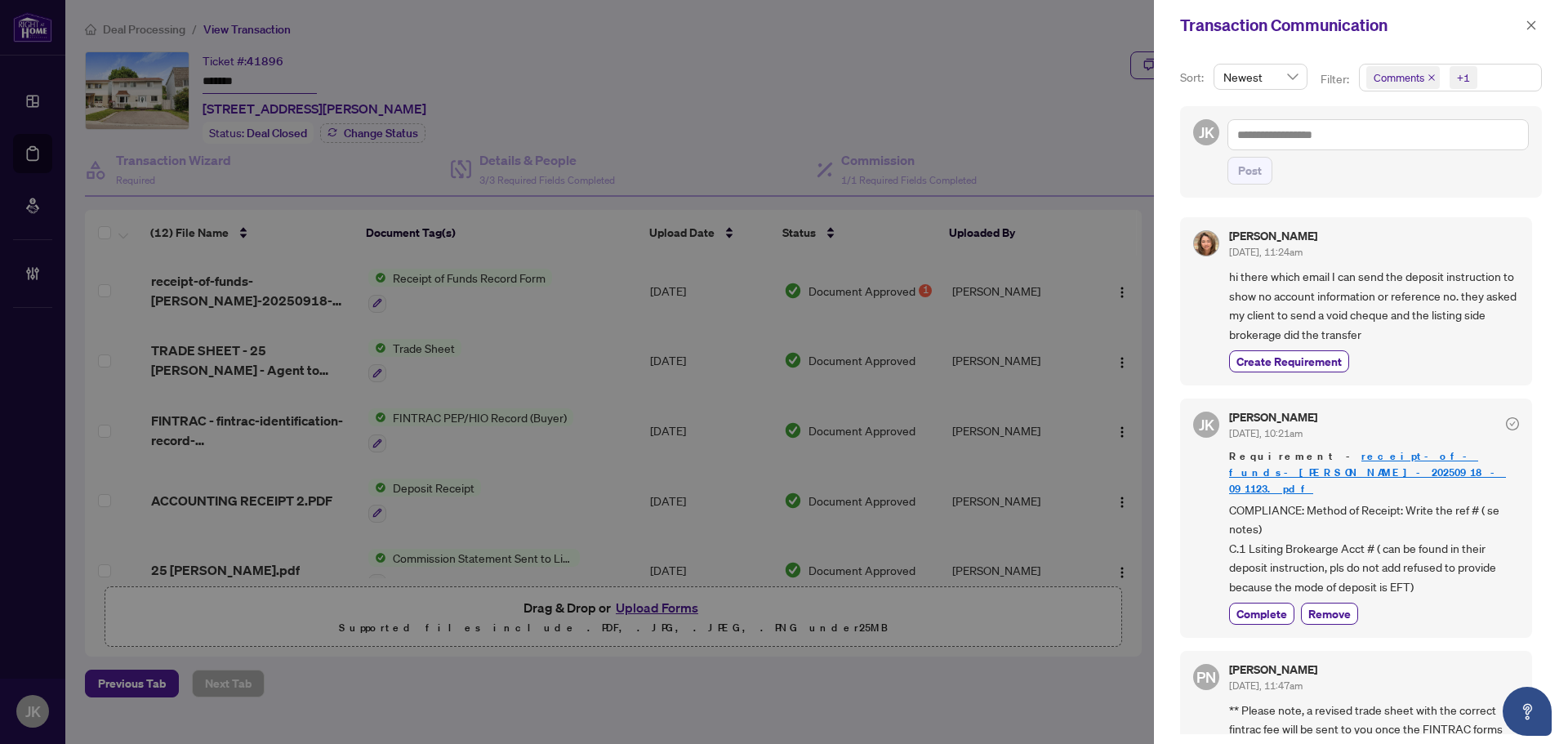
click at [1385, 78] on span "Comments" at bounding box center [1399, 78] width 51 height 16
click at [1432, 143] on span "Comments" at bounding box center [1420, 145] width 56 height 14
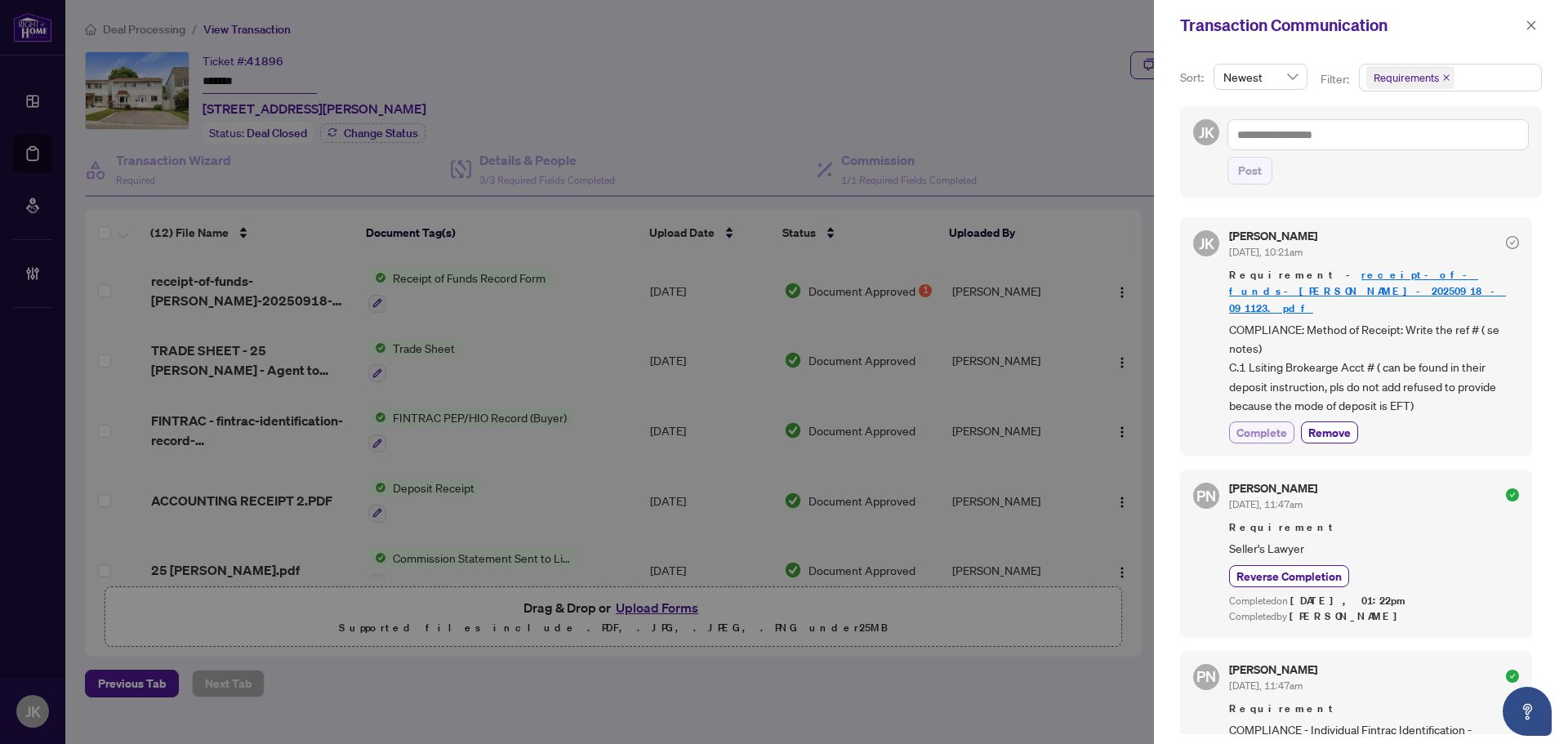
click at [1258, 424] on span "Complete" at bounding box center [1262, 432] width 51 height 17
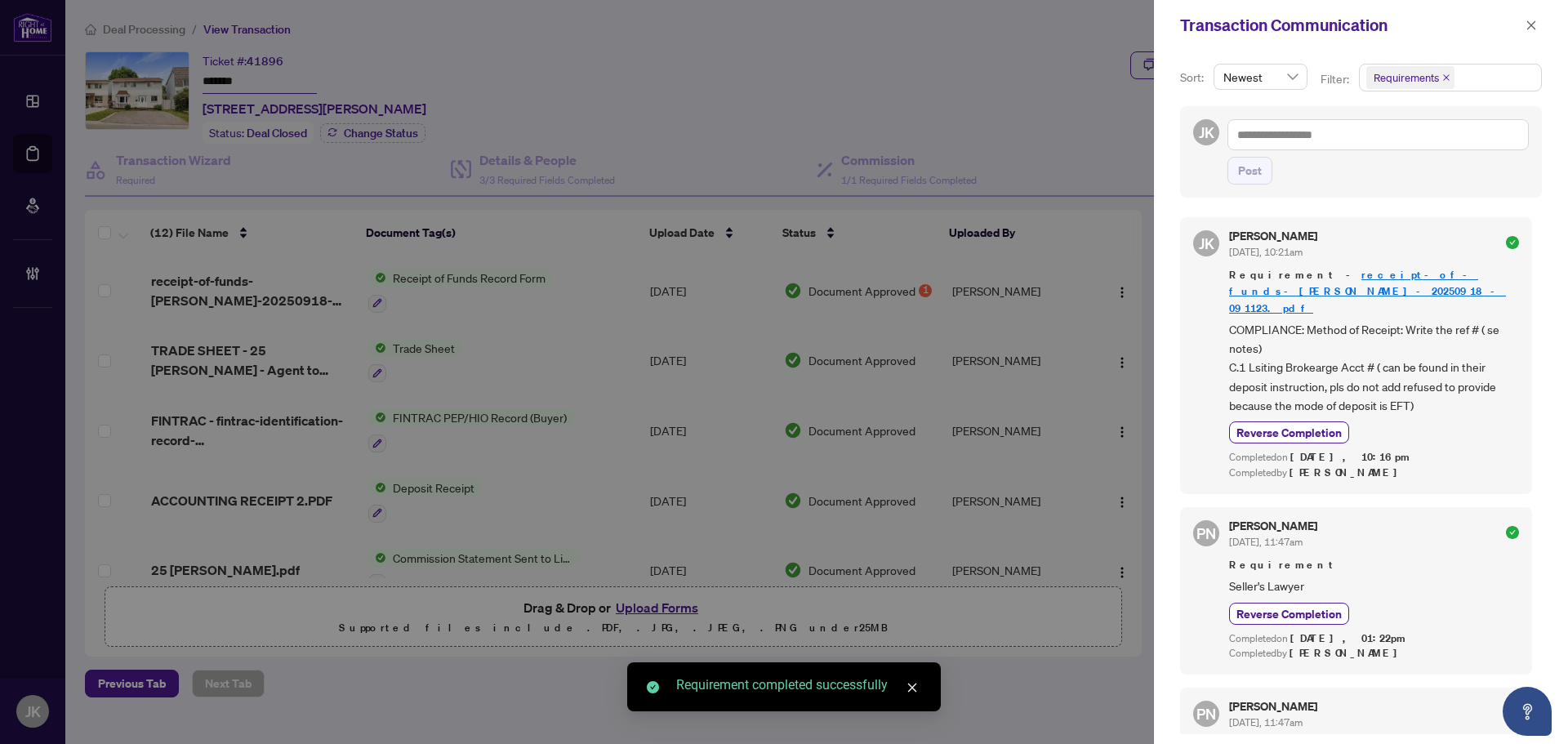
drag, startPoint x: 1530, startPoint y: 24, endPoint x: 1526, endPoint y: 149, distance: 125.1
click at [1532, 33] on span "button" at bounding box center [1531, 25] width 12 height 26
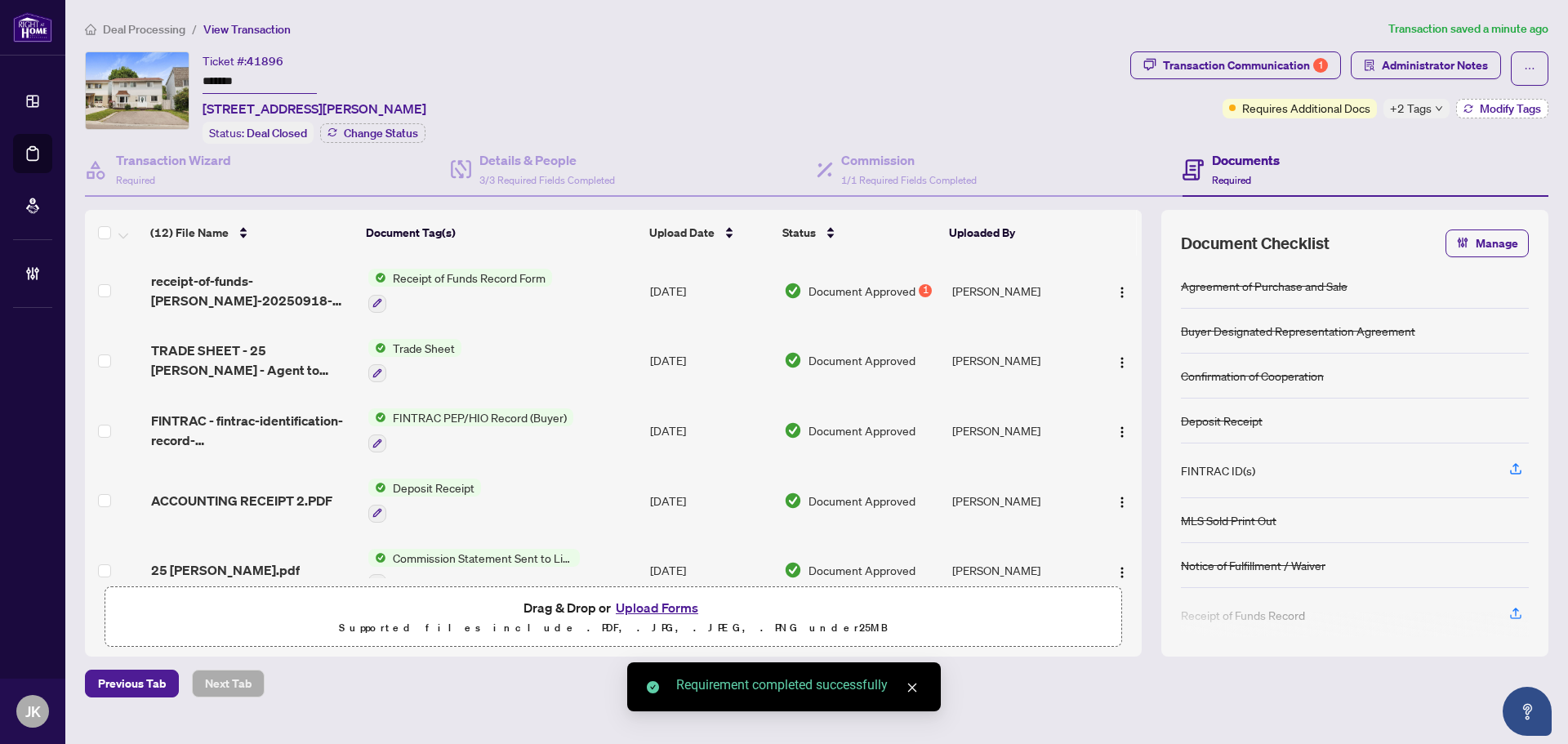
click at [1520, 110] on span "Modify Tags" at bounding box center [1511, 108] width 62 height 12
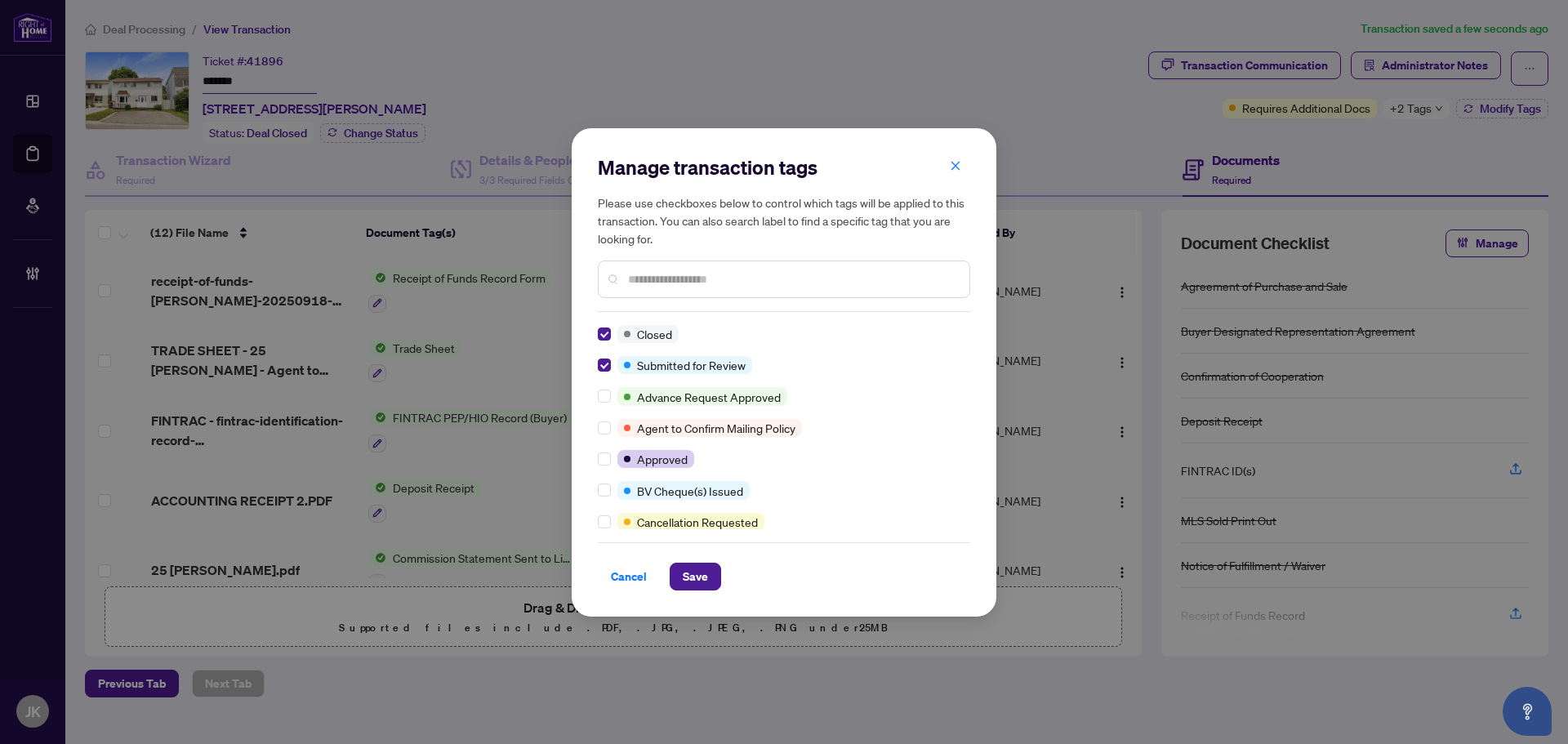
click at [598, 354] on div "Manage transaction tags Please use checkboxes below to control which tags will …" at bounding box center [784, 373] width 425 height 489
click at [608, 354] on div "Closed Submitted for Review Advance Request Approved Agent to Confirm Mailing P…" at bounding box center [784, 427] width 373 height 204
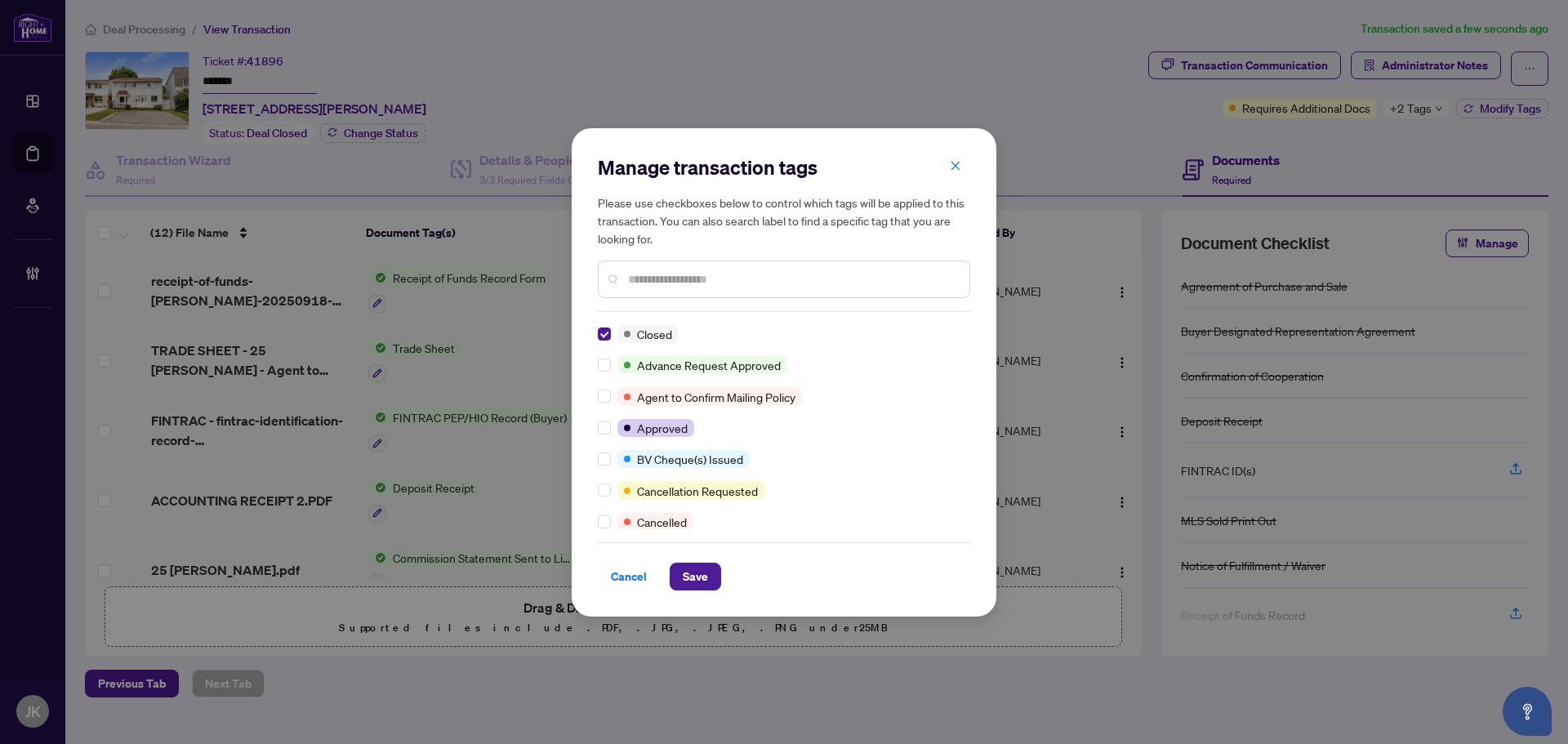
click at [660, 277] on input "text" at bounding box center [792, 279] width 328 height 18
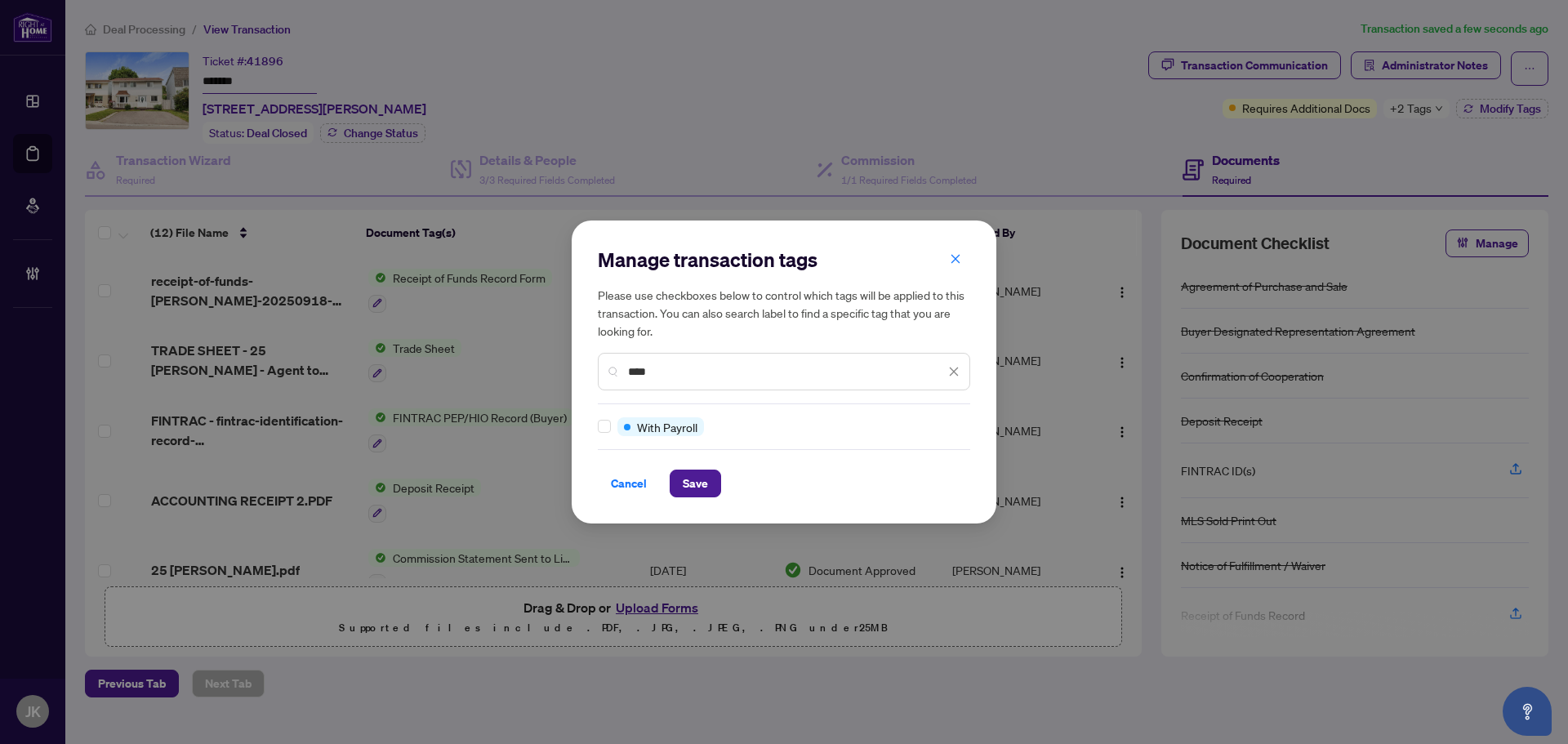
type input "****"
click at [709, 478] on button "Save" at bounding box center [696, 484] width 52 height 28
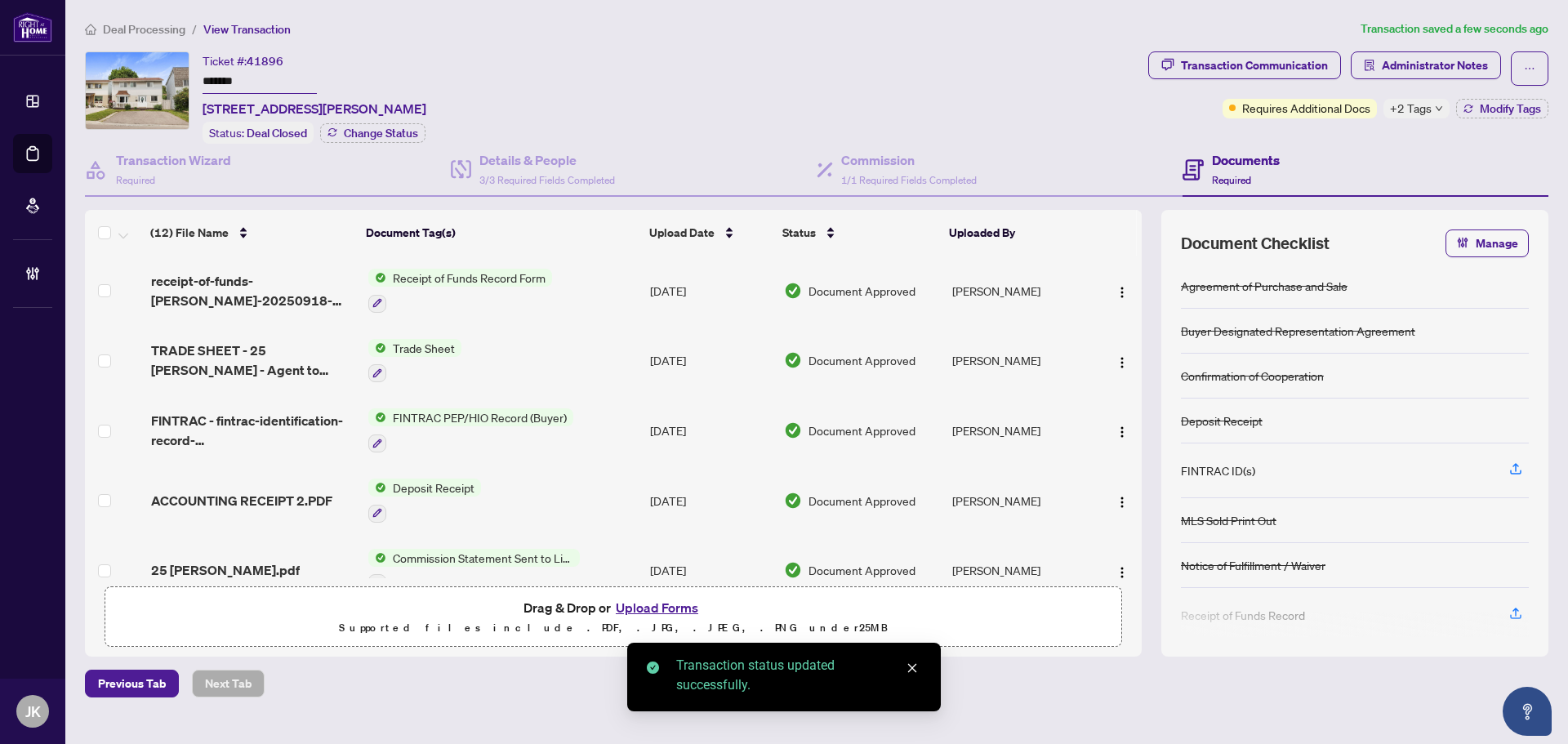
click at [1425, 63] on span "Administrator Notes" at bounding box center [1435, 65] width 106 height 26
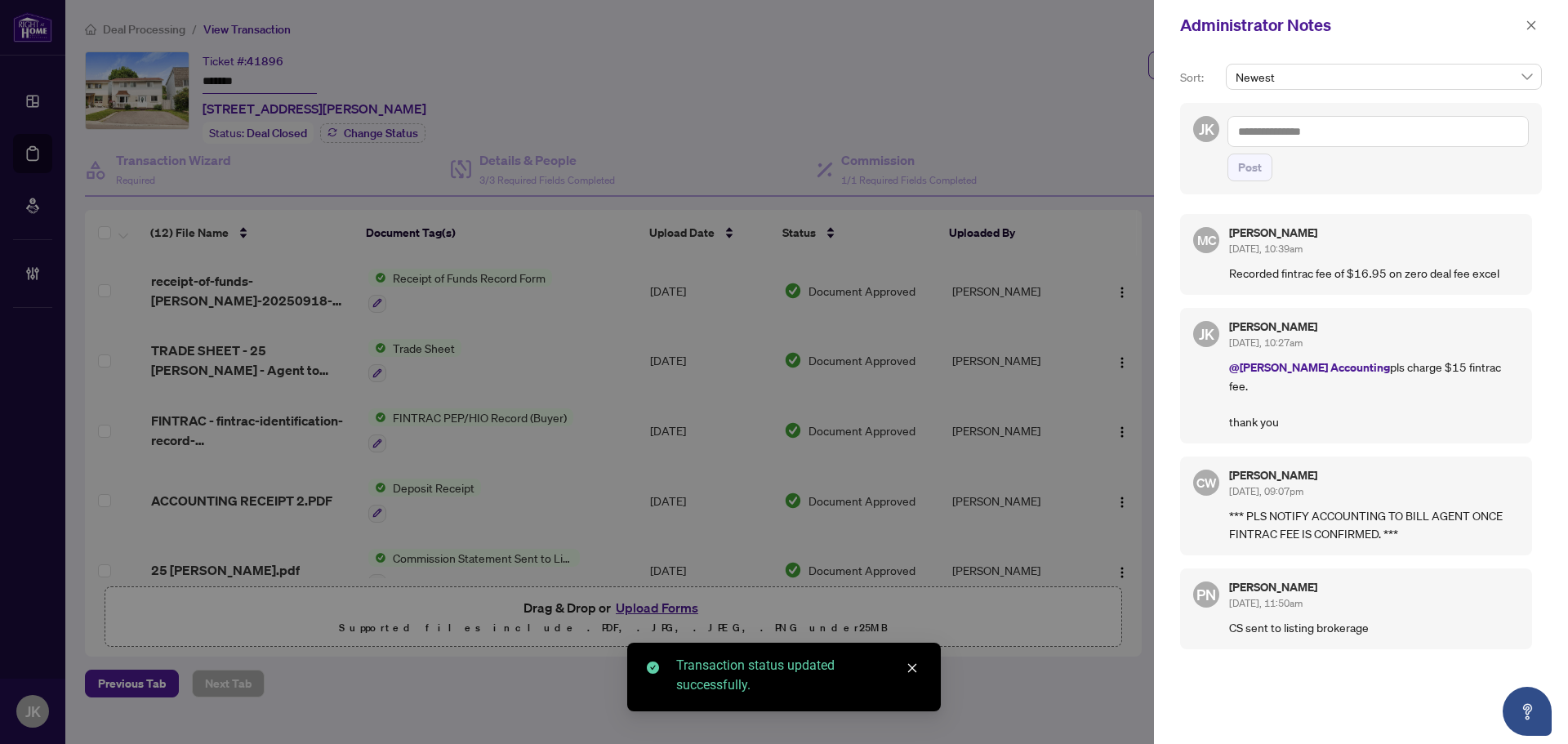
click at [1257, 130] on textarea at bounding box center [1379, 131] width 301 height 31
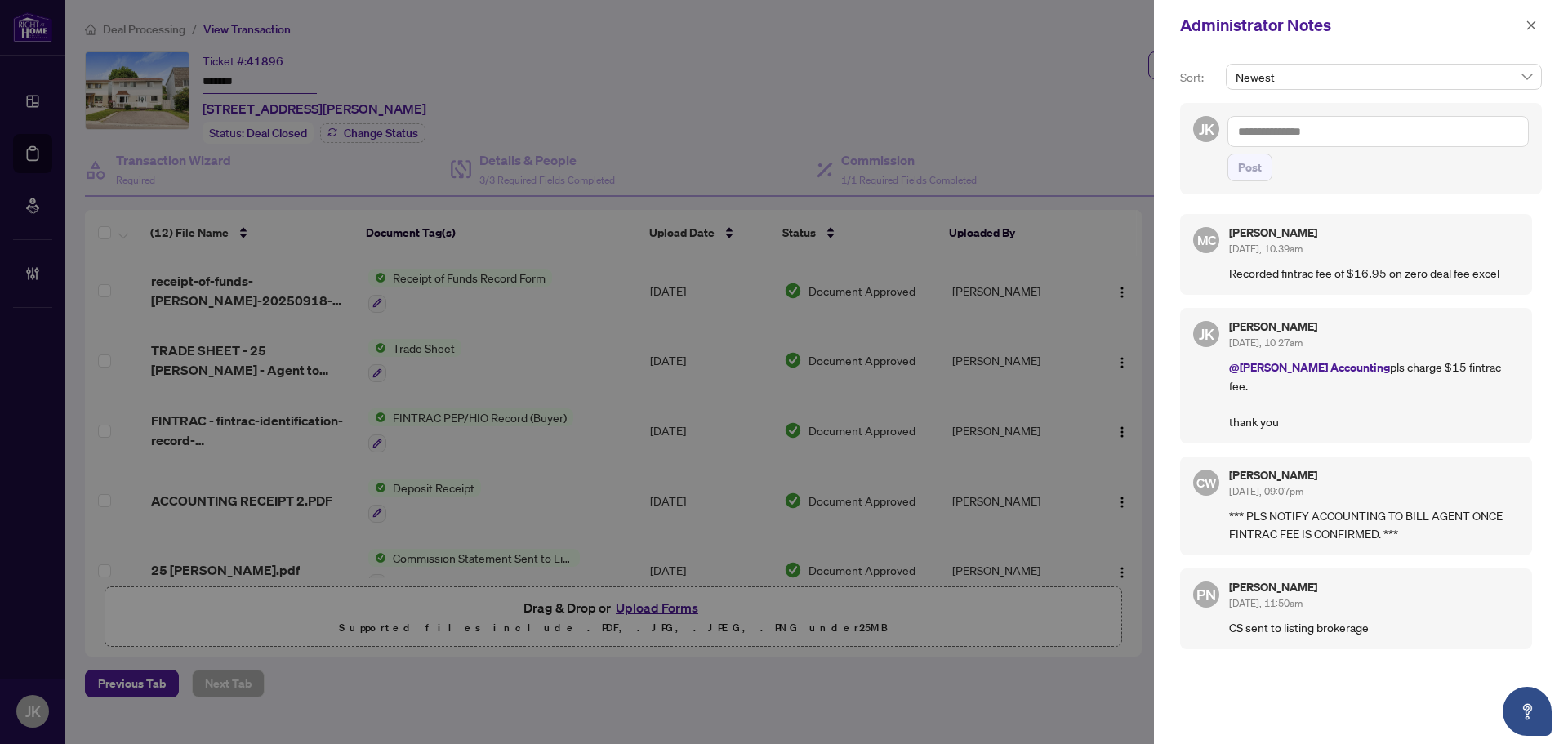
click at [1257, 130] on textarea at bounding box center [1379, 131] width 301 height 31
type textarea "**********"
drag, startPoint x: 1247, startPoint y: 170, endPoint x: 1257, endPoint y: 177, distance: 12.2
click at [1257, 177] on span "Post" at bounding box center [1250, 167] width 24 height 26
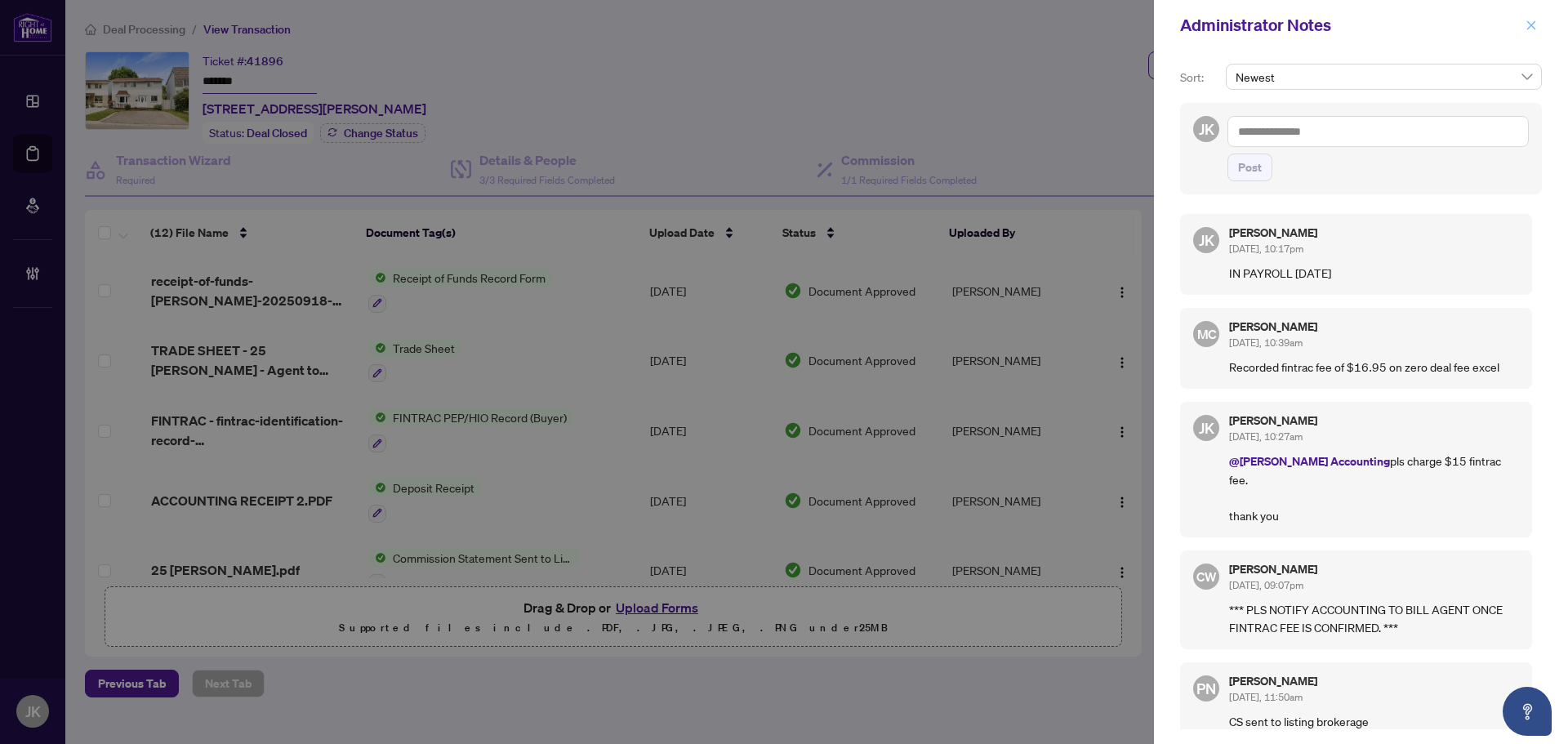
click at [1531, 22] on icon "close" at bounding box center [1531, 25] width 12 height 12
